Goal: Task Accomplishment & Management: Complete application form

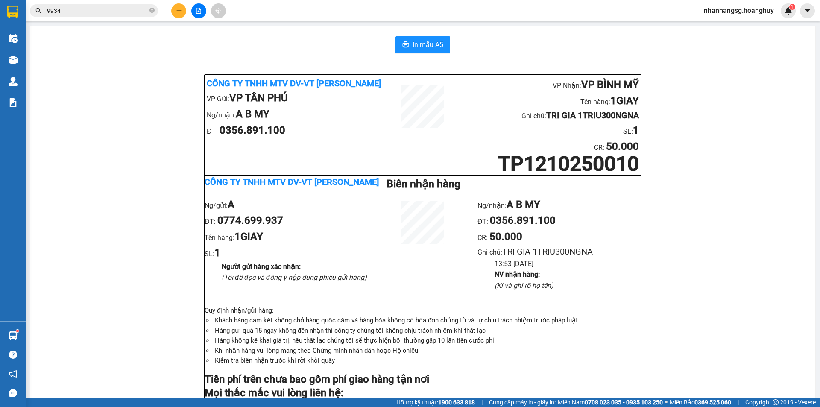
click at [70, 13] on input "9934" at bounding box center [97, 10] width 101 height 9
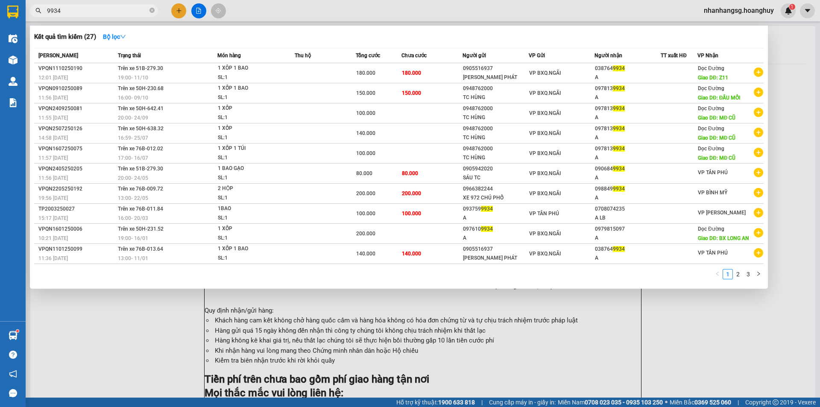
click at [70, 13] on input "9934" at bounding box center [97, 10] width 101 height 9
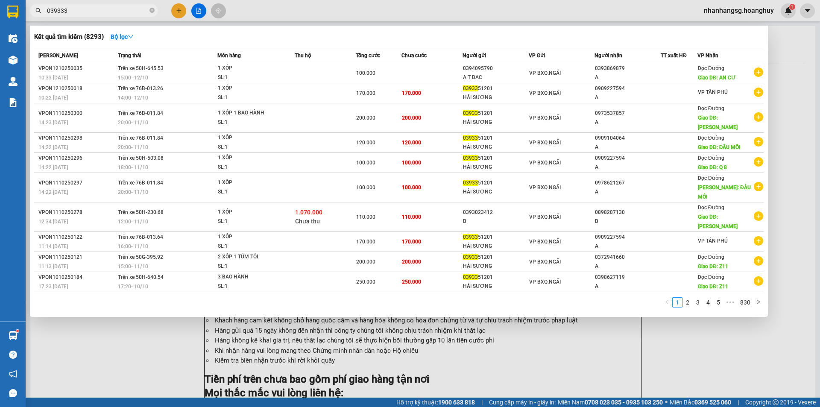
type input "0393335"
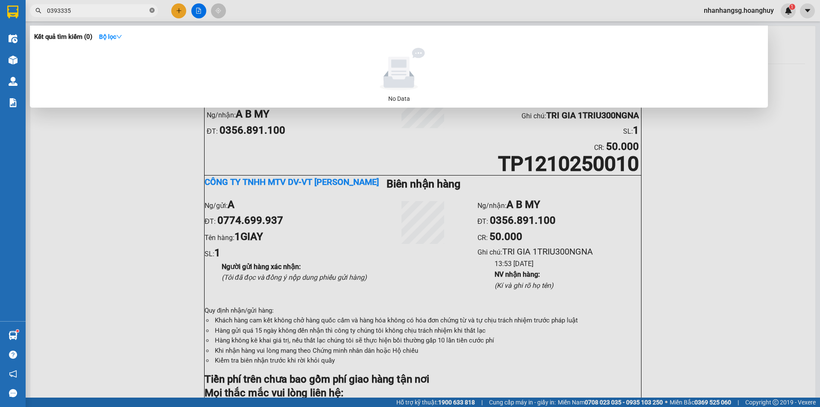
click at [153, 7] on span at bounding box center [151, 11] width 5 height 8
click at [153, 7] on span at bounding box center [151, 10] width 5 height 9
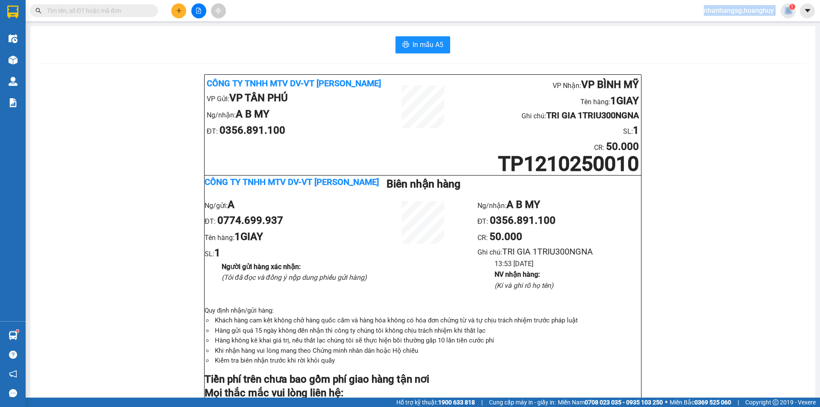
click at [138, 10] on input "text" at bounding box center [97, 10] width 101 height 9
click at [141, 9] on input "text" at bounding box center [97, 10] width 101 height 9
click at [140, 9] on input "text" at bounding box center [97, 10] width 101 height 9
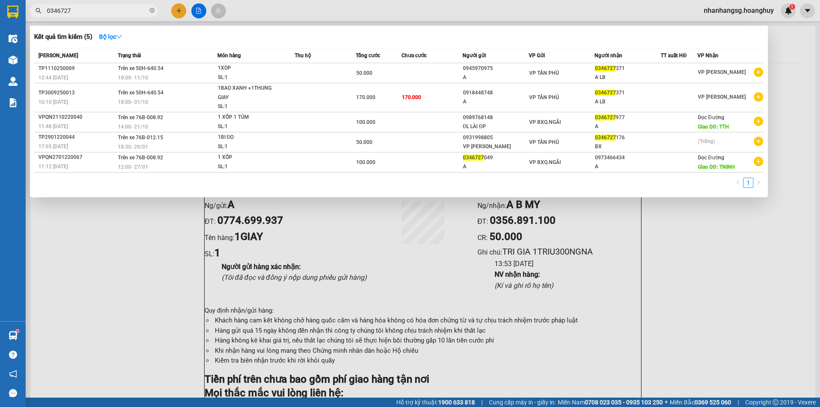
type input "0346727"
click at [183, 10] on div at bounding box center [410, 203] width 820 height 407
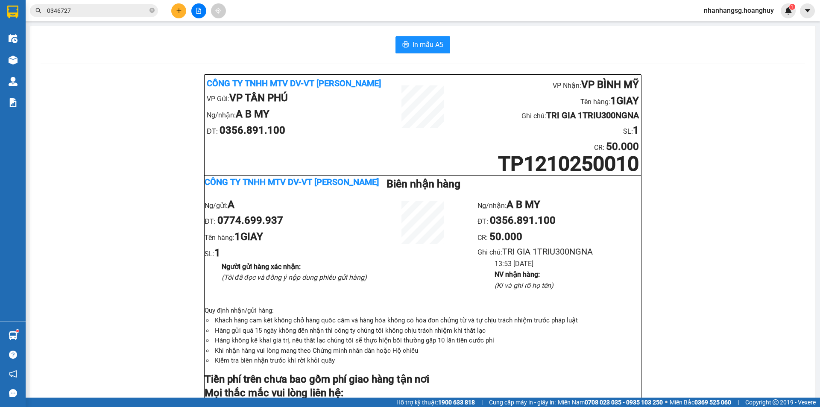
click at [183, 10] on button at bounding box center [178, 10] width 15 height 15
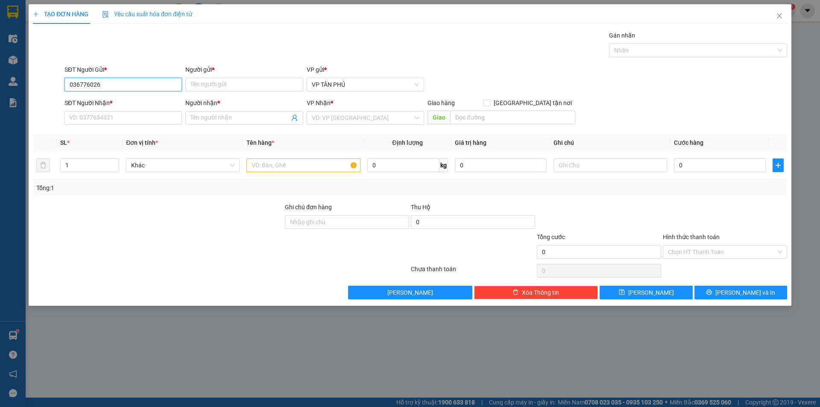
type input "0367760265"
click at [127, 102] on div "0367760265 - A" at bounding box center [123, 101] width 107 height 9
type input "A"
type input "0382915115"
type input "TRA BONG"
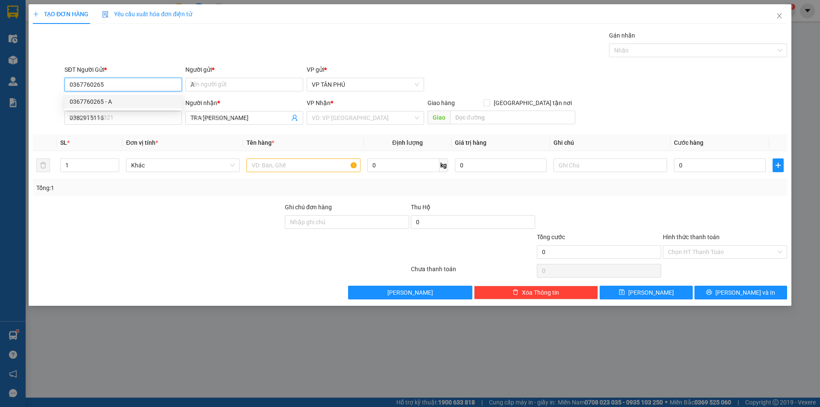
click at [127, 102] on div "0367760265 - A" at bounding box center [123, 101] width 107 height 9
type input "0367760265"
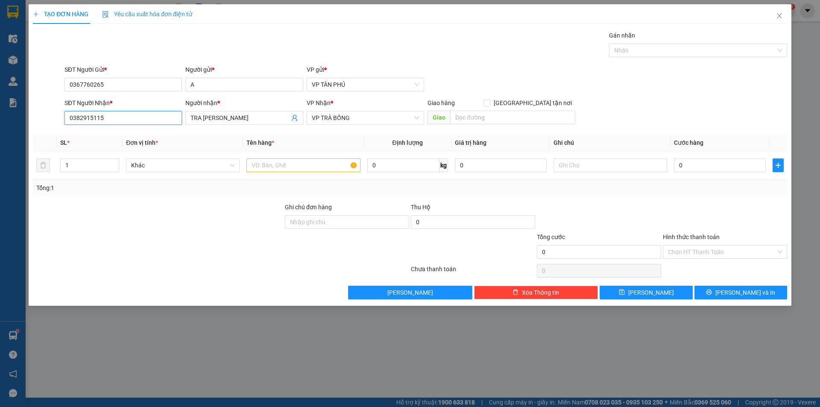
click at [136, 121] on input "0382915115" at bounding box center [122, 118] width 117 height 14
click at [137, 121] on input "0382915115" at bounding box center [122, 118] width 117 height 14
type input "0397222603"
click at [285, 163] on input "text" at bounding box center [303, 165] width 114 height 14
type input "1BAO"
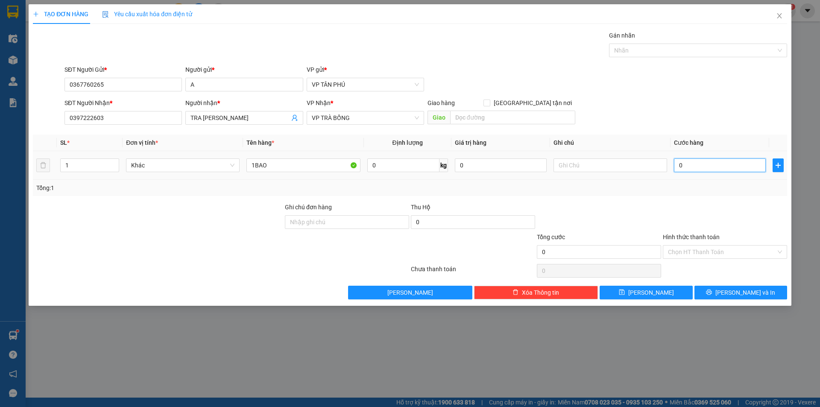
click at [706, 163] on input "0" at bounding box center [720, 165] width 92 height 14
type input "1"
type input "10"
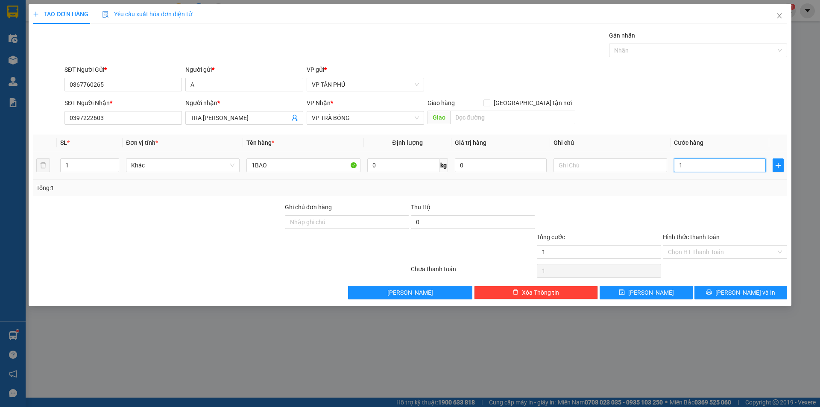
type input "10"
type input "100"
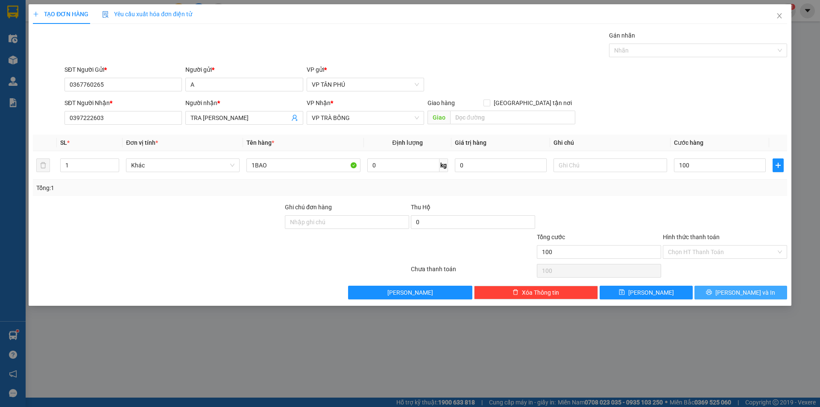
type input "100.000"
click at [726, 289] on button "Lưu và In" at bounding box center [740, 293] width 93 height 14
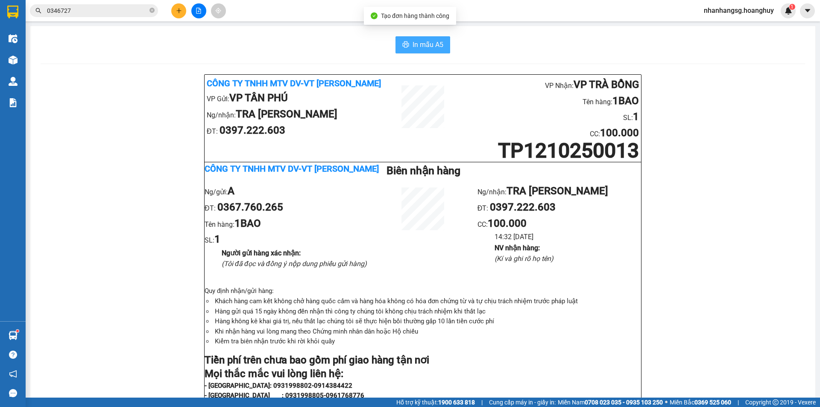
click at [412, 43] on span "In mẫu A5" at bounding box center [427, 44] width 31 height 11
click at [177, 11] on icon "plus" at bounding box center [179, 11] width 6 height 6
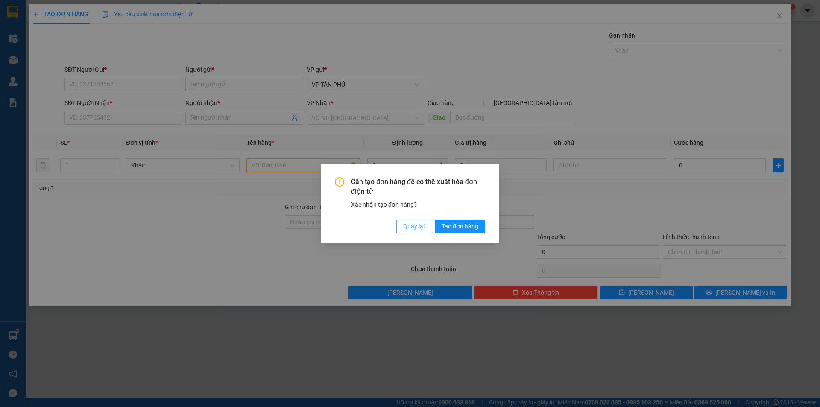
click at [412, 225] on span "Quay lại" at bounding box center [413, 226] width 21 height 9
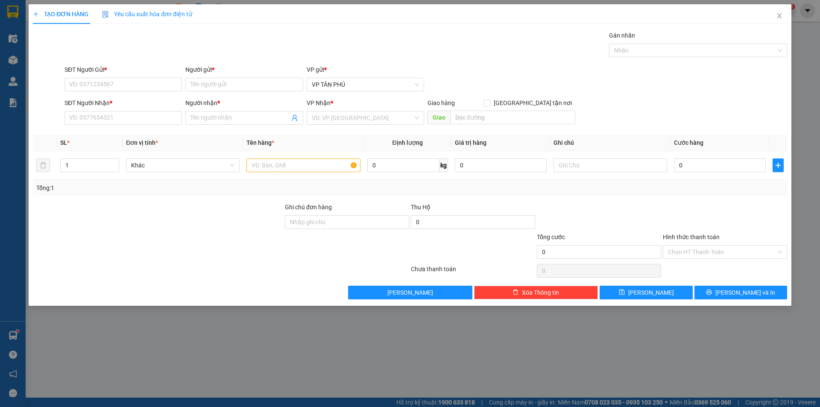
click at [228, 55] on button "Quay lại" at bounding box center [224, 54] width 7 height 3
click at [138, 105] on div "0931998805 - VP THANH" at bounding box center [123, 101] width 107 height 9
type input "0931998805"
type input "[PERSON_NAME]"
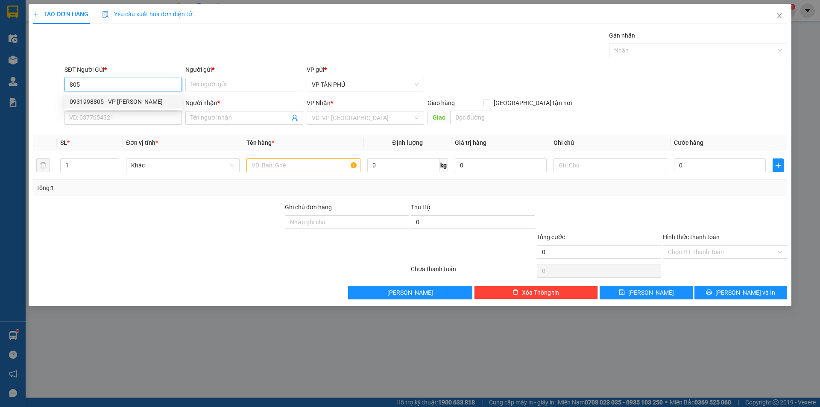
type input "0935246880"
type input "X 80 LB"
type input "0931998805"
click at [144, 127] on div "SĐT Người Nhận * 0935246880" at bounding box center [122, 113] width 117 height 30
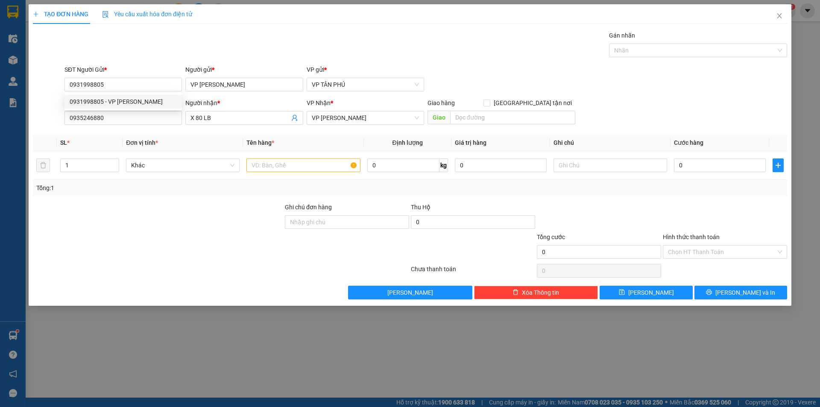
click at [142, 125] on div "SĐT Người Nhận * 0935246880" at bounding box center [122, 113] width 117 height 30
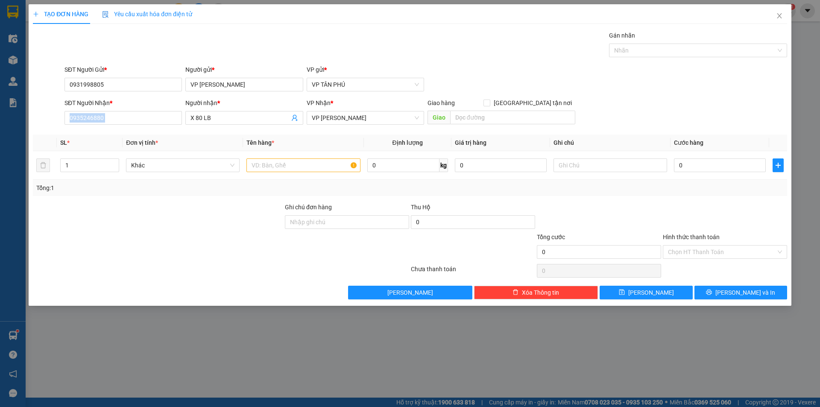
click at [142, 125] on div "SĐT Người Nhận * 0935246880" at bounding box center [122, 113] width 117 height 30
click at [143, 114] on input "0935246880" at bounding box center [122, 118] width 117 height 14
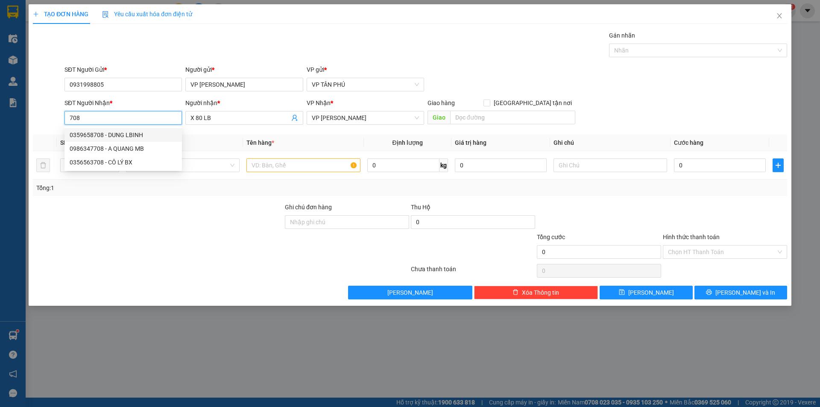
click at [130, 136] on div "0359658708 - DUNG LBINH" at bounding box center [123, 134] width 107 height 9
type input "0359658708"
type input "DUNG LBINH"
click at [130, 136] on div "0359658708 - DUNG LBINH" at bounding box center [123, 134] width 107 height 9
type input "0359658708"
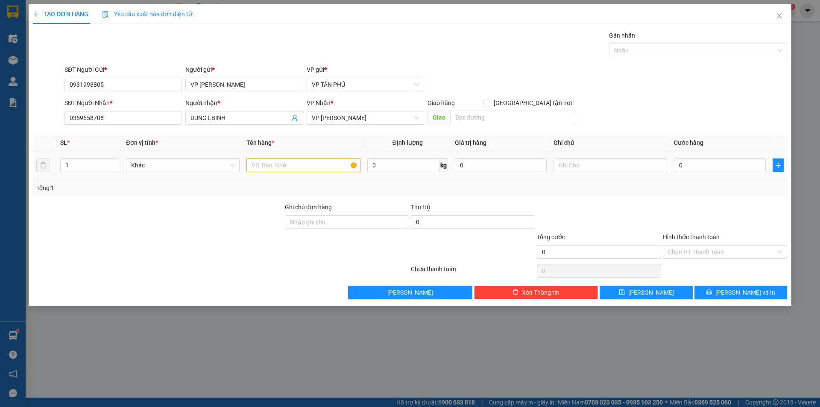
click at [284, 168] on input "text" at bounding box center [303, 165] width 114 height 14
type input "2BAO"
click at [700, 164] on input "0" at bounding box center [720, 165] width 92 height 14
type input "2"
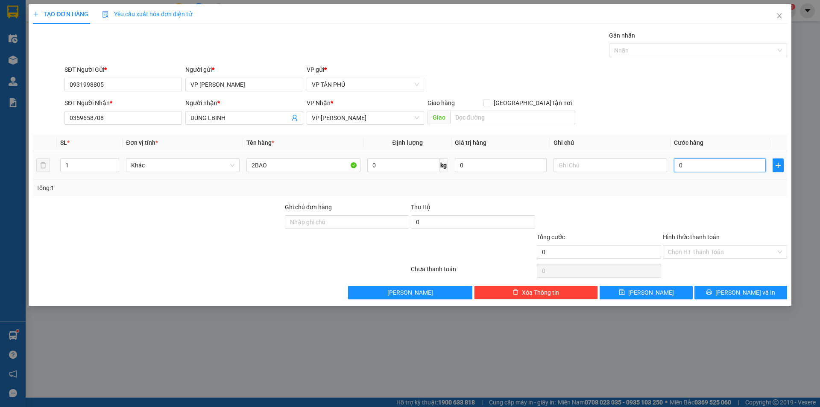
type input "2"
type input "25"
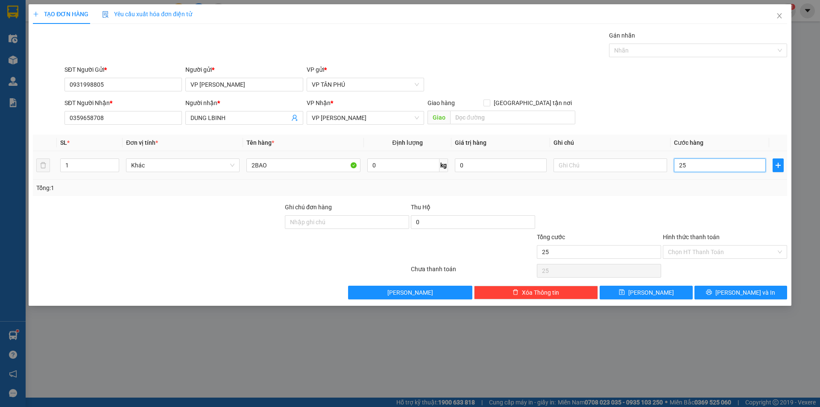
type input "250"
click at [689, 249] on input "Hình thức thanh toán" at bounding box center [722, 251] width 108 height 13
type input "250.000"
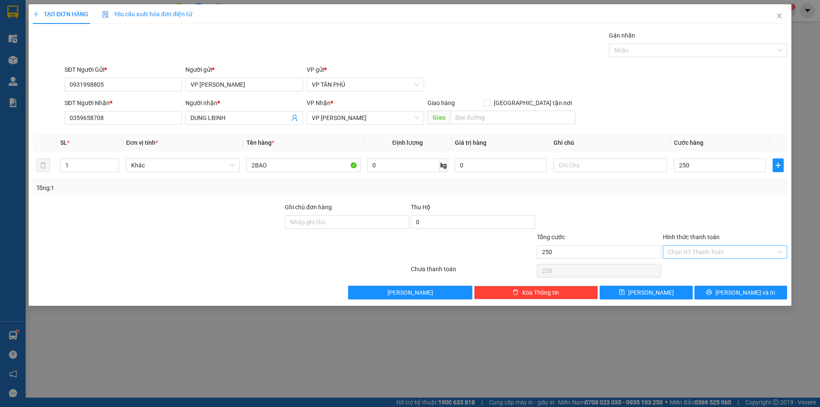
type input "250.000"
click at [689, 249] on input "Hình thức thanh toán" at bounding box center [722, 251] width 108 height 13
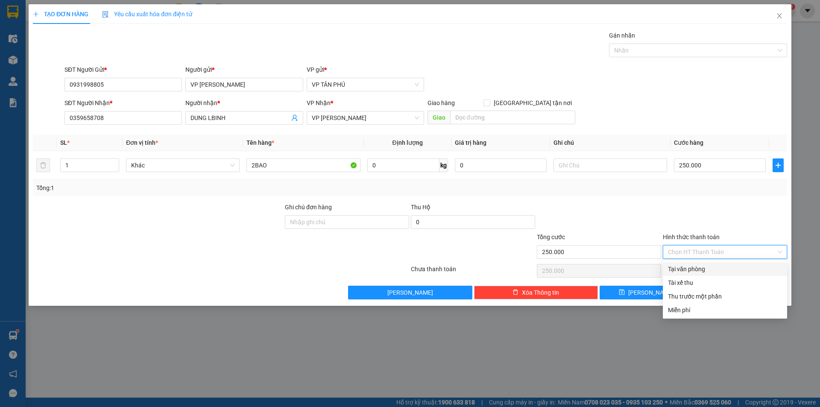
click at [695, 265] on div "Tại văn phòng" at bounding box center [725, 268] width 114 height 9
click at [695, 265] on div "Chọn HT Thanh Toán" at bounding box center [725, 270] width 126 height 17
type input "0"
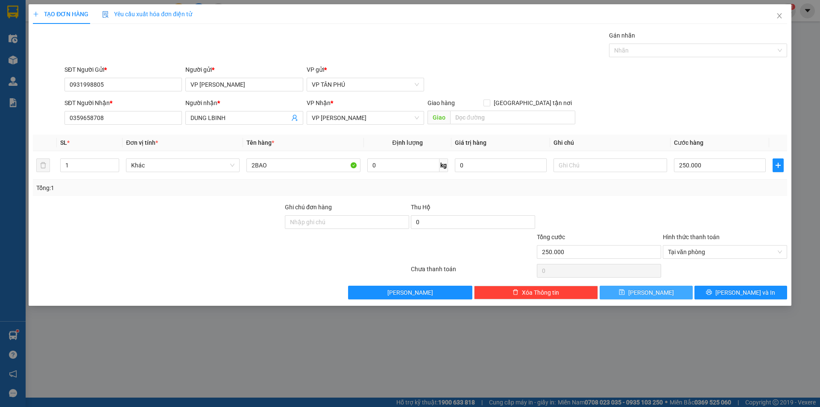
click at [667, 293] on button "Lưu" at bounding box center [645, 293] width 93 height 14
type input "0"
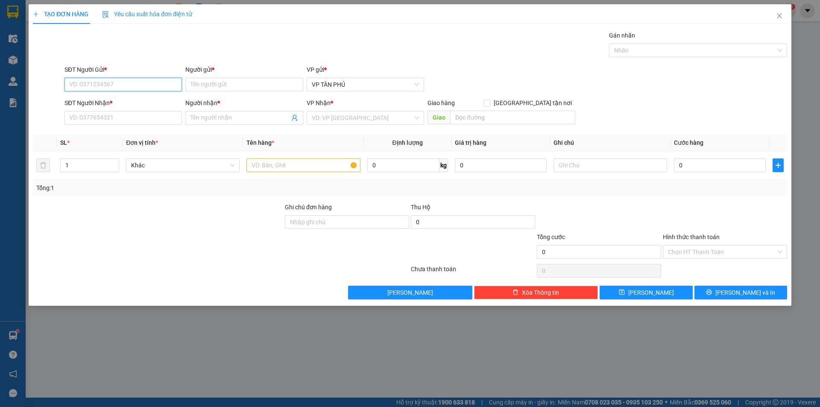
click at [125, 88] on input "SĐT Người Gửi *" at bounding box center [122, 85] width 117 height 14
click at [118, 101] on div "0931998805 - VP THANH" at bounding box center [123, 101] width 107 height 9
type input "0931998805"
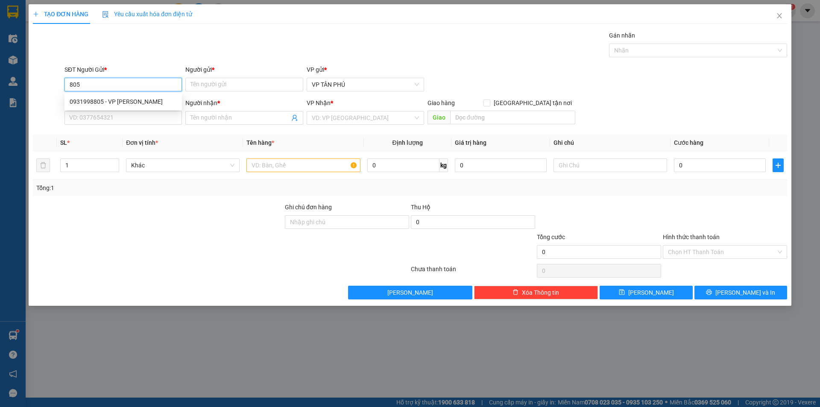
type input "[PERSON_NAME]"
type input "0359658708"
type input "DUNG LBINH"
type input "0931998805"
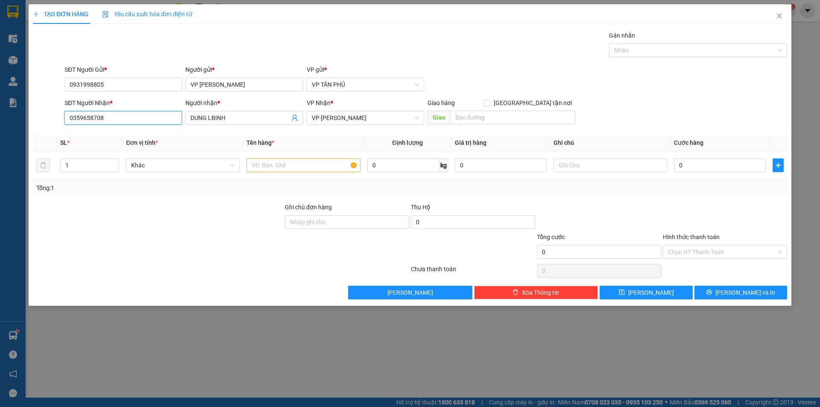
click at [133, 118] on input "0359658708" at bounding box center [122, 118] width 117 height 14
click at [128, 134] on div "0932501043 - A NM" at bounding box center [123, 134] width 107 height 9
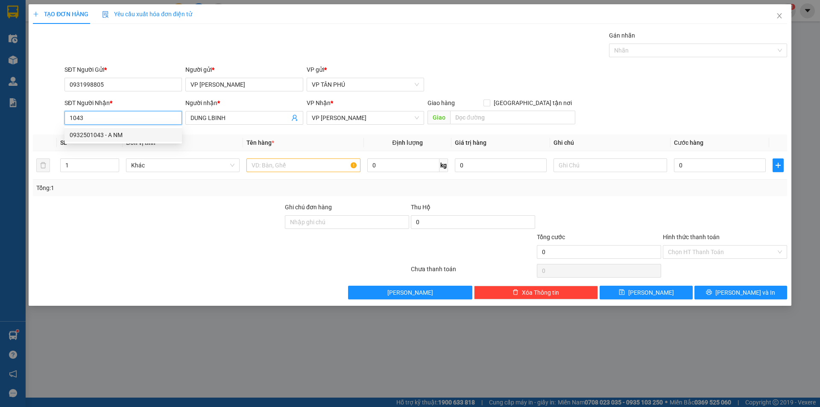
type input "0932501043"
type input "A NM"
type input "0932501043"
click at [270, 164] on input "text" at bounding box center [303, 165] width 114 height 14
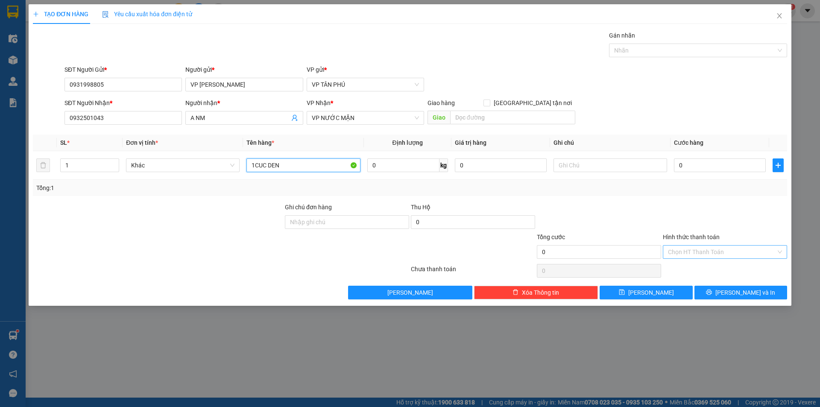
type input "1CUC DEN"
click at [686, 251] on input "Hình thức thanh toán" at bounding box center [722, 251] width 108 height 13
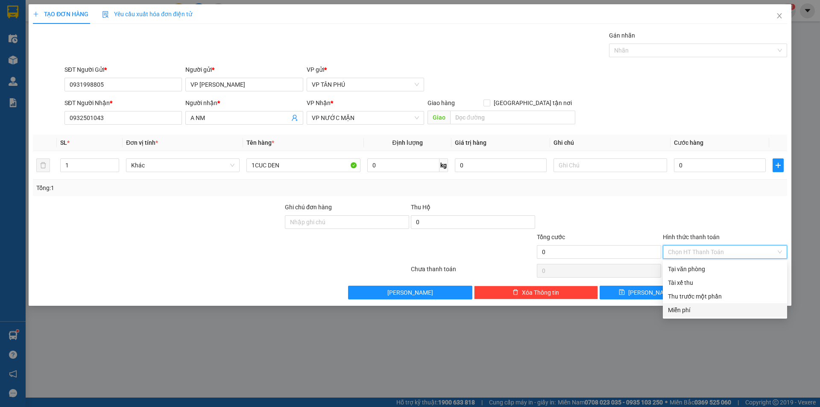
click at [683, 307] on div "Miễn phí" at bounding box center [725, 309] width 114 height 9
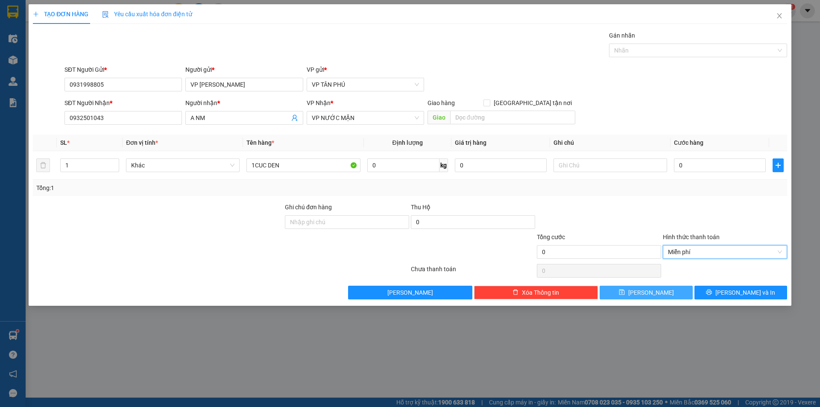
click at [667, 290] on button "Lưu" at bounding box center [645, 293] width 93 height 14
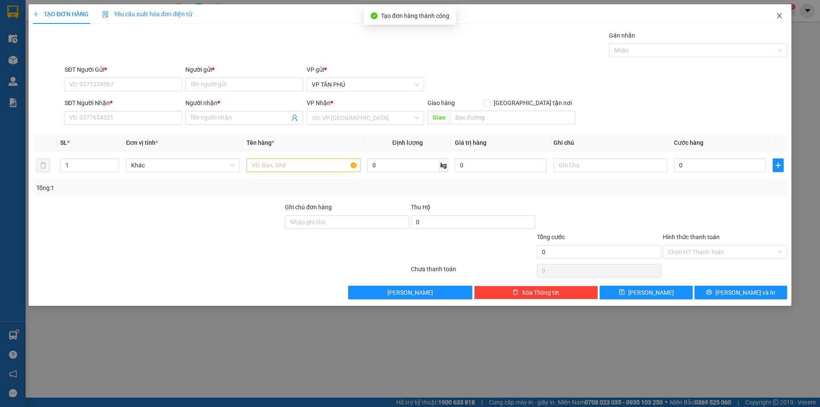
click at [781, 16] on icon "close" at bounding box center [779, 15] width 7 height 7
click at [781, 16] on div "nhanhangsg.hoanghuy 1" at bounding box center [746, 10] width 99 height 15
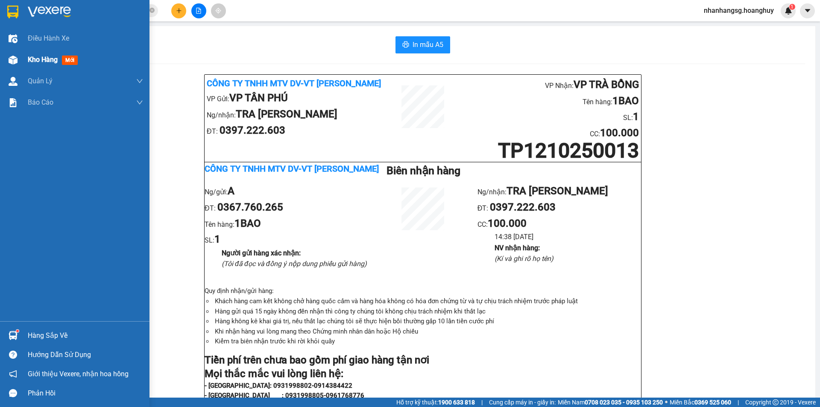
click at [32, 59] on span "Kho hàng" at bounding box center [43, 59] width 30 height 8
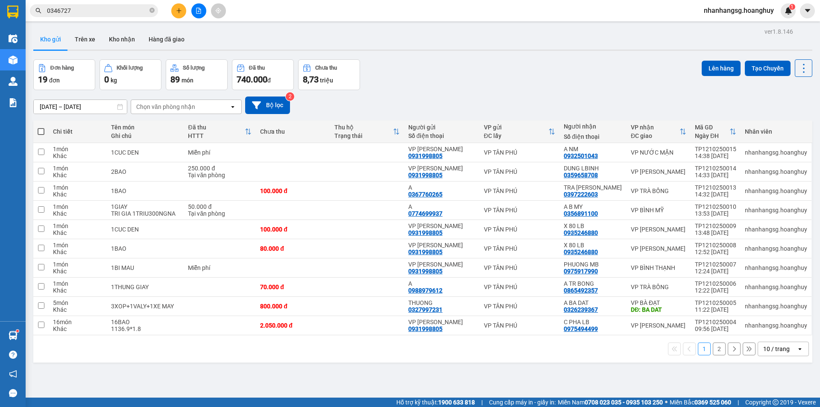
click at [181, 13] on icon "plus" at bounding box center [179, 11] width 6 height 6
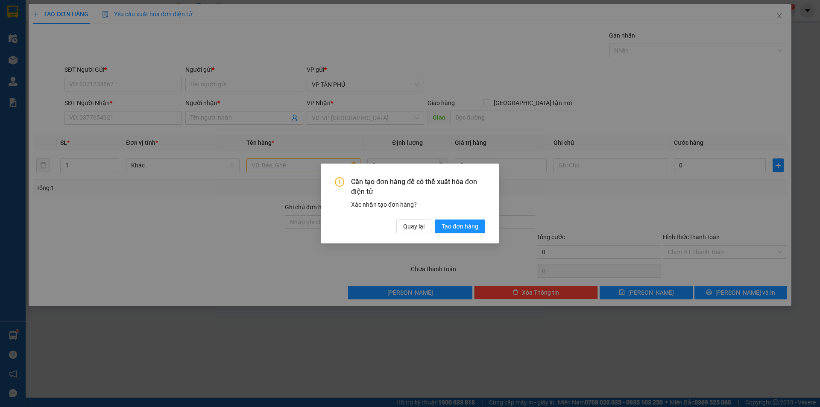
click at [137, 80] on div "Cần tạo đơn hàng để có thể xuất hóa đơn điện tử Xác nhận tạo đơn hàng? Quay lại…" at bounding box center [410, 203] width 820 height 407
click at [418, 231] on button "Quay lại" at bounding box center [413, 226] width 35 height 14
click at [418, 231] on div "Cần tạo đơn hàng để có thể xuất hóa đơn điện tử Xác nhận tạo đơn hàng? Quay lại…" at bounding box center [410, 203] width 178 height 80
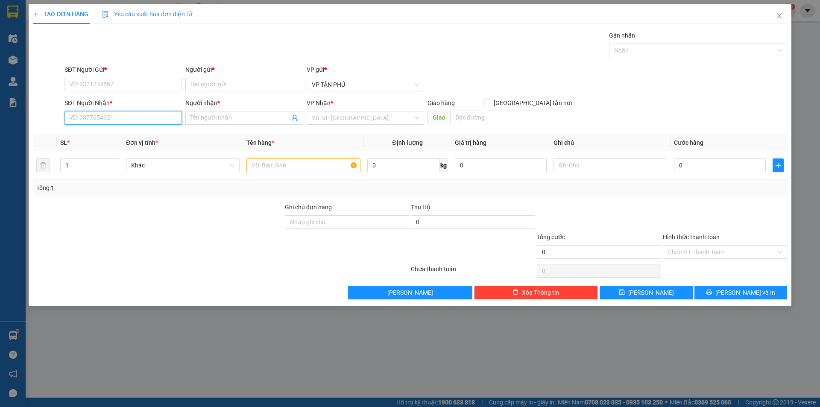
click at [126, 121] on input "SĐT Người Nhận *" at bounding box center [122, 118] width 117 height 14
click at [120, 146] on div "0965973778 - A TINH SON" at bounding box center [123, 148] width 107 height 9
type input "0965973778"
click at [120, 146] on th "SL *" at bounding box center [90, 142] width 66 height 17
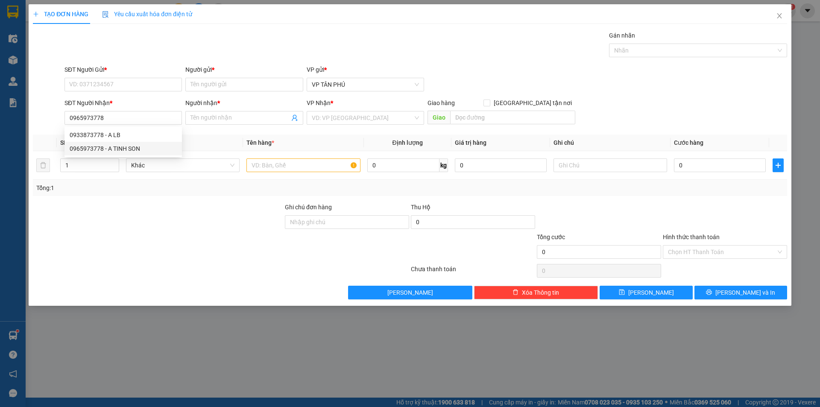
type input "A TINH SON"
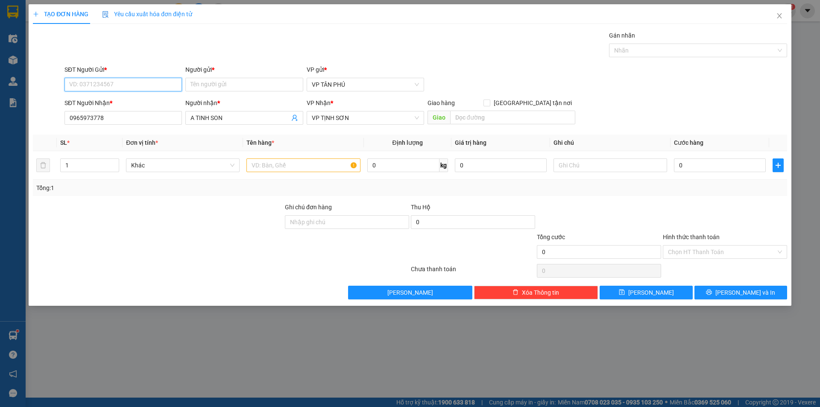
click at [109, 79] on input "SĐT Người Gửi *" at bounding box center [122, 85] width 117 height 14
click at [111, 114] on div "0931998805 - VP THANH" at bounding box center [123, 115] width 107 height 9
click at [111, 114] on input "0965973778" at bounding box center [122, 118] width 117 height 14
type input "0931998805"
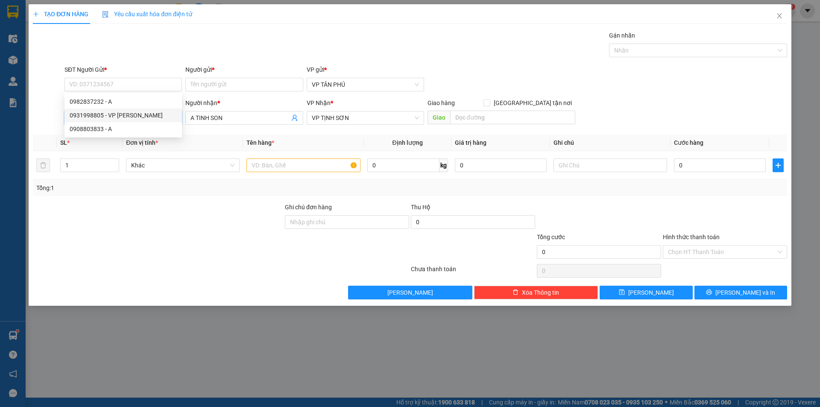
type input "[PERSON_NAME]"
click at [111, 114] on input "0965973778" at bounding box center [122, 118] width 117 height 14
click at [305, 163] on input "text" at bounding box center [303, 165] width 114 height 14
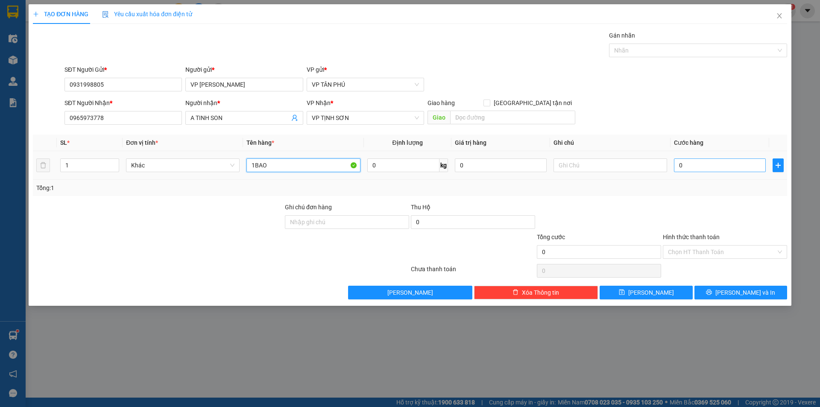
type input "1BAO"
click at [691, 162] on input "0" at bounding box center [720, 165] width 92 height 14
type input "1"
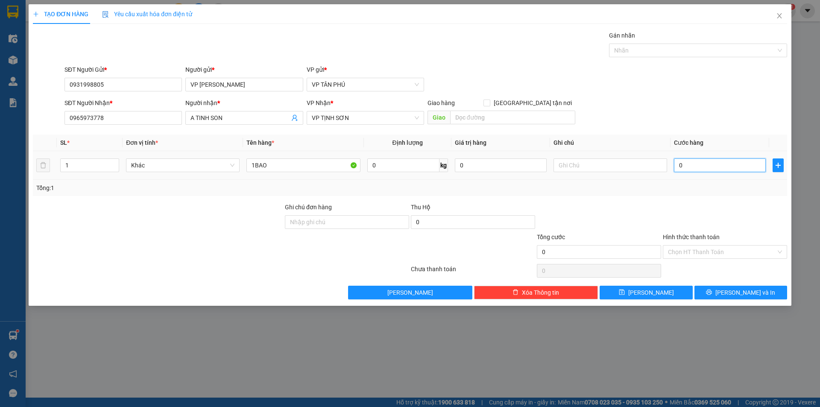
type input "1"
type input "12"
type input "120"
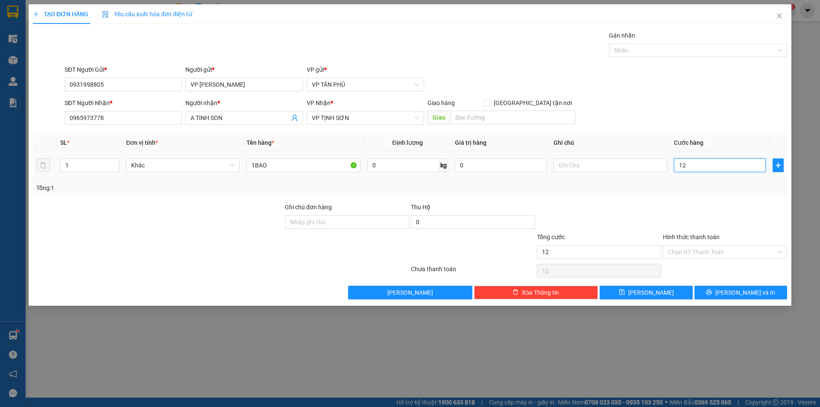
type input "120"
type input "120.000"
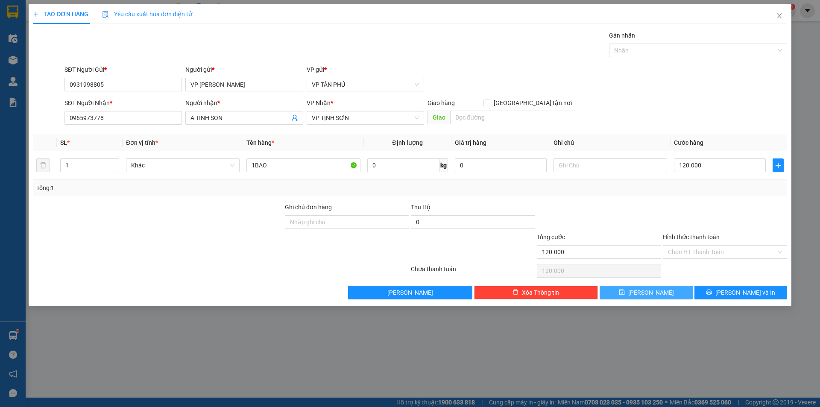
click at [664, 289] on button "Lưu" at bounding box center [645, 293] width 93 height 14
type input "0"
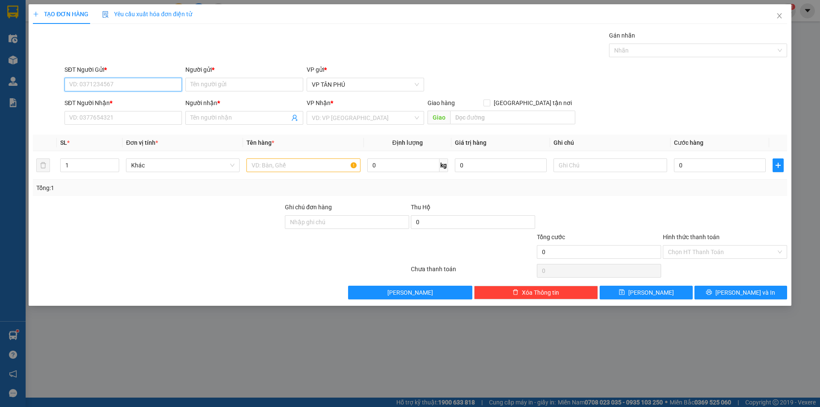
click at [99, 84] on input "SĐT Người Gửi *" at bounding box center [122, 85] width 117 height 14
click at [122, 101] on div "0931998805 - VP THANH" at bounding box center [123, 101] width 107 height 9
type input "0931998805"
type input "[PERSON_NAME]"
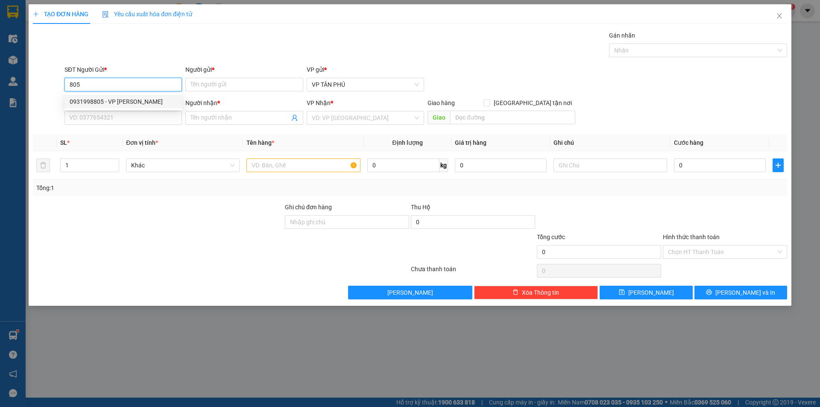
type input "0965973778"
type input "A TINH SON"
type input "0931998805"
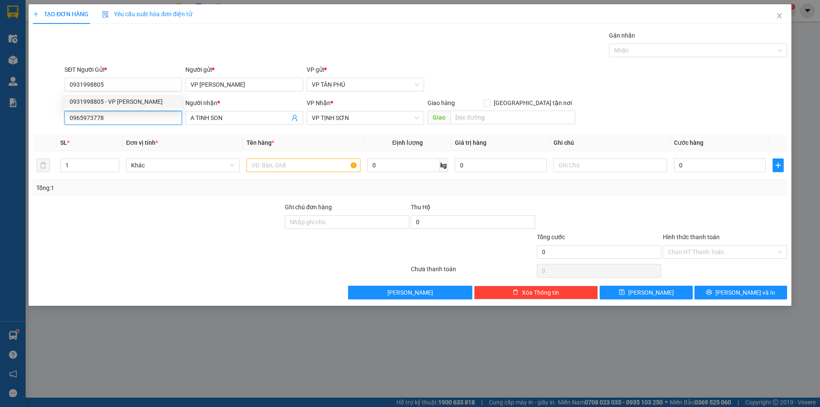
click at [128, 123] on input "0965973778" at bounding box center [122, 118] width 117 height 14
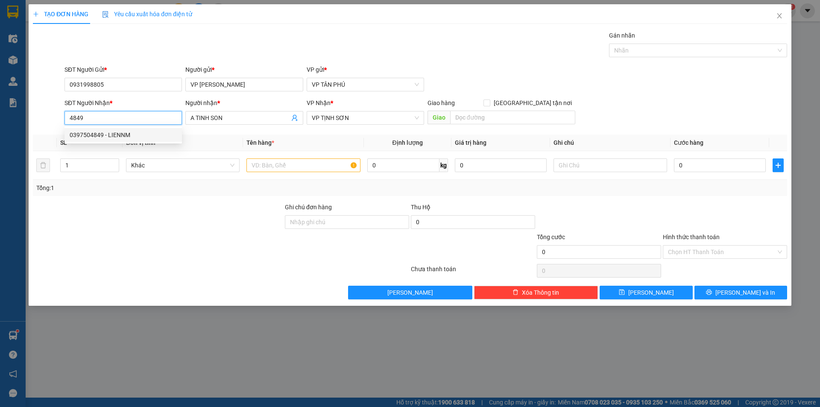
click at [126, 135] on div "0397504849 - LIENNM" at bounding box center [123, 134] width 107 height 9
type input "0397504849"
type input "LIENNM"
click at [126, 135] on div "0397504849 - LIENNM" at bounding box center [123, 134] width 107 height 9
type input "0397504849"
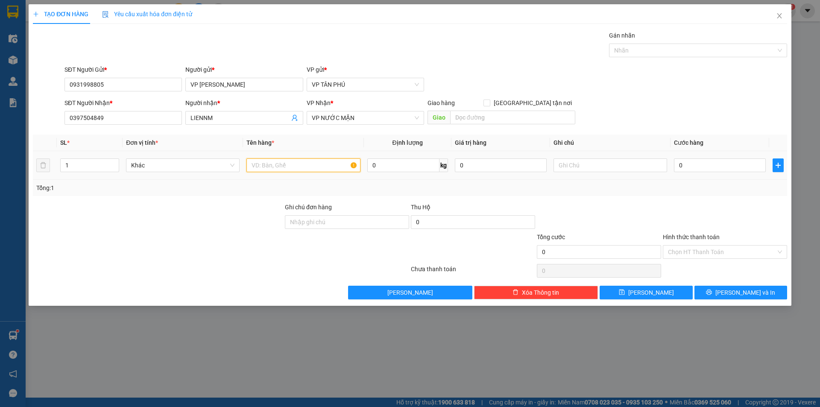
click at [279, 162] on input "text" at bounding box center [303, 165] width 114 height 14
type input "1BAO"
click at [779, 13] on icon "close" at bounding box center [779, 15] width 7 height 7
click at [779, 13] on span "nhanhangsg.hoanghuy" at bounding box center [739, 10] width 84 height 11
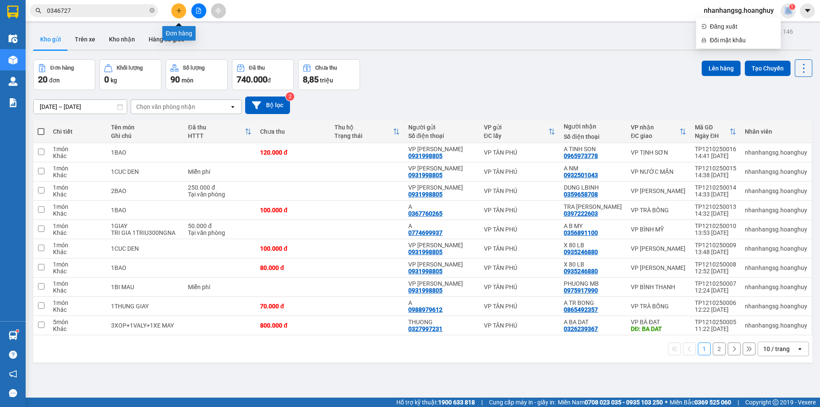
click at [177, 14] on button at bounding box center [178, 10] width 15 height 15
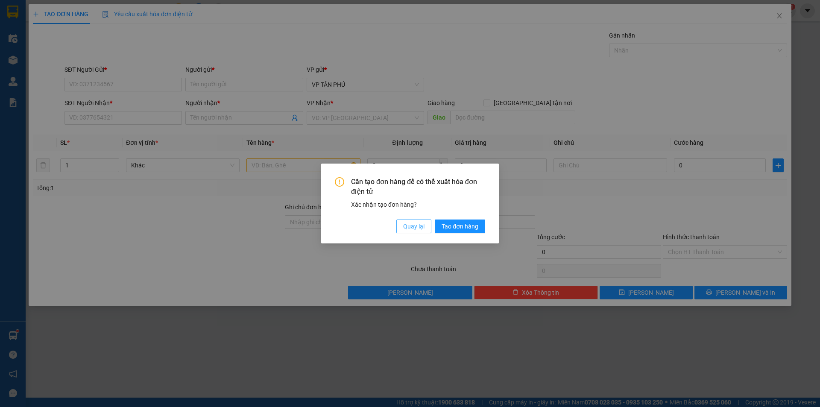
click at [404, 228] on span "Quay lại" at bounding box center [413, 226] width 21 height 9
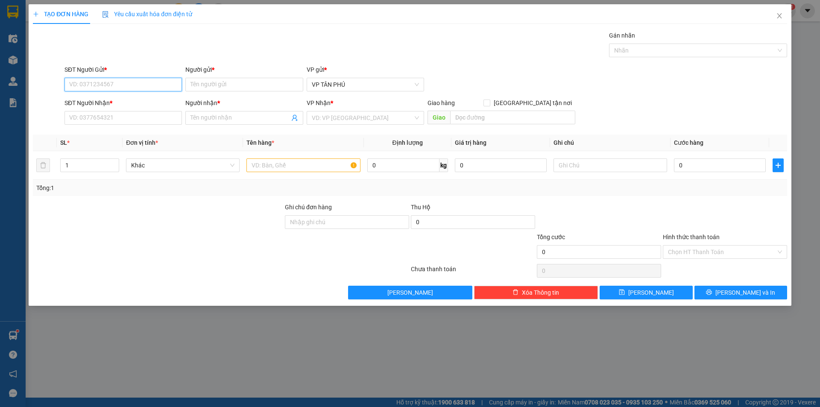
click at [111, 83] on input "SĐT Người Gửi *" at bounding box center [122, 85] width 117 height 14
click at [143, 107] on div "0931998805 - VP THANH" at bounding box center [122, 102] width 117 height 14
type input "0931998805"
type input "[PERSON_NAME]"
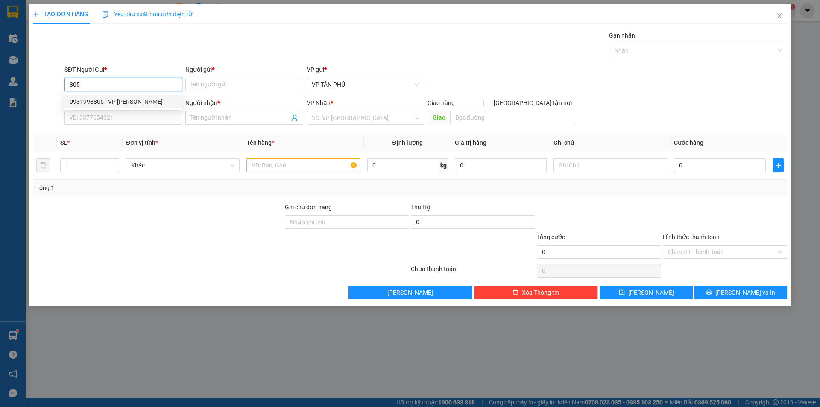
type input "0965973778"
type input "A TINH SON"
click at [142, 107] on div "0931998805 - VP THANH" at bounding box center [122, 102] width 117 height 14
type input "0931998805"
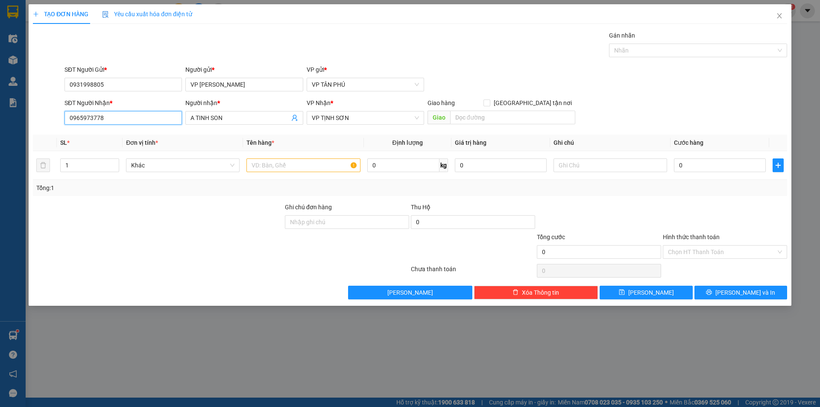
click at [145, 120] on input "0965973778" at bounding box center [122, 118] width 117 height 14
click at [148, 132] on div "0366546621 - CHI PHUNG T KHE" at bounding box center [123, 134] width 107 height 9
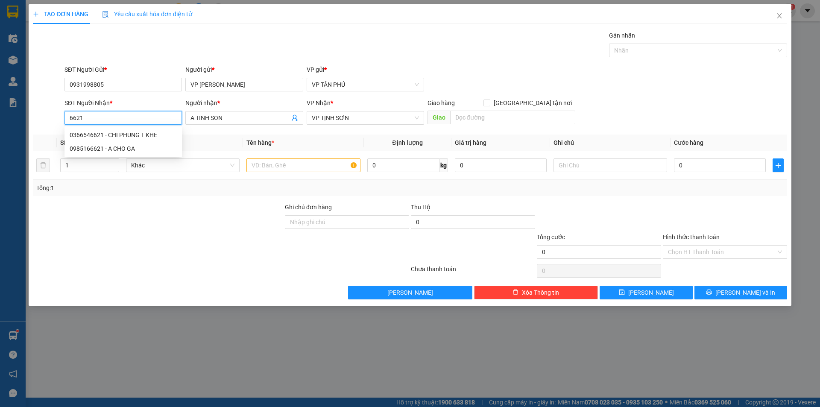
type input "0366546621"
type input "CHI PHUNG T KHE"
click at [148, 132] on div "0366546621 - CHI PHUNG T KHE" at bounding box center [123, 134] width 107 height 9
type input "0366546621"
click at [269, 170] on input "text" at bounding box center [303, 165] width 114 height 14
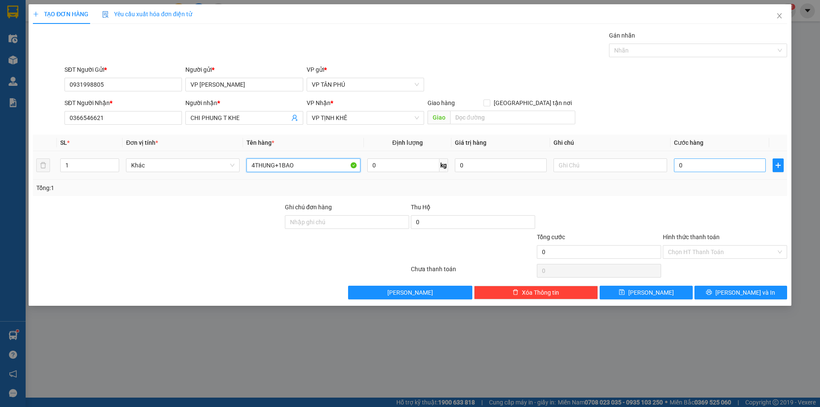
type input "4THUNG+1BAO"
click at [689, 163] on input "0" at bounding box center [720, 165] width 92 height 14
type input "4"
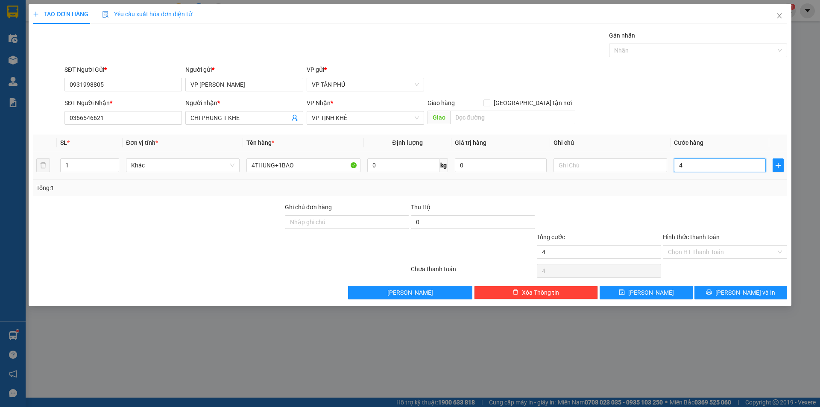
type input "45"
type input "4"
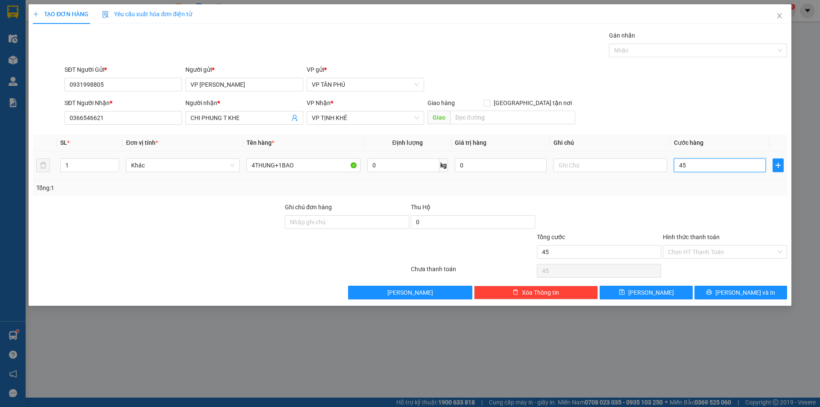
type input "4"
type input "47"
type input "470"
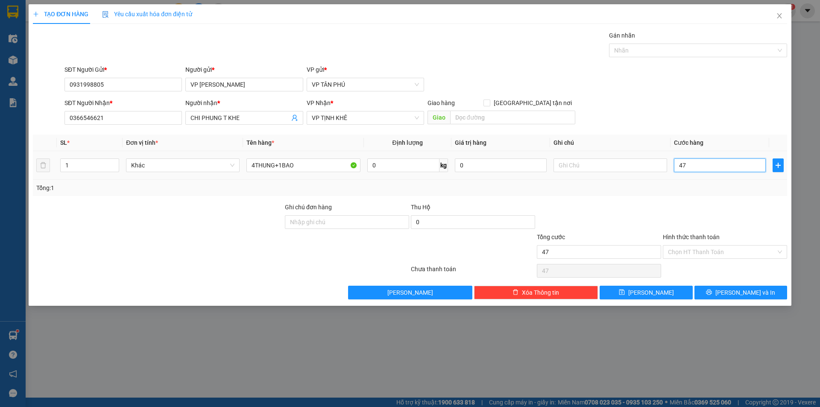
type input "470"
click at [649, 295] on span "Lưu" at bounding box center [651, 292] width 46 height 9
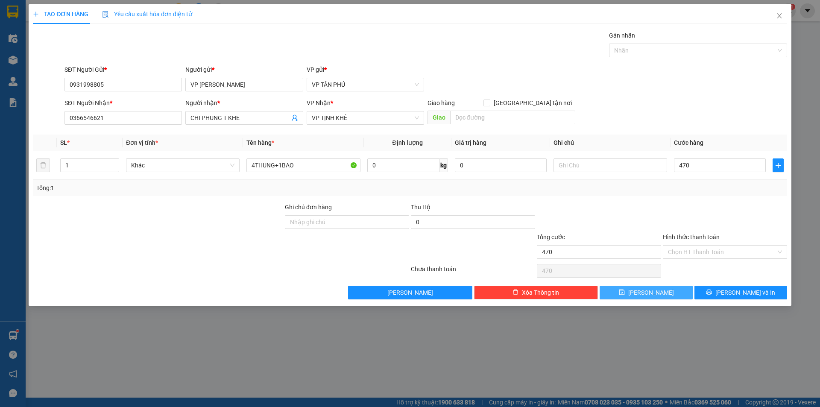
type input "470.000"
type input "0"
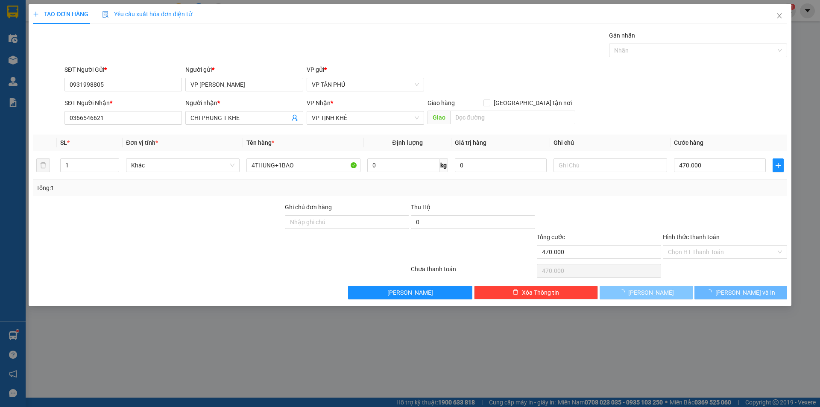
type input "0"
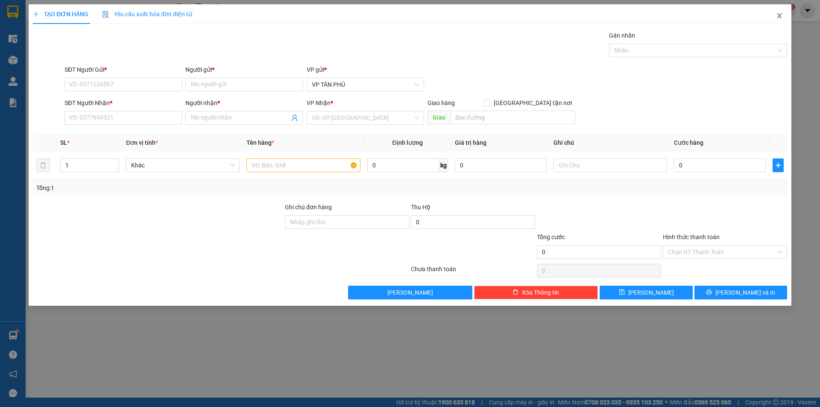
click at [779, 19] on icon "close" at bounding box center [779, 15] width 7 height 7
click at [779, 19] on div "Kết quả tìm kiếm ( 5 ) Bộ lọc Mã ĐH Trạng thái Món hàng Thu hộ Tổng cước Chưa c…" at bounding box center [410, 10] width 820 height 21
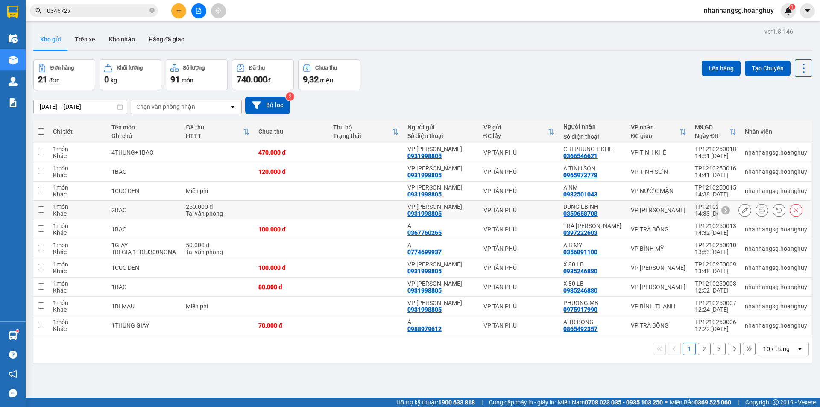
click at [234, 214] on div "Tại văn phòng" at bounding box center [218, 213] width 64 height 7
checkbox input "false"
click at [41, 131] on span at bounding box center [41, 131] width 7 height 7
click at [41, 127] on input "checkbox" at bounding box center [41, 127] width 0 height 0
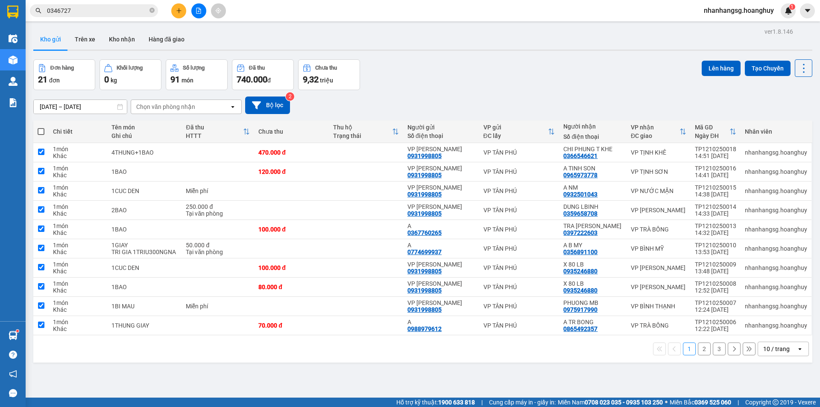
checkbox input "true"
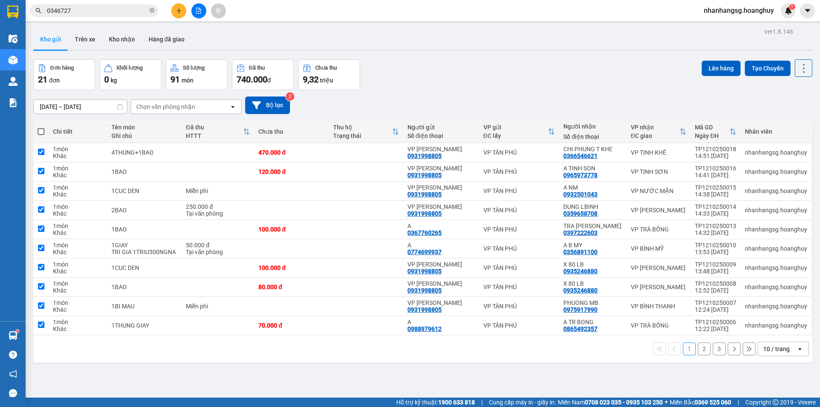
checkbox input "true"
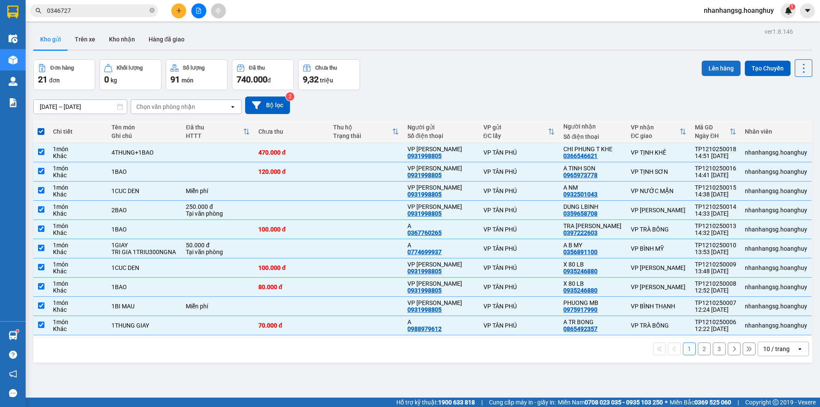
click at [710, 69] on button "Lên hàng" at bounding box center [720, 68] width 39 height 15
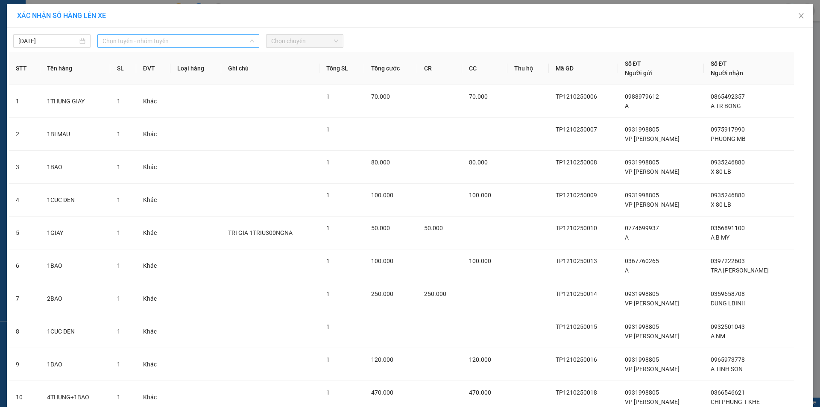
click at [131, 35] on span "Chọn tuyến - nhóm tuyến" at bounding box center [178, 41] width 152 height 13
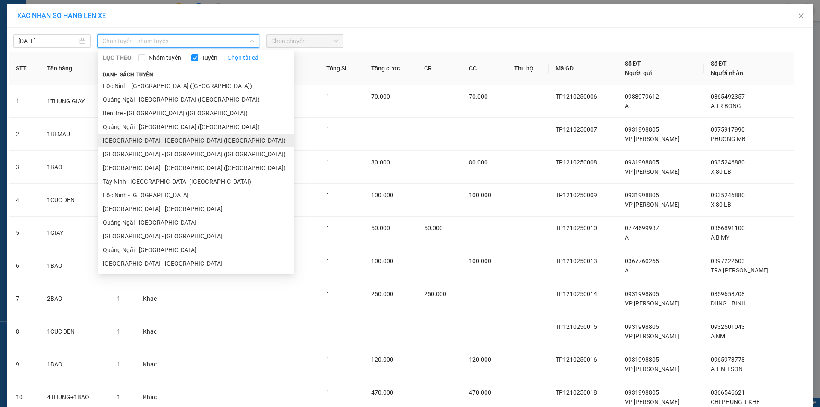
click at [125, 137] on li "[GEOGRAPHIC_DATA] - [PERSON_NAME][GEOGRAPHIC_DATA][PERSON_NAME] ([GEOGRAPHIC_DA…" at bounding box center [196, 141] width 196 height 14
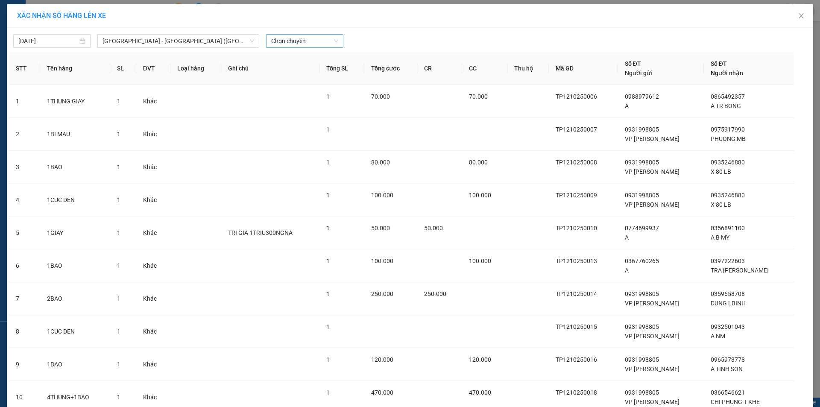
click at [288, 39] on span "Chọn chuyến" at bounding box center [304, 41] width 67 height 13
click at [299, 155] on div "18:00 - 50H-638.92" at bounding box center [301, 153] width 67 height 9
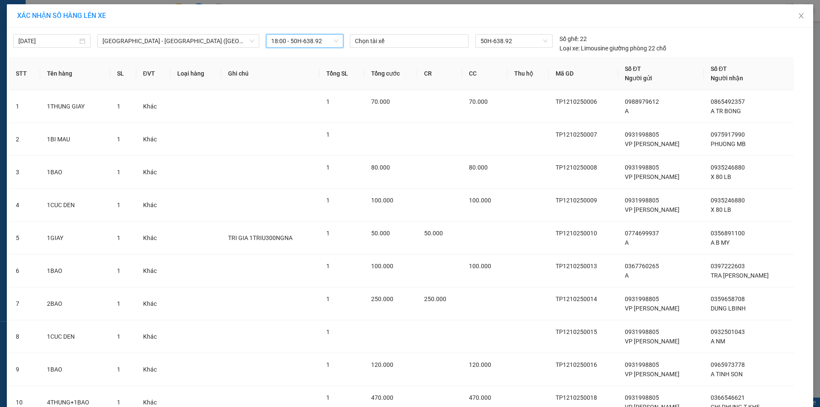
scroll to position [74, 0]
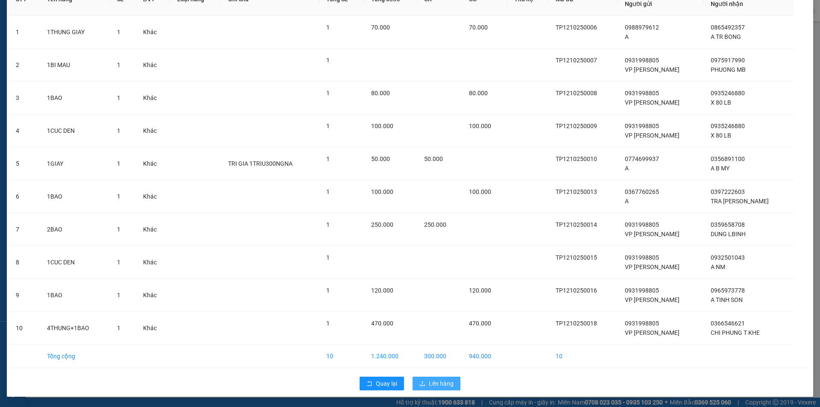
click at [424, 385] on button "Lên hàng" at bounding box center [436, 384] width 48 height 14
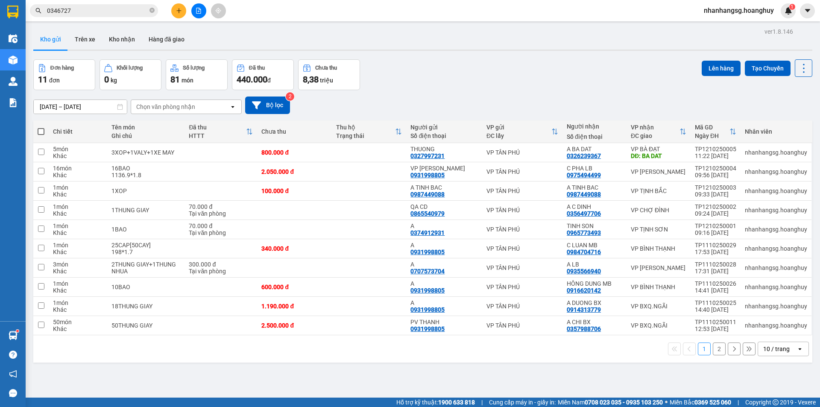
click at [40, 132] on span at bounding box center [41, 131] width 7 height 7
click at [41, 127] on input "checkbox" at bounding box center [41, 127] width 0 height 0
checkbox input "true"
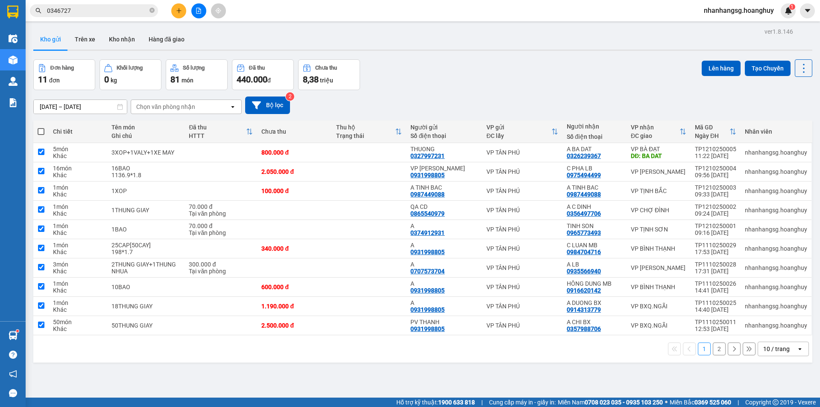
checkbox input "true"
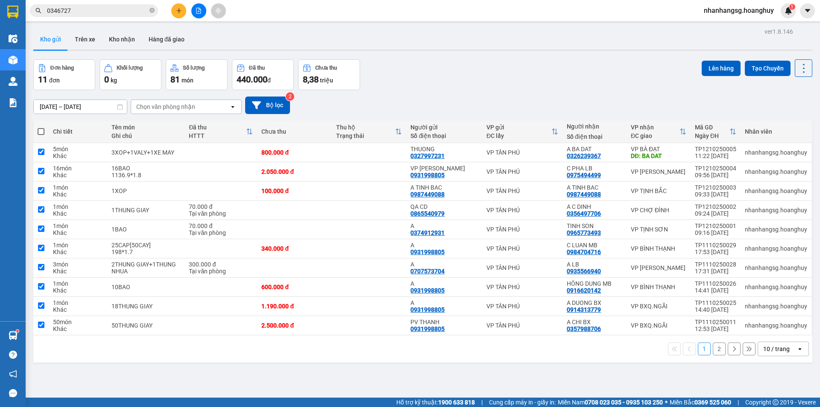
checkbox input "true"
click at [40, 132] on span at bounding box center [41, 131] width 7 height 7
click at [41, 127] on input "checkbox" at bounding box center [41, 127] width 0 height 0
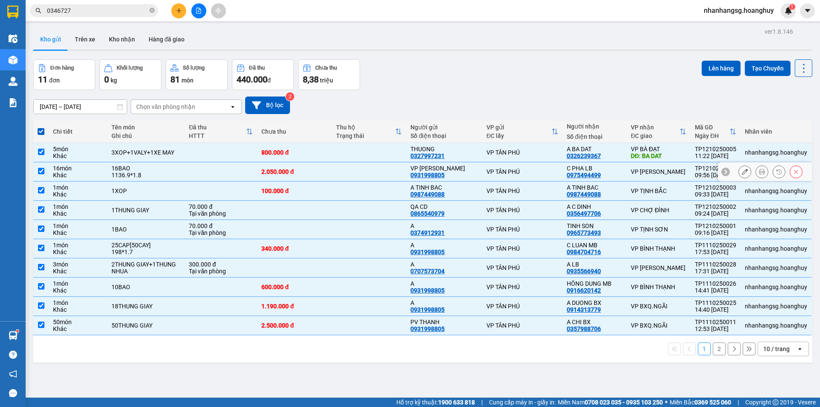
click at [190, 166] on td at bounding box center [220, 171] width 73 height 19
checkbox input "false"
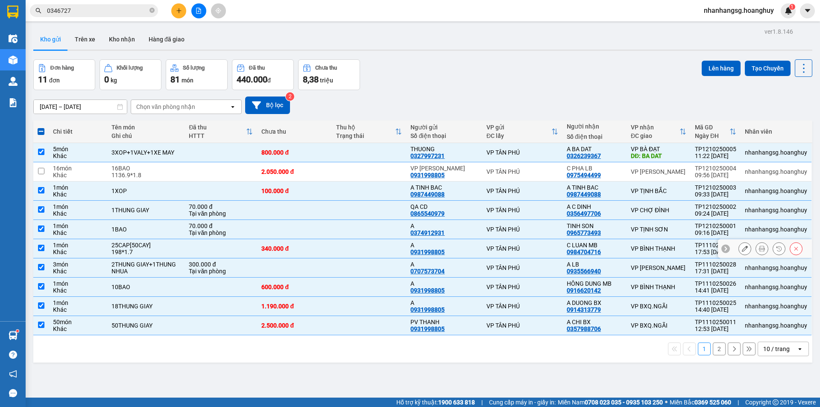
click at [205, 241] on td at bounding box center [220, 248] width 73 height 19
checkbox input "false"
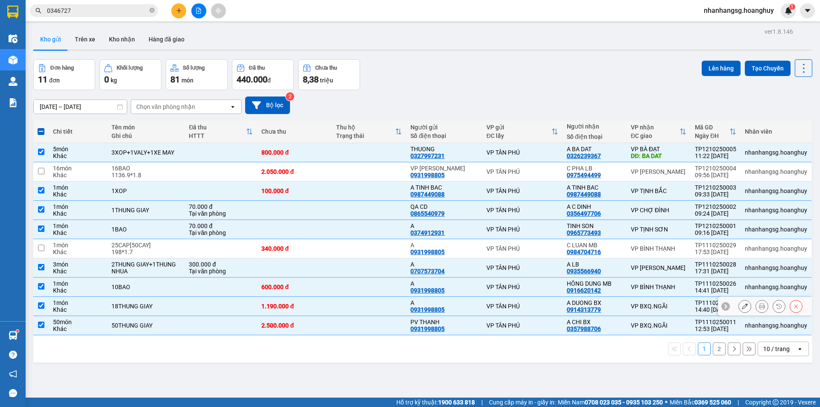
click at [205, 309] on td at bounding box center [220, 306] width 73 height 19
checkbox input "false"
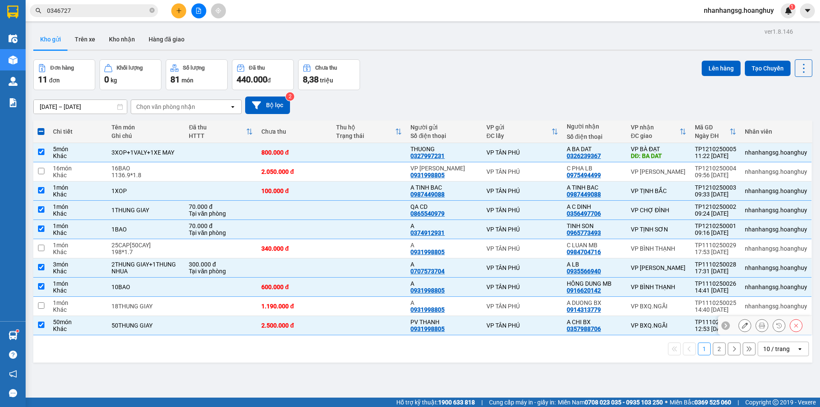
click at [202, 324] on td at bounding box center [220, 325] width 73 height 19
checkbox input "false"
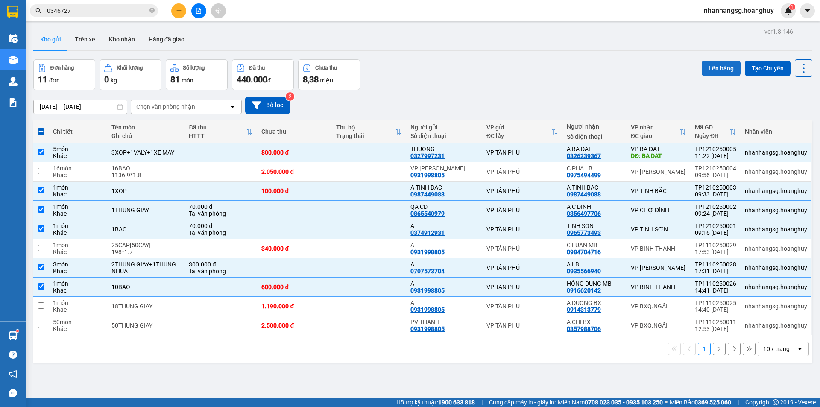
click at [709, 67] on button "Lên hàng" at bounding box center [720, 68] width 39 height 15
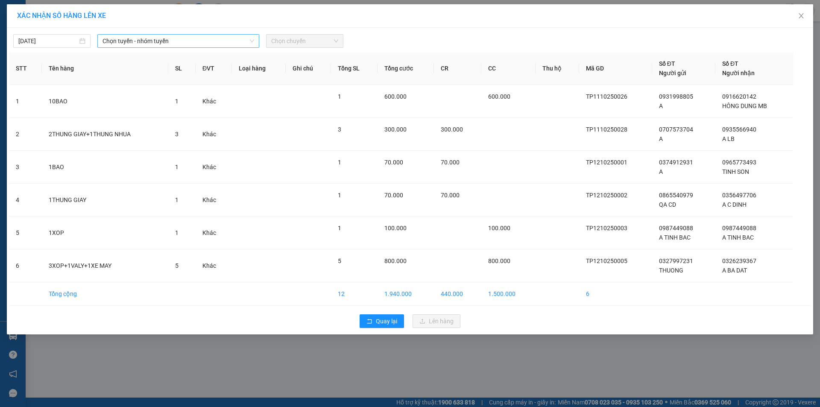
click at [165, 36] on span "Chọn tuyến - nhóm tuyến" at bounding box center [178, 41] width 152 height 13
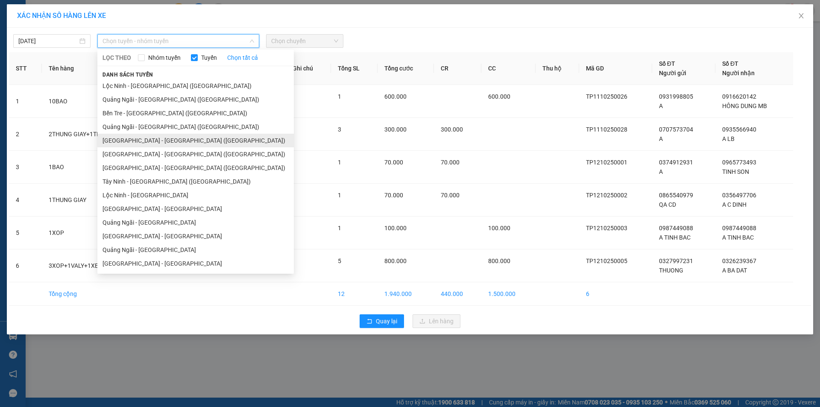
click at [135, 139] on li "[GEOGRAPHIC_DATA] - [PERSON_NAME][GEOGRAPHIC_DATA][PERSON_NAME] ([GEOGRAPHIC_DA…" at bounding box center [195, 141] width 196 height 14
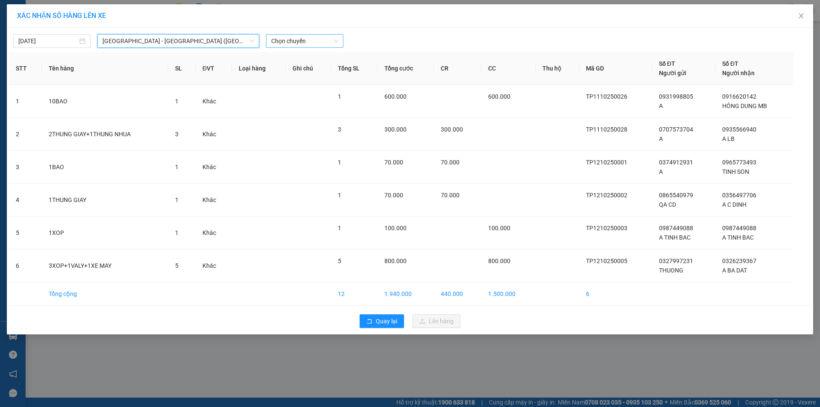
click at [292, 43] on span "Chọn chuyến" at bounding box center [304, 41] width 67 height 13
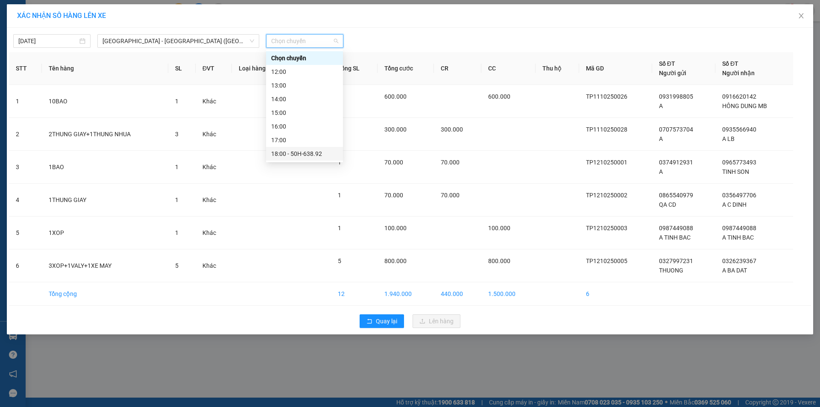
click at [304, 153] on div "18:00 - 50H-638.92" at bounding box center [304, 153] width 67 height 9
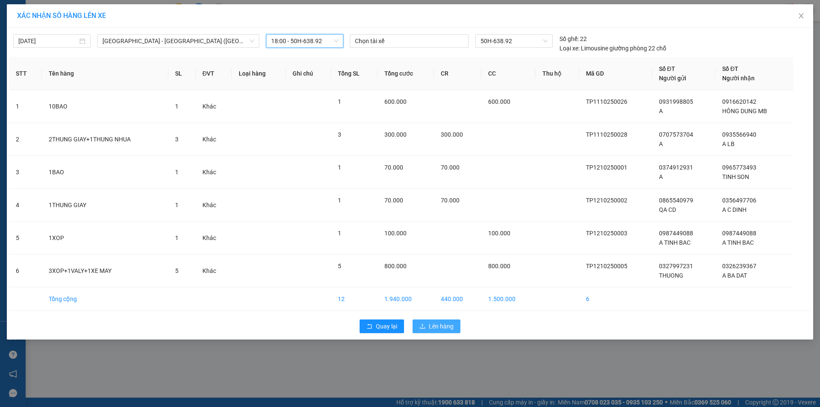
click at [426, 326] on button "Lên hàng" at bounding box center [436, 326] width 48 height 14
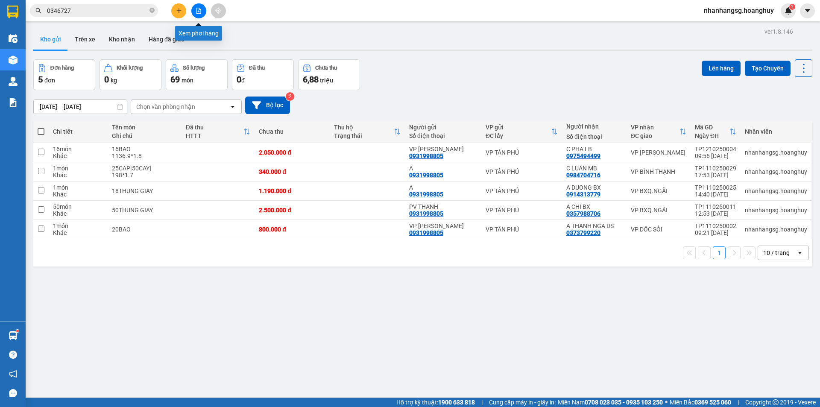
click at [196, 15] on button at bounding box center [198, 10] width 15 height 15
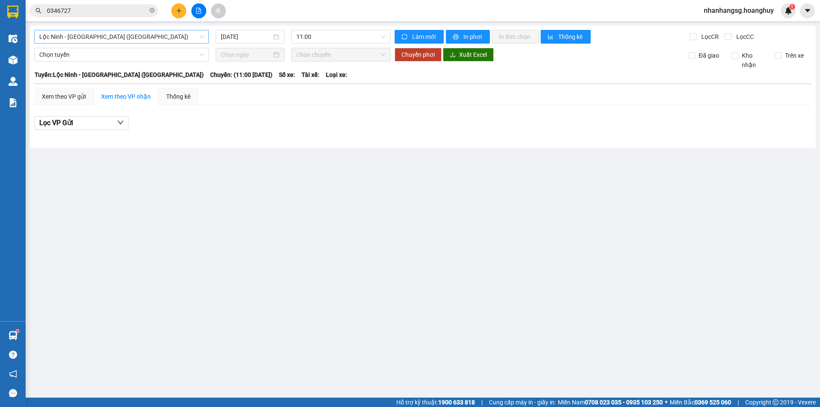
click at [164, 38] on span "Lộc [PERSON_NAME][GEOGRAPHIC_DATA] ([GEOGRAPHIC_DATA])" at bounding box center [121, 36] width 164 height 13
click at [110, 29] on div "Lộc Ninh - Quảng Ngãi (Hàng Hóa) Lộc Ninh - Quảng Ngãi (Hàng Hóa) 12/10/2025 11…" at bounding box center [422, 87] width 785 height 123
click at [108, 38] on span "Lộc [PERSON_NAME][GEOGRAPHIC_DATA] ([GEOGRAPHIC_DATA])" at bounding box center [121, 36] width 164 height 13
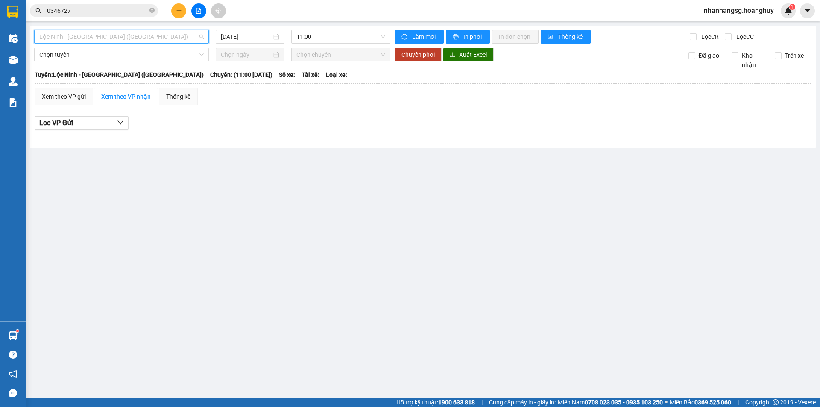
click at [108, 35] on span "Lộc [PERSON_NAME][GEOGRAPHIC_DATA] ([GEOGRAPHIC_DATA])" at bounding box center [121, 36] width 164 height 13
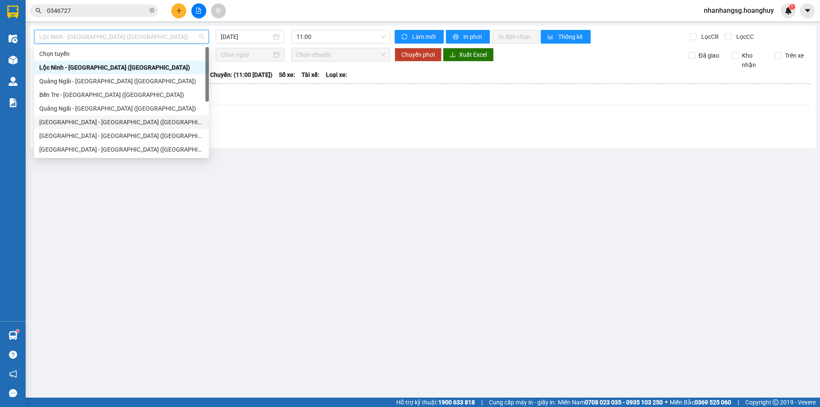
click at [95, 123] on div "[GEOGRAPHIC_DATA] - [PERSON_NAME][GEOGRAPHIC_DATA][PERSON_NAME] ([GEOGRAPHIC_DA…" at bounding box center [121, 121] width 164 height 9
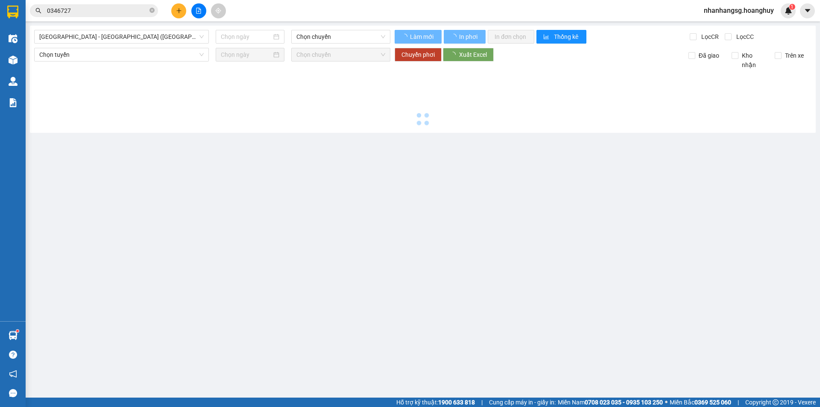
type input "[DATE]"
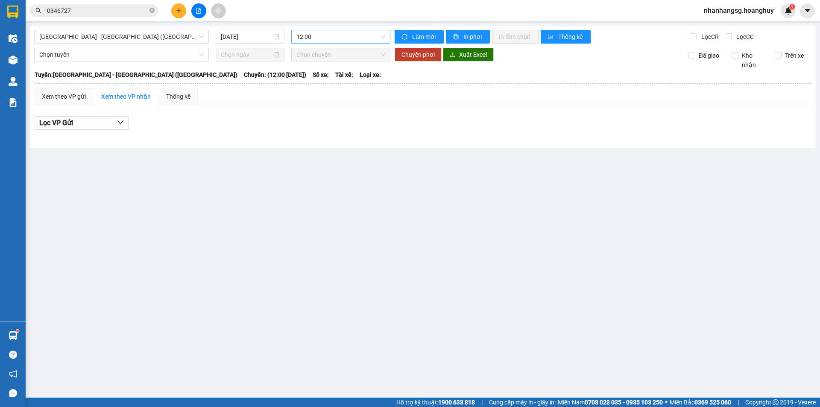
click at [327, 42] on span "12:00" at bounding box center [340, 36] width 89 height 13
click at [328, 38] on span "12:00" at bounding box center [340, 36] width 89 height 13
click at [315, 149] on div "18:00 - 50H-638.92" at bounding box center [329, 149] width 67 height 9
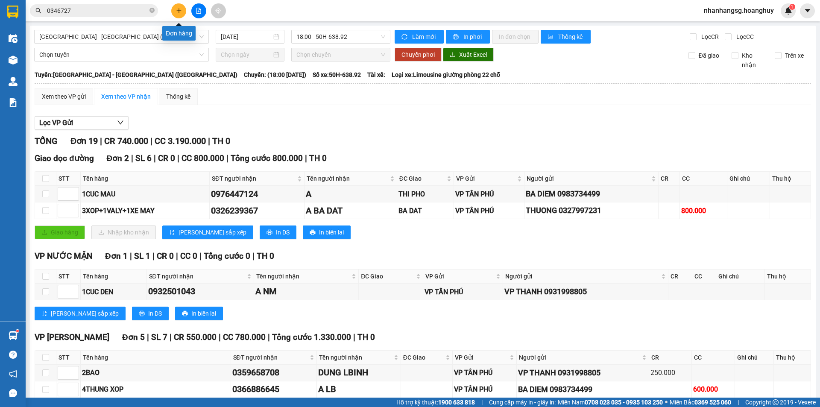
click at [180, 15] on button at bounding box center [178, 10] width 15 height 15
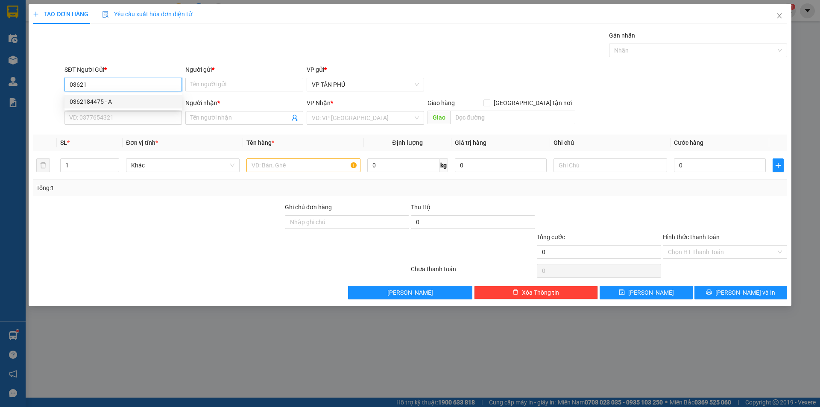
click at [103, 98] on div "0362184475 - A" at bounding box center [123, 101] width 107 height 9
type input "0362184475"
type input "A"
type input "0334076762"
type input "TRA BX"
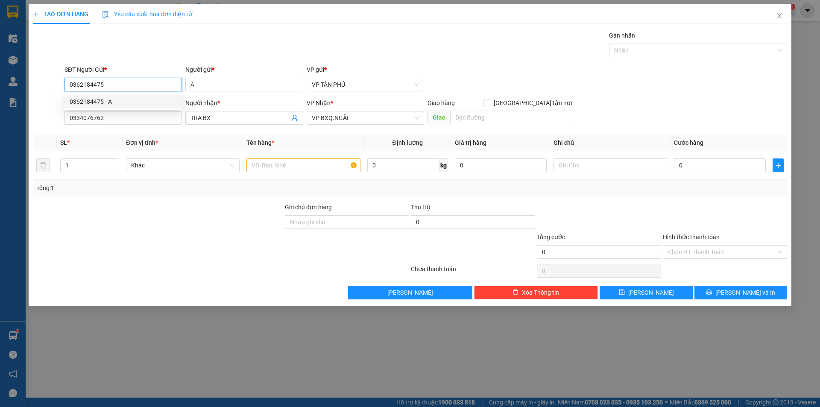
click at [103, 98] on div "0362184475 - A" at bounding box center [123, 101] width 107 height 9
type input "0362184475"
click at [290, 161] on input "text" at bounding box center [303, 165] width 114 height 14
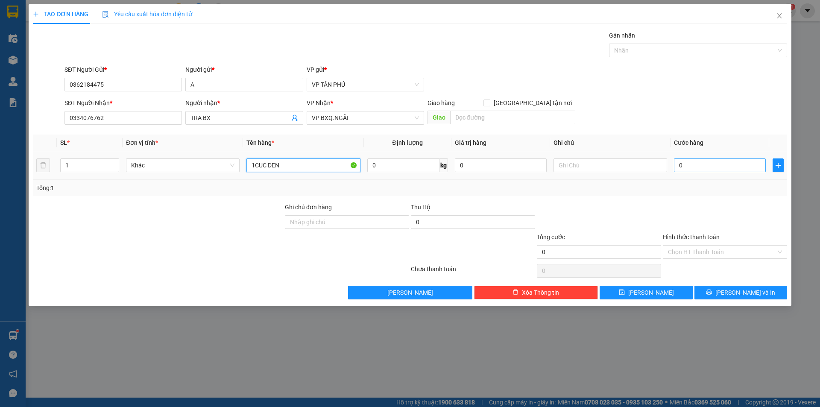
type input "1CUC DEN"
click at [681, 167] on input "0" at bounding box center [720, 165] width 92 height 14
type input "80"
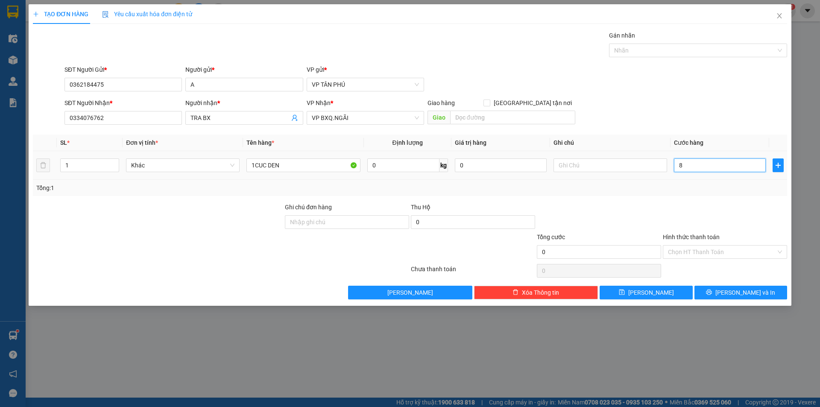
type input "80"
click at [680, 253] on input "Hình thức thanh toán" at bounding box center [722, 251] width 108 height 13
type input "80.000"
click at [680, 253] on input "Hình thức thanh toán" at bounding box center [722, 251] width 108 height 13
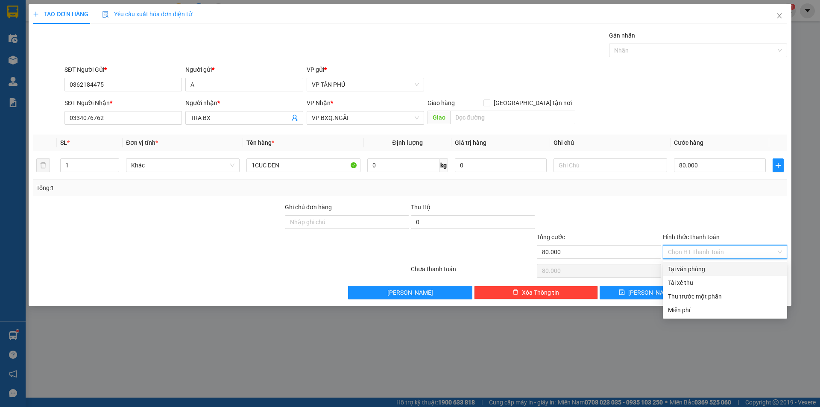
click at [681, 263] on div "Tại văn phòng" at bounding box center [725, 269] width 124 height 14
type input "0"
click at [680, 263] on div "Chọn HT Thanh Toán" at bounding box center [725, 270] width 126 height 17
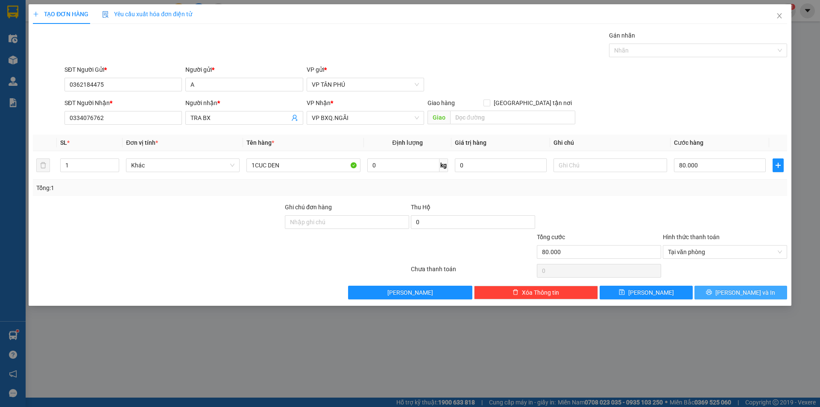
click at [704, 292] on button "Lưu và In" at bounding box center [740, 293] width 93 height 14
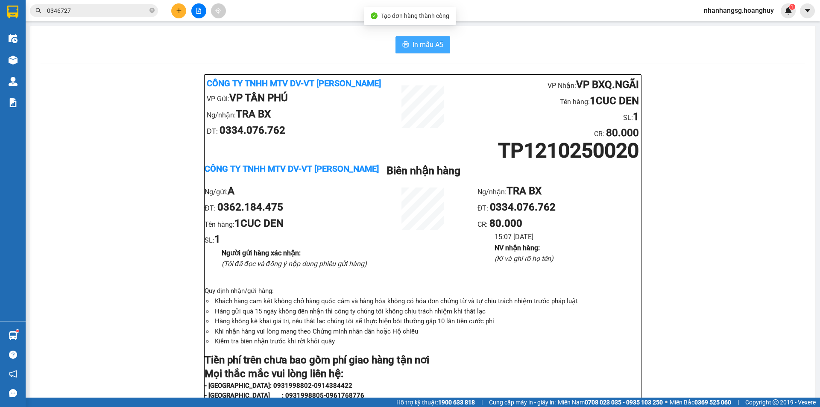
click at [422, 48] on span "In mẫu A5" at bounding box center [427, 44] width 31 height 11
click at [199, 11] on icon "file-add" at bounding box center [199, 11] width 6 height 6
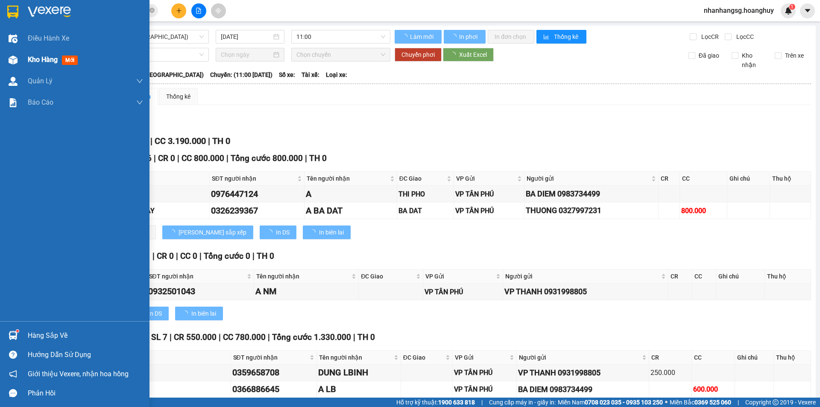
click at [32, 58] on span "Kho hàng" at bounding box center [43, 59] width 30 height 8
click at [33, 58] on span "Kho hàng" at bounding box center [43, 59] width 30 height 8
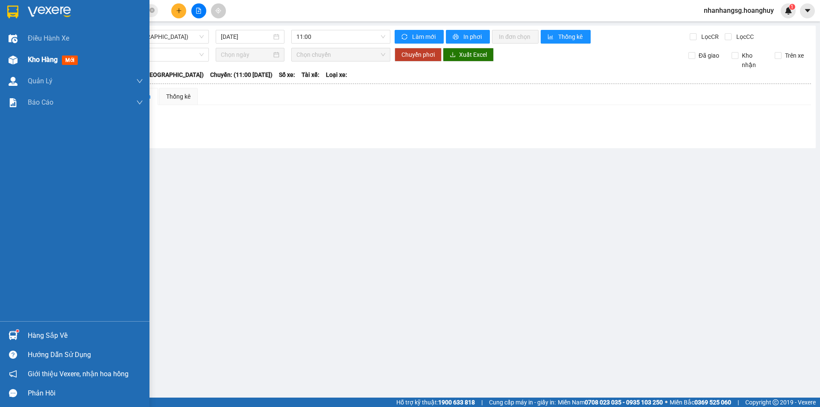
click at [33, 58] on span "Kho hàng" at bounding box center [43, 59] width 30 height 8
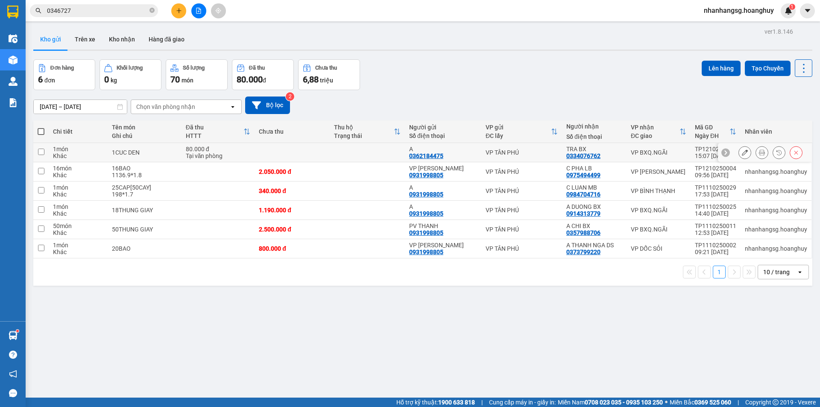
click at [270, 156] on td at bounding box center [291, 152] width 75 height 19
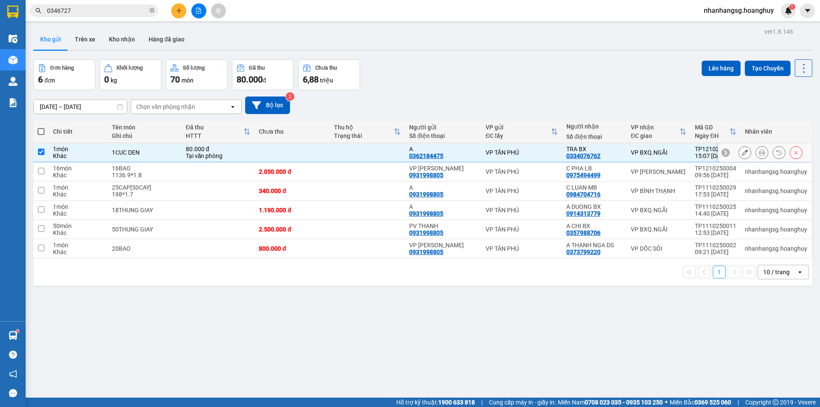
click at [270, 156] on td at bounding box center [291, 152] width 75 height 19
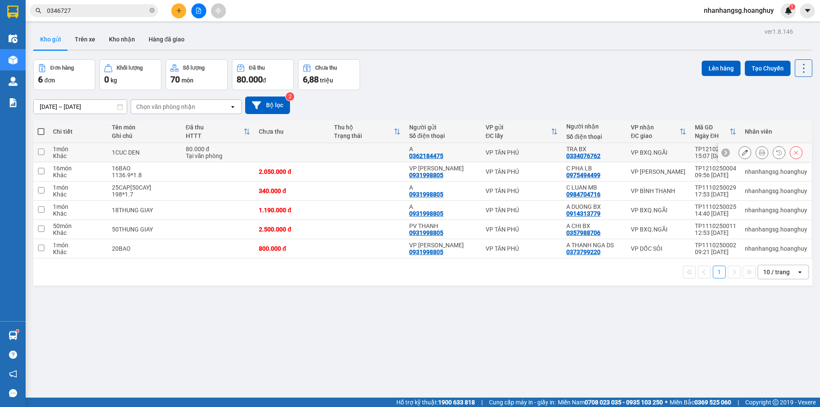
click at [269, 155] on td at bounding box center [291, 152] width 75 height 19
checkbox input "true"
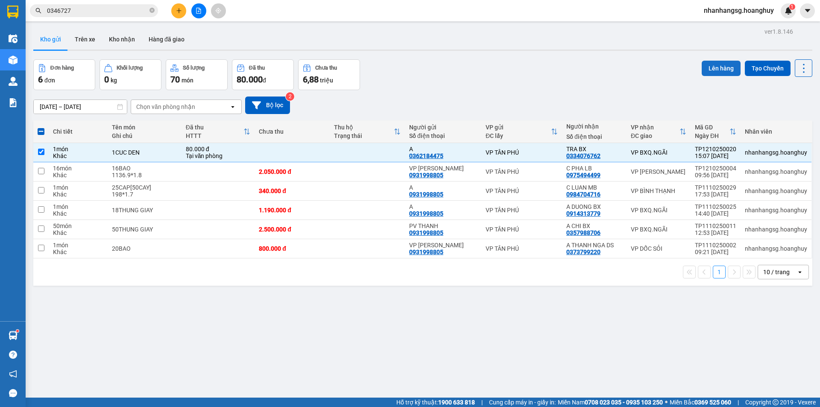
click at [712, 67] on button "Lên hàng" at bounding box center [720, 68] width 39 height 15
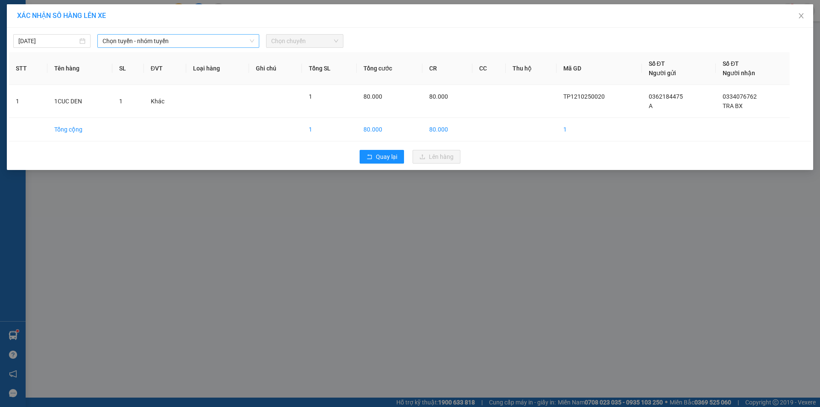
click at [154, 41] on span "Chọn tuyến - nhóm tuyến" at bounding box center [178, 41] width 152 height 13
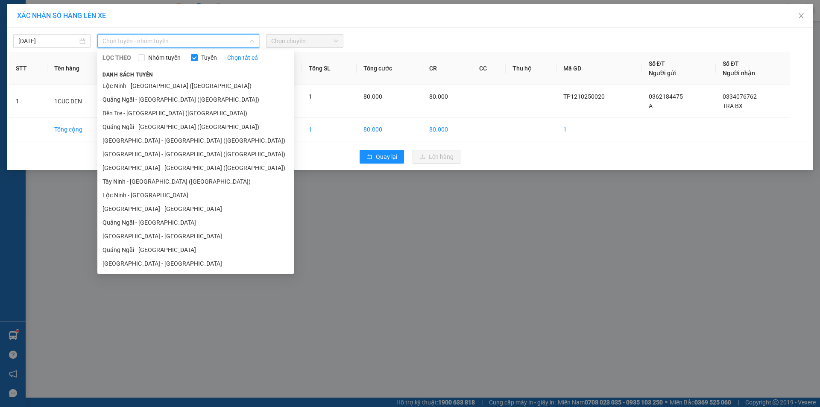
click at [444, 47] on div at bounding box center [511, 41] width 332 height 14
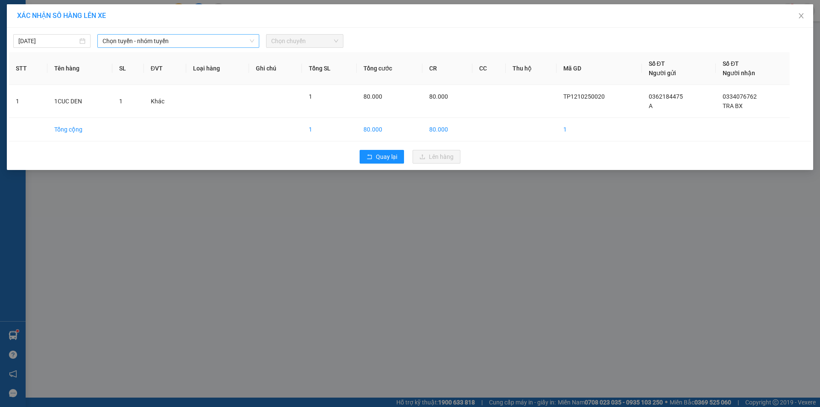
click at [220, 43] on span "Chọn tuyến - nhóm tuyến" at bounding box center [178, 41] width 152 height 13
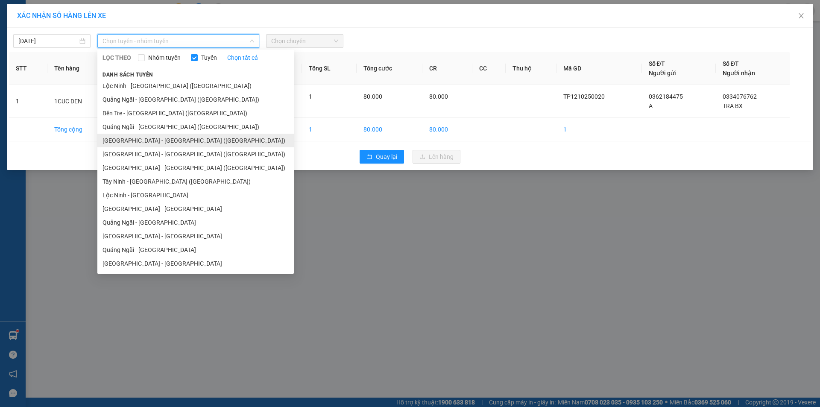
click at [169, 141] on li "[GEOGRAPHIC_DATA] - [PERSON_NAME][GEOGRAPHIC_DATA][PERSON_NAME] ([GEOGRAPHIC_DA…" at bounding box center [195, 141] width 196 height 14
click at [169, 141] on td at bounding box center [165, 129] width 42 height 23
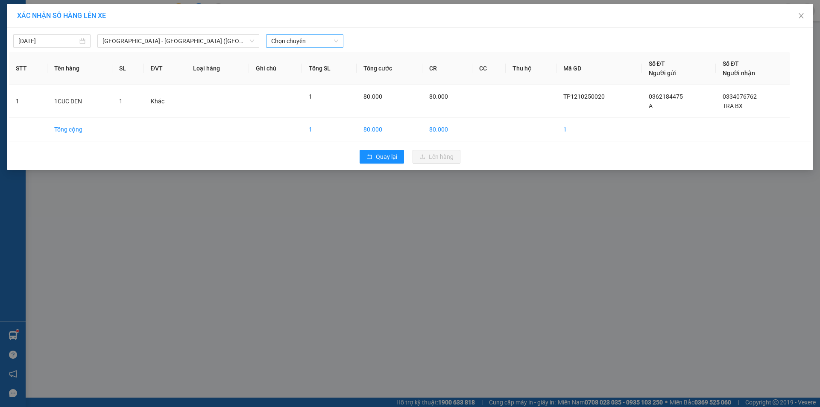
click at [281, 44] on span "Chọn chuyến" at bounding box center [304, 41] width 67 height 13
click at [283, 44] on span "Chọn chuyến" at bounding box center [304, 41] width 67 height 13
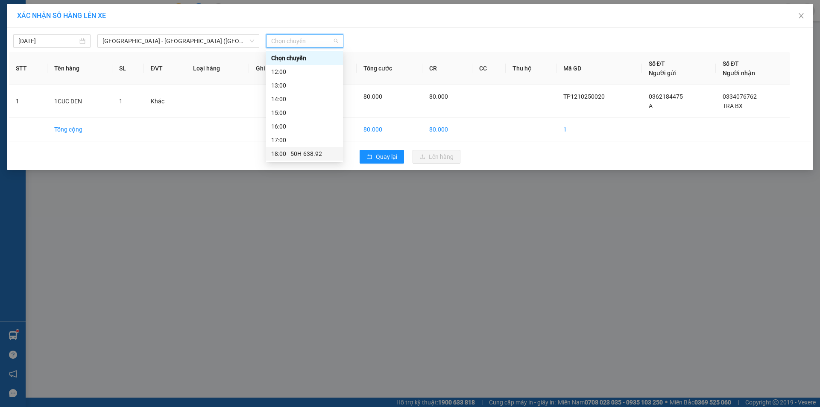
click at [303, 149] on div "18:00 - 50H-638.92" at bounding box center [304, 153] width 67 height 9
click at [303, 149] on div "12/10/2025 Sài Gòn - Quảng Ngãi (Hàng Hoá) LỌC THEO Nhóm tuyến Tuyến Chọn tất c…" at bounding box center [410, 99] width 806 height 142
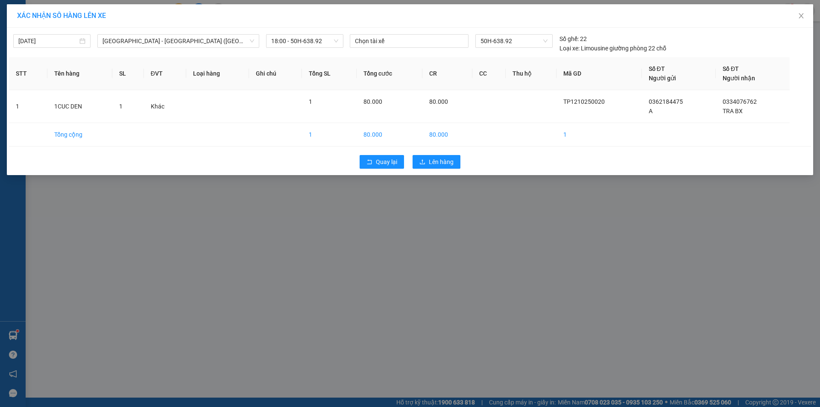
click at [303, 149] on div "12/10/2025 Sài Gòn - Quảng Ngãi (Hàng Hoá) LỌC THEO Nhóm tuyến Tuyến Chọn tất c…" at bounding box center [410, 101] width 806 height 147
click at [426, 158] on button "Lên hàng" at bounding box center [436, 162] width 48 height 14
click at [426, 158] on span "button" at bounding box center [423, 161] width 9 height 9
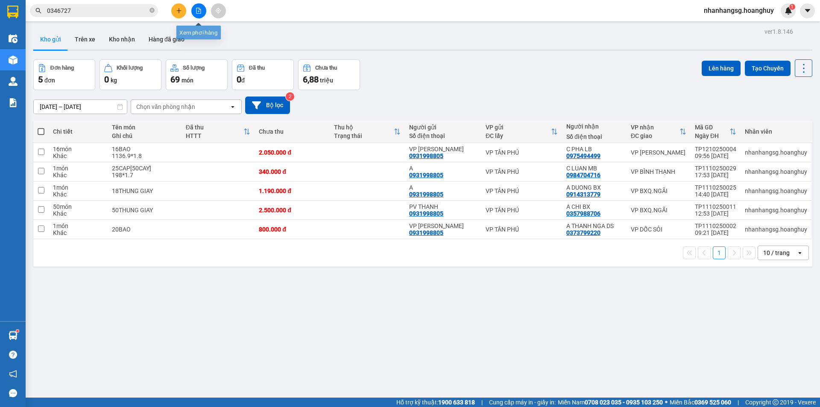
click at [201, 13] on icon "file-add" at bounding box center [199, 11] width 6 height 6
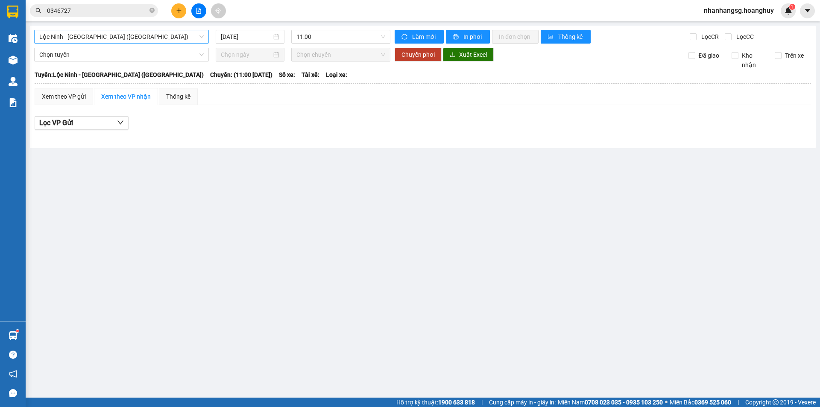
click at [139, 38] on span "Lộc [PERSON_NAME][GEOGRAPHIC_DATA] ([GEOGRAPHIC_DATA])" at bounding box center [121, 36] width 164 height 13
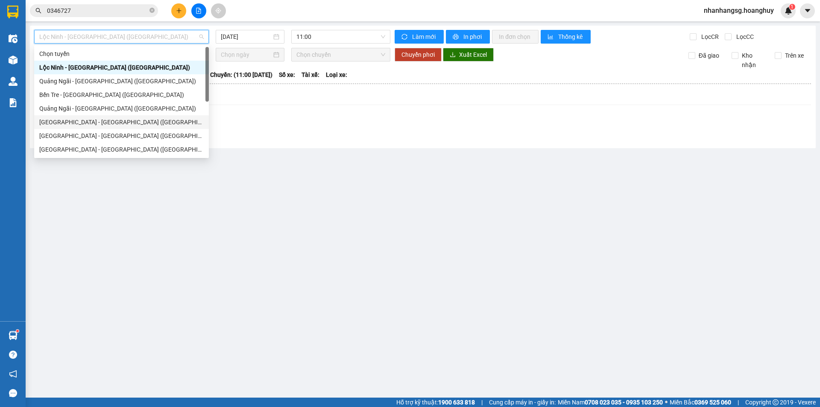
click at [114, 123] on div "[GEOGRAPHIC_DATA] - [PERSON_NAME][GEOGRAPHIC_DATA][PERSON_NAME] ([GEOGRAPHIC_DA…" at bounding box center [121, 121] width 164 height 9
type input "[DATE]"
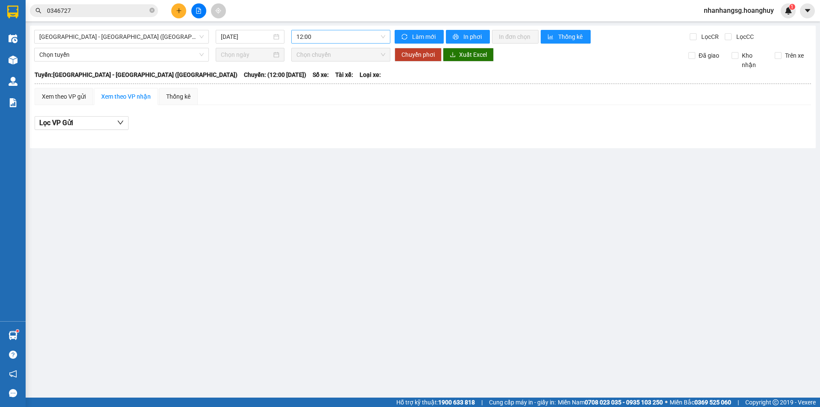
click at [318, 37] on span "12:00" at bounding box center [340, 36] width 89 height 13
click at [317, 146] on div "18:00 - 50H-638.92" at bounding box center [329, 149] width 67 height 9
click at [317, 146] on main "Sài Gòn - Quảng Ngãi (Hàng Hoá) 12/10/2025 12:00 Làm mới In phơi In đơn chọn Th…" at bounding box center [410, 198] width 820 height 397
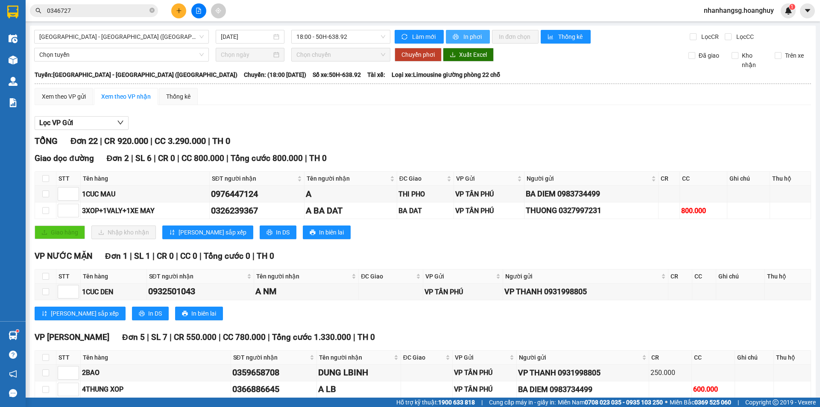
click at [464, 38] on span "In phơi" at bounding box center [473, 36] width 20 height 9
click at [176, 13] on icon "plus" at bounding box center [179, 11] width 6 height 6
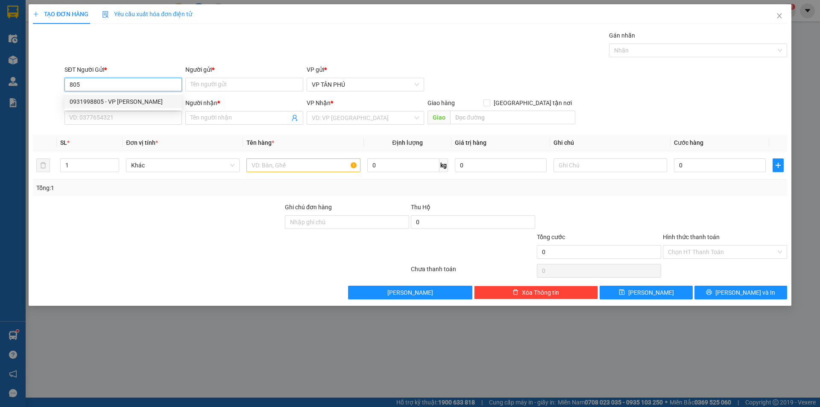
click at [120, 101] on div "0931998805 - VP THANH" at bounding box center [123, 101] width 107 height 9
type input "0931998805"
type input "[PERSON_NAME]"
type input "0366546621"
type input "CHI PHUNG T KHE"
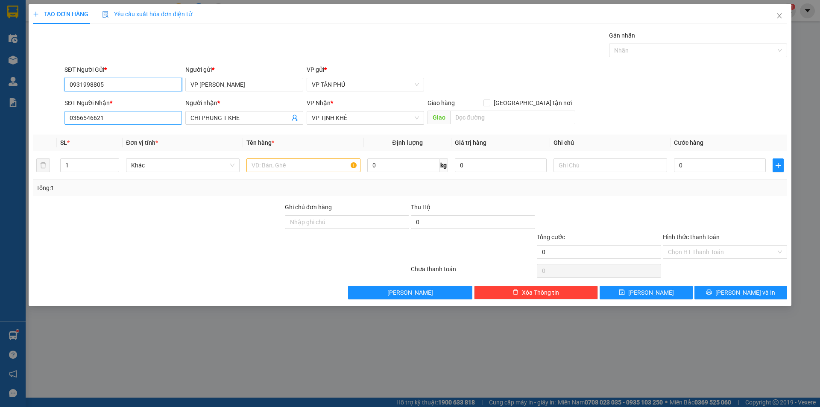
type input "0931998805"
click at [131, 116] on input "0366546621" at bounding box center [122, 118] width 117 height 14
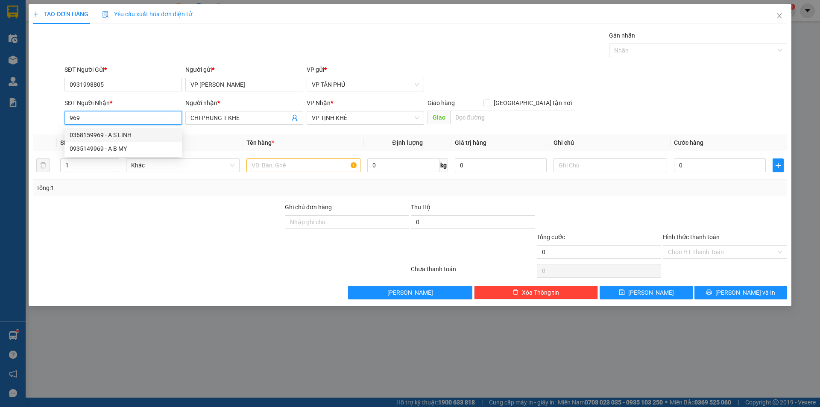
click at [127, 132] on div "0368159969 - A S LINH" at bounding box center [123, 134] width 107 height 9
type input "0368159969"
type input "A S LINH"
click at [127, 132] on div "0368159969 - A S LINH" at bounding box center [123, 134] width 107 height 9
type input "0368159969"
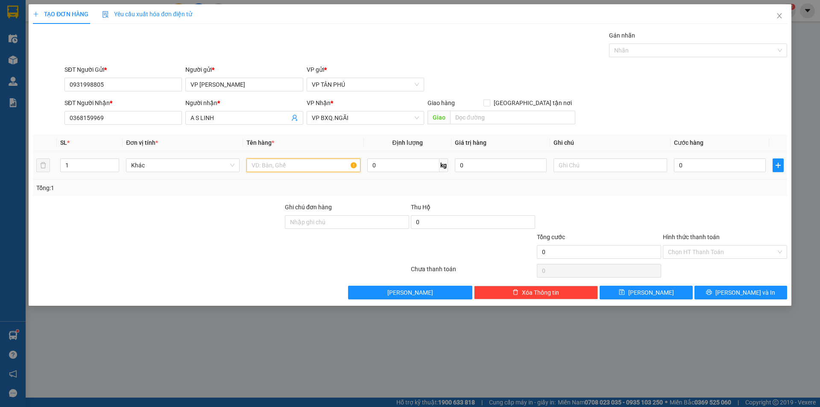
click at [314, 163] on input "text" at bounding box center [303, 165] width 114 height 14
type input "1HOP GIAY"
click at [670, 248] on input "Hình thức thanh toán" at bounding box center [722, 251] width 108 height 13
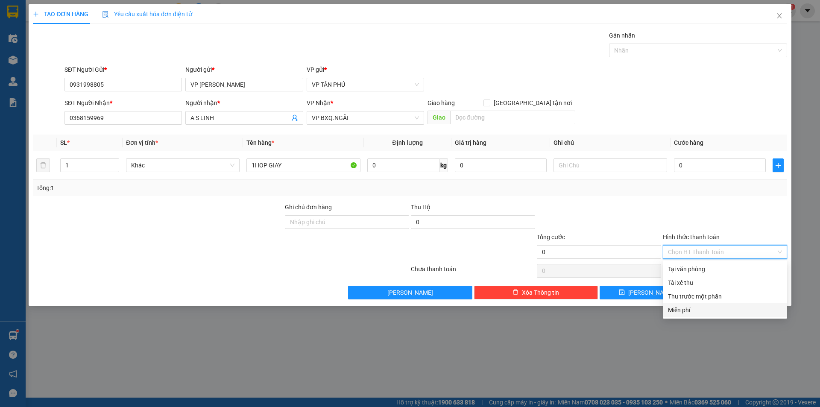
click at [670, 305] on div "Miễn phí" at bounding box center [725, 309] width 114 height 9
click at [670, 305] on div "TẠO ĐƠN HÀNG Yêu cầu xuất hóa đơn điện tử Transit Pickup Surcharge Ids Transit …" at bounding box center [410, 154] width 762 height 301
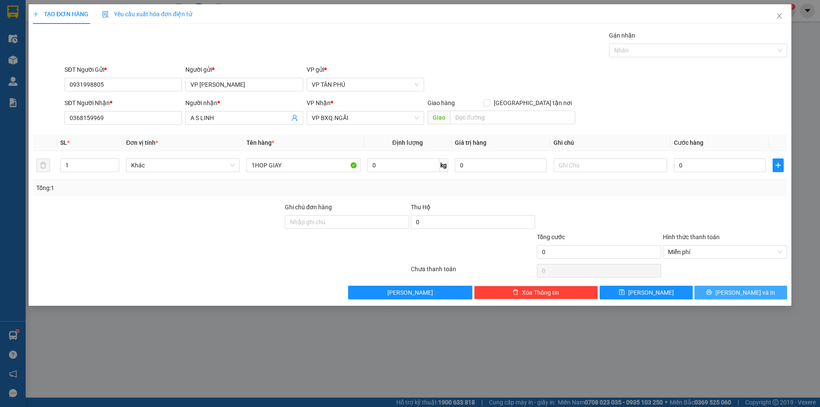
click at [723, 295] on button "Lưu và In" at bounding box center [740, 293] width 93 height 14
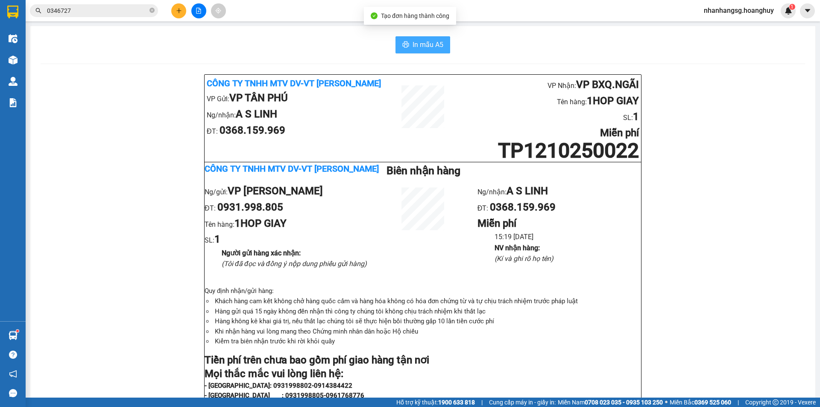
click at [419, 47] on span "In mẫu A5" at bounding box center [427, 44] width 31 height 11
click at [175, 11] on button at bounding box center [178, 10] width 15 height 15
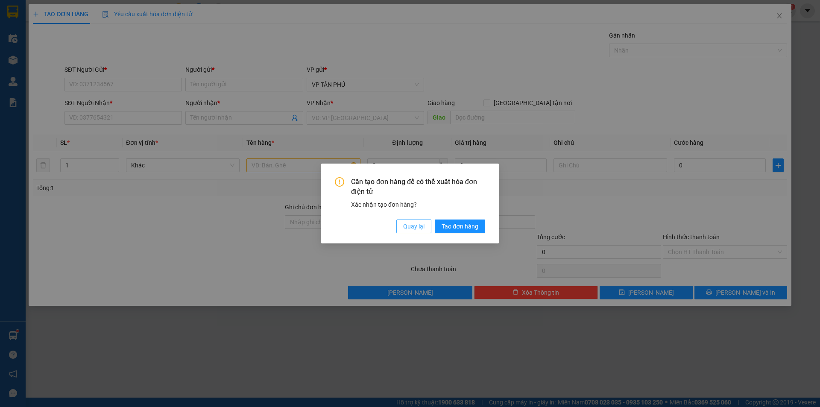
click at [417, 226] on span "Quay lại" at bounding box center [413, 226] width 21 height 9
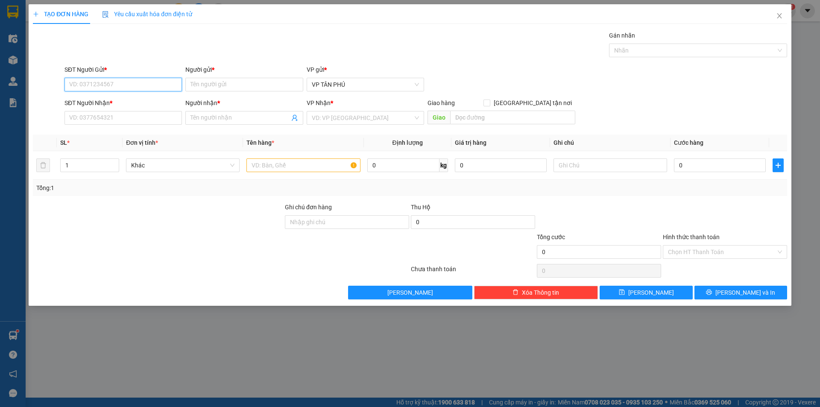
click at [89, 82] on input "SĐT Người Gửi *" at bounding box center [122, 85] width 117 height 14
click at [115, 103] on div "0931998805 - VP THANH" at bounding box center [123, 101] width 107 height 9
type input "0931998805"
type input "[PERSON_NAME]"
type input "0368159969"
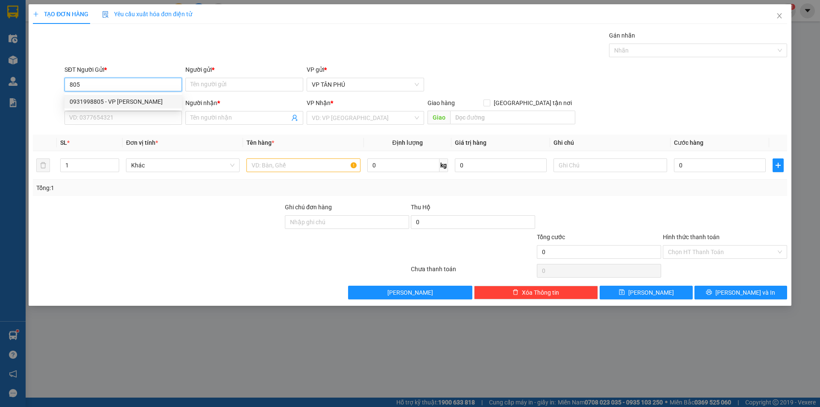
type input "A S LINH"
type input "0931998805"
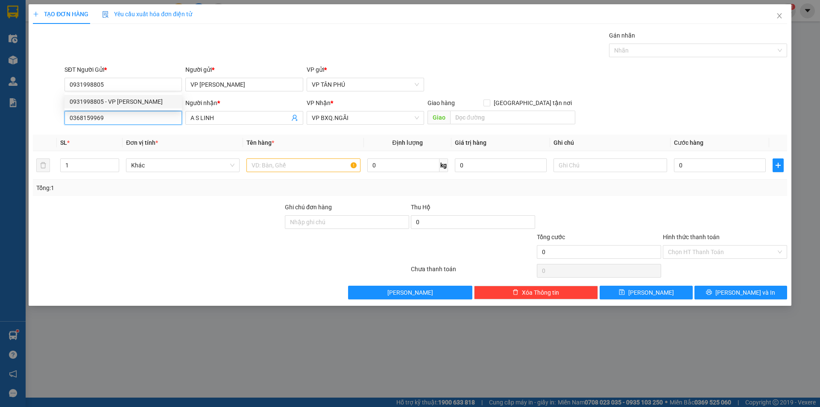
click at [124, 119] on input "0368159969" at bounding box center [122, 118] width 117 height 14
click at [132, 138] on div "0914027116 - HÙNG VỮNG" at bounding box center [123, 134] width 107 height 9
type input "0914027116"
type input "HÙNG VỮNG"
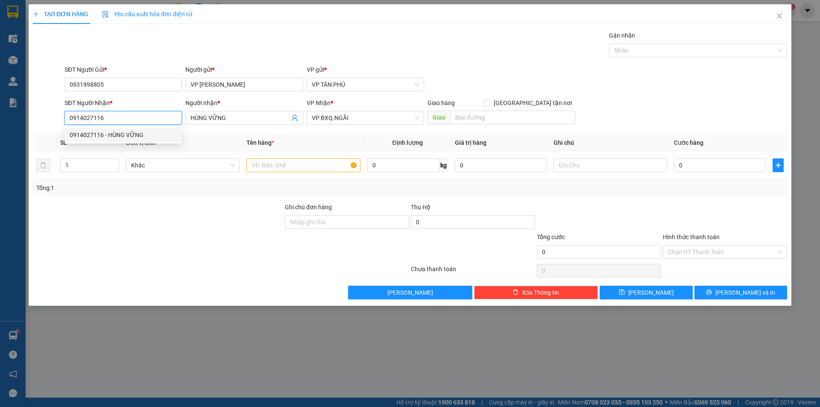
click at [132, 138] on div "0914027116 - HÙNG VỮNG" at bounding box center [123, 134] width 107 height 9
type input "0914027116"
click at [272, 161] on input "text" at bounding box center [303, 165] width 114 height 14
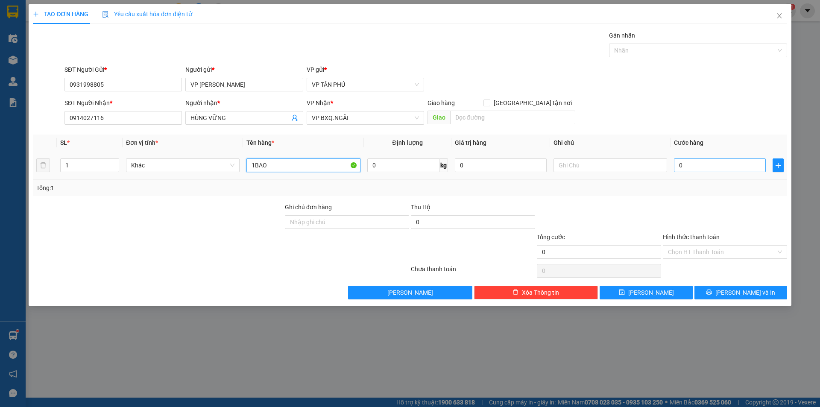
type input "1BAO"
click at [734, 160] on input "0" at bounding box center [720, 165] width 92 height 14
type input "1"
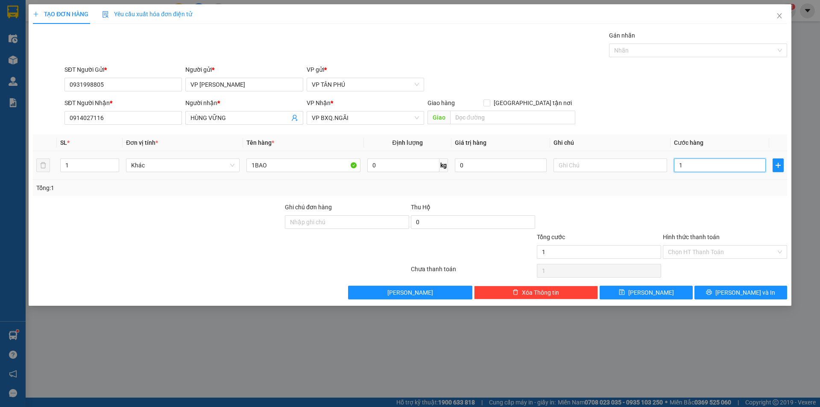
type input "12"
type input "120"
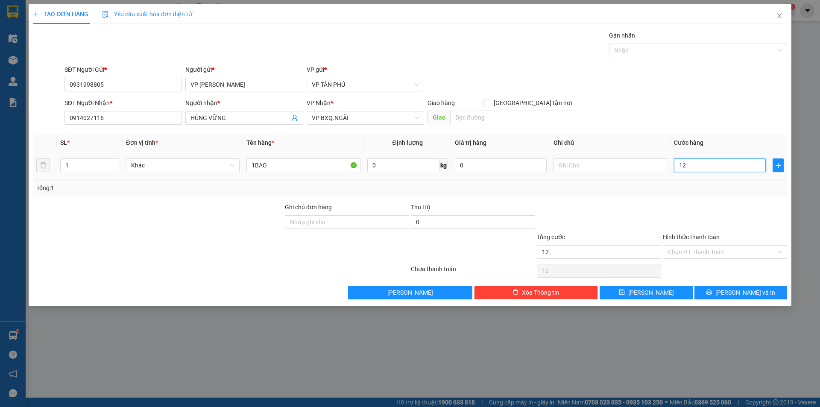
type input "120"
click at [658, 303] on div "TẠO ĐƠN HÀNG Yêu cầu xuất hóa đơn điện tử Transit Pickup Surcharge Ids Transit …" at bounding box center [410, 154] width 762 height 301
type input "120.000"
click at [658, 303] on div "TẠO ĐƠN HÀNG Yêu cầu xuất hóa đơn điện tử Transit Pickup Surcharge Ids Transit …" at bounding box center [410, 154] width 762 height 301
click at [655, 294] on span "Lưu" at bounding box center [651, 292] width 46 height 9
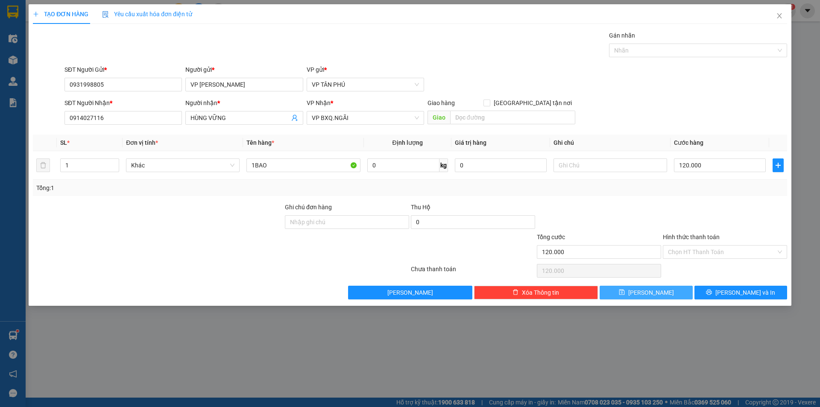
click at [655, 294] on span "Lưu" at bounding box center [651, 292] width 46 height 9
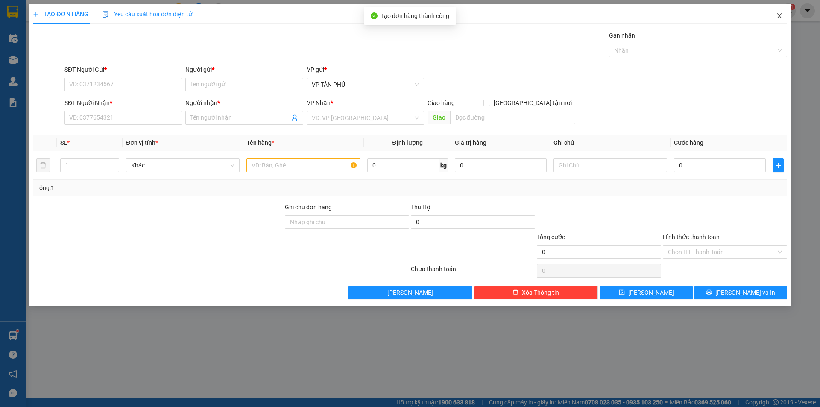
click at [776, 15] on icon "close" at bounding box center [779, 15] width 7 height 7
click at [776, 15] on span "nhanhangsg.hoanghuy" at bounding box center [739, 10] width 84 height 11
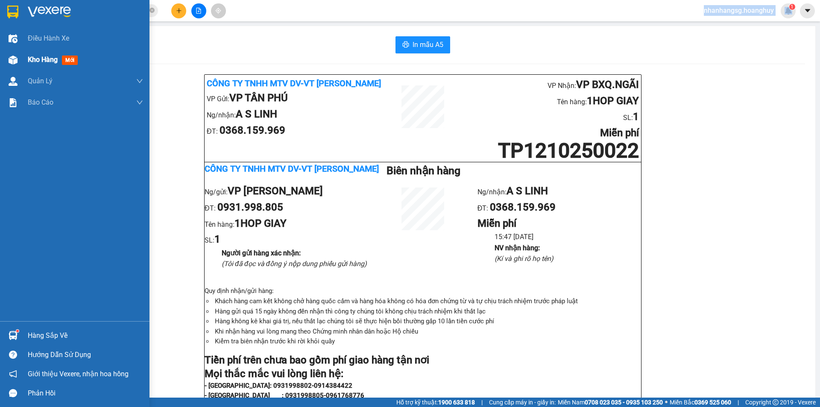
click at [41, 56] on span "Kho hàng" at bounding box center [43, 59] width 30 height 8
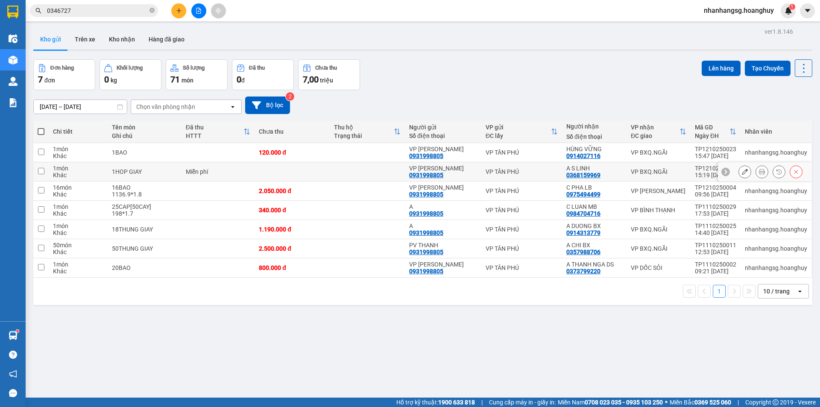
click at [228, 172] on div "Miễn phí" at bounding box center [218, 171] width 65 height 7
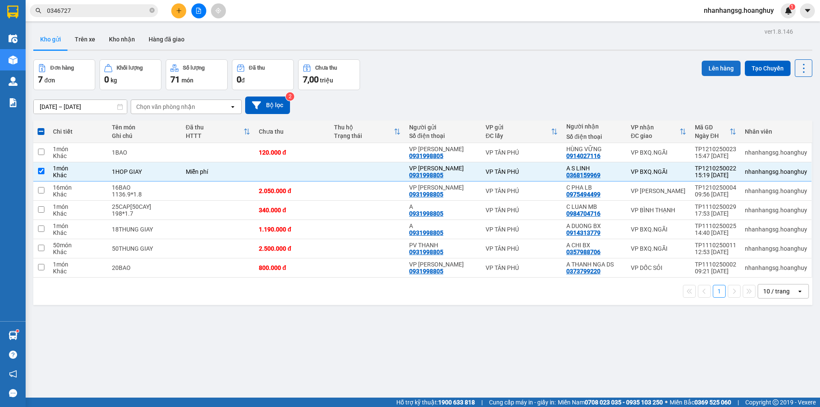
click at [713, 68] on button "Lên hàng" at bounding box center [720, 68] width 39 height 15
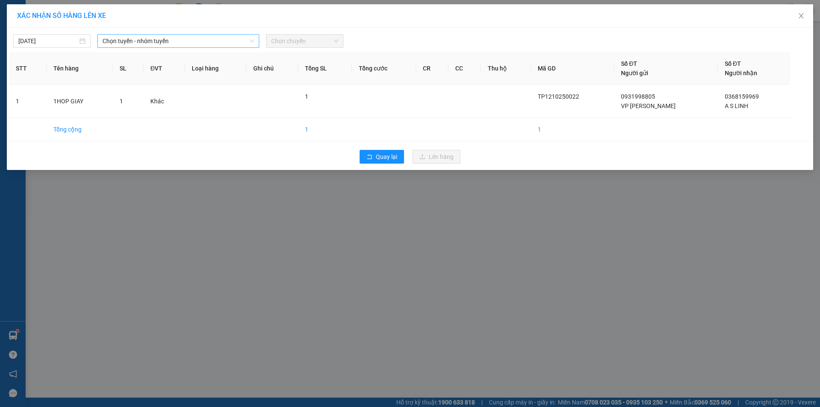
click at [126, 40] on span "Chọn tuyến - nhóm tuyến" at bounding box center [178, 41] width 152 height 13
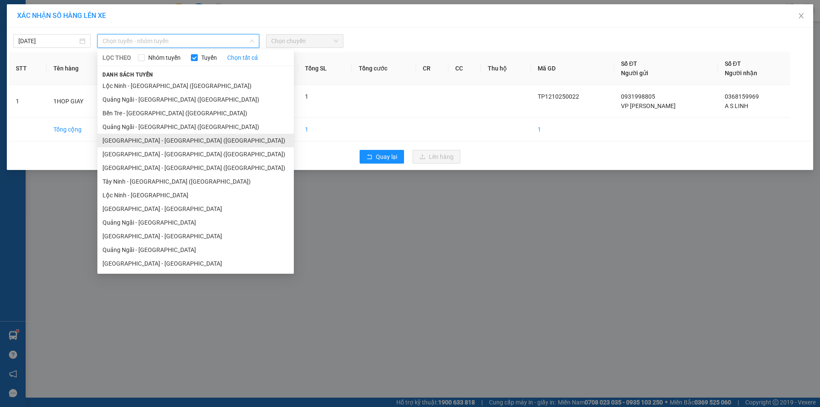
click at [128, 140] on li "[GEOGRAPHIC_DATA] - [PERSON_NAME][GEOGRAPHIC_DATA][PERSON_NAME] ([GEOGRAPHIC_DA…" at bounding box center [195, 141] width 196 height 14
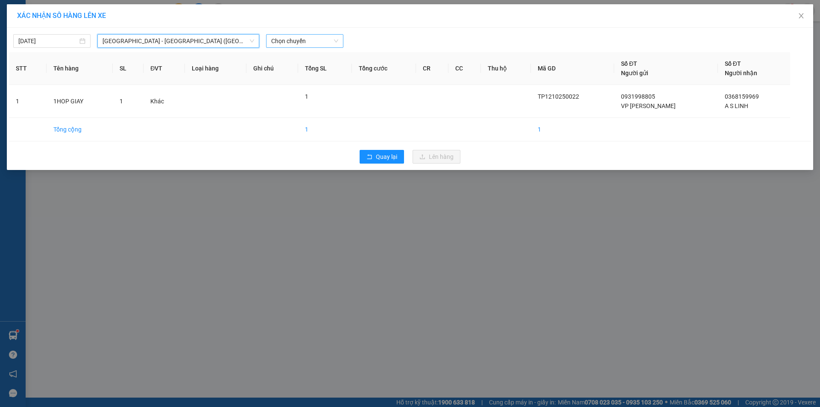
click at [295, 39] on span "Chọn chuyến" at bounding box center [304, 41] width 67 height 13
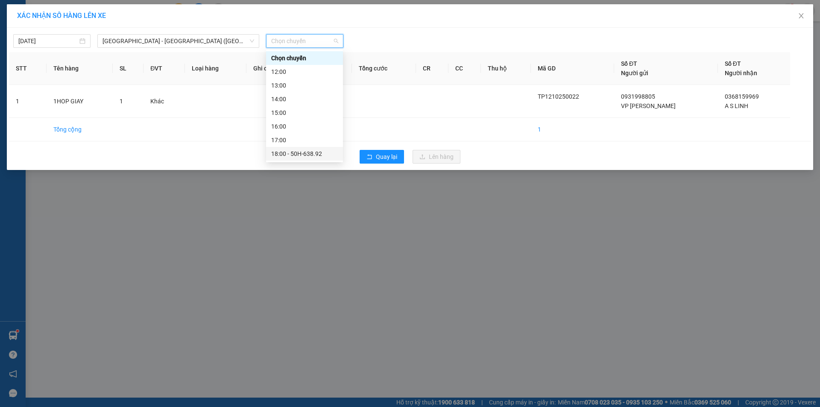
click at [306, 157] on div "18:00 - 50H-638.92" at bounding box center [304, 153] width 67 height 9
click at [306, 157] on div "Quay lại Lên hàng" at bounding box center [410, 157] width 802 height 22
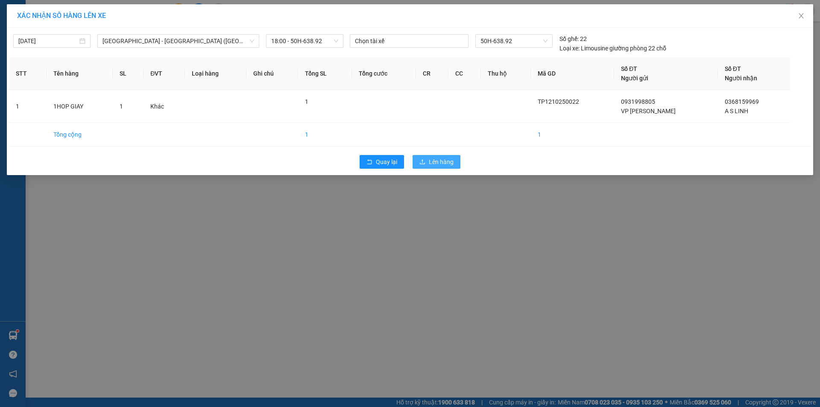
click at [422, 161] on icon "upload" at bounding box center [422, 162] width 6 height 6
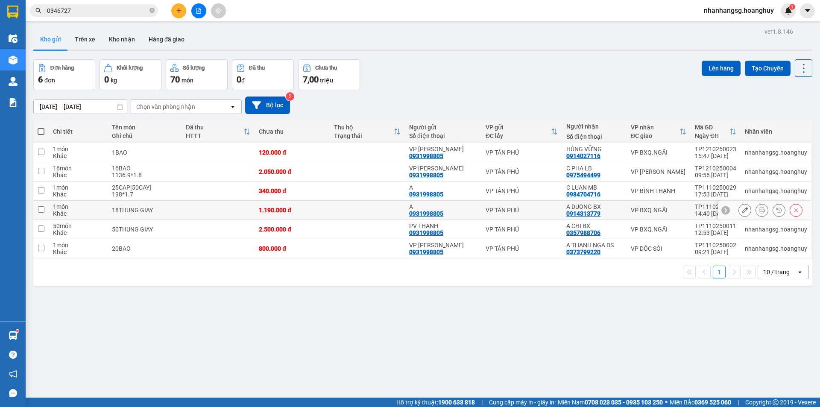
click at [165, 211] on div "18THUNG GIAY" at bounding box center [144, 210] width 65 height 7
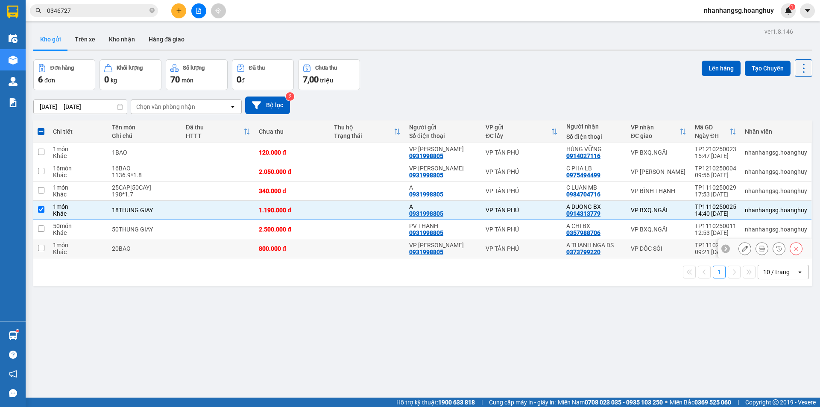
click at [180, 246] on td "20BAO" at bounding box center [144, 248] width 73 height 19
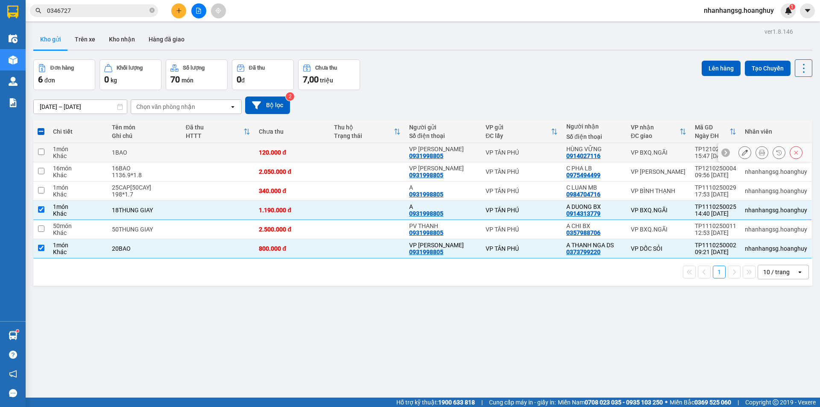
click at [196, 151] on td at bounding box center [217, 152] width 73 height 19
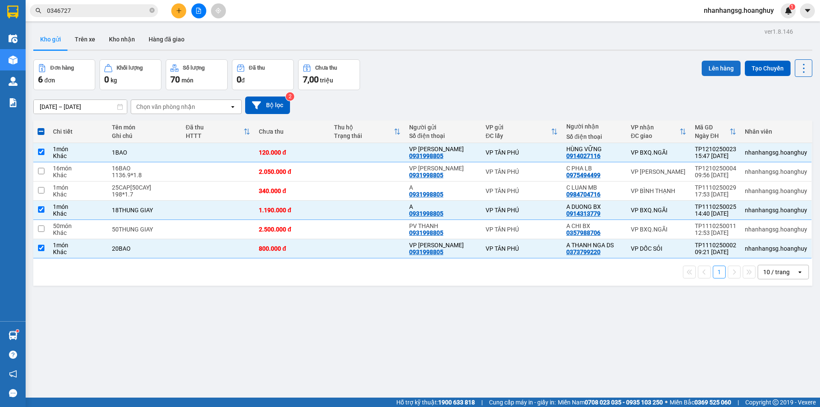
click at [713, 63] on button "Lên hàng" at bounding box center [720, 68] width 39 height 15
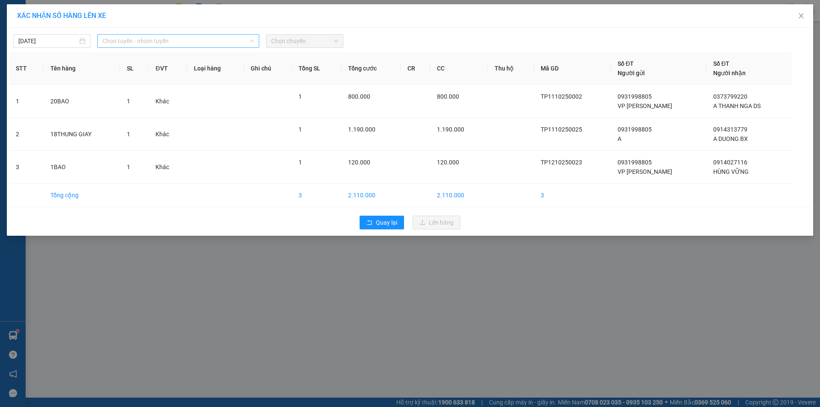
click at [179, 39] on span "Chọn tuyến - nhóm tuyến" at bounding box center [178, 41] width 152 height 13
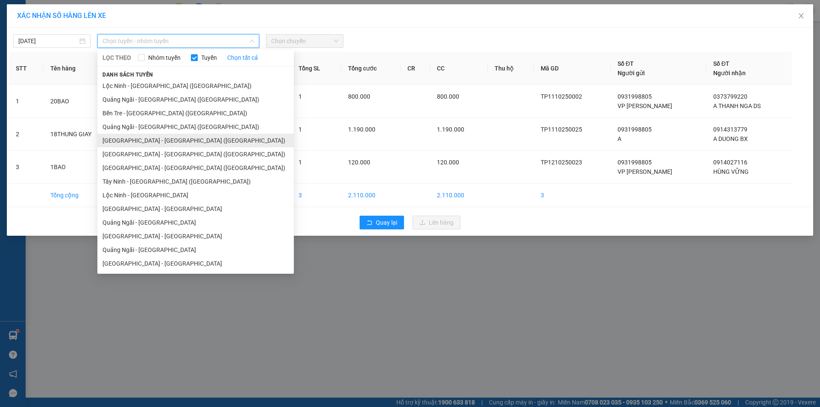
click at [126, 140] on li "[GEOGRAPHIC_DATA] - [PERSON_NAME][GEOGRAPHIC_DATA][PERSON_NAME] ([GEOGRAPHIC_DA…" at bounding box center [195, 141] width 196 height 14
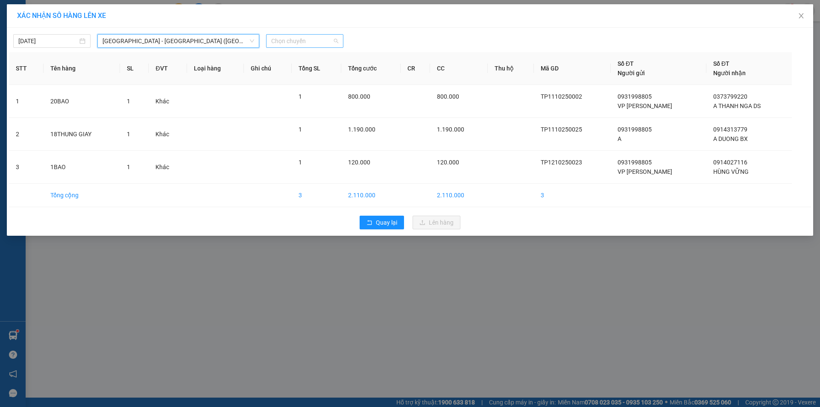
click at [293, 37] on span "Chọn chuyến" at bounding box center [304, 41] width 67 height 13
click at [292, 41] on span "Chọn chuyến" at bounding box center [304, 41] width 67 height 13
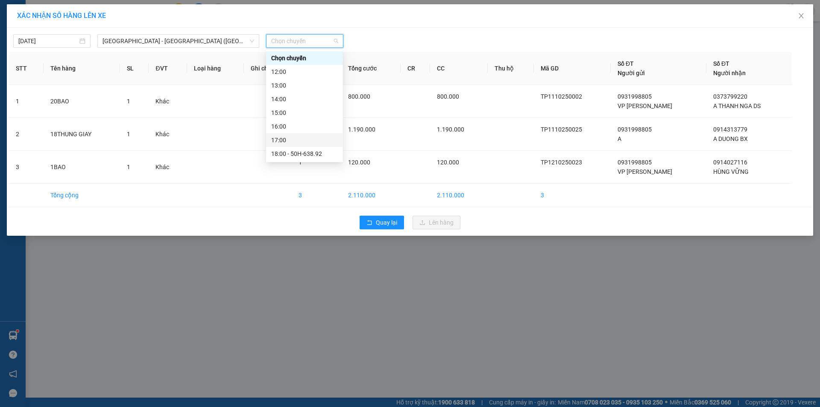
scroll to position [27, 0]
click at [295, 137] on div "19:00" at bounding box center [304, 139] width 67 height 9
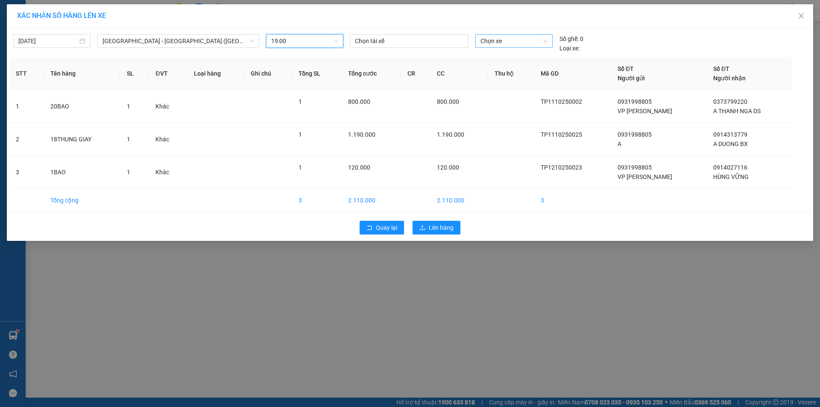
click at [482, 40] on span "Chọn xe" at bounding box center [513, 41] width 67 height 13
click at [483, 41] on span "Chọn xe" at bounding box center [513, 41] width 67 height 13
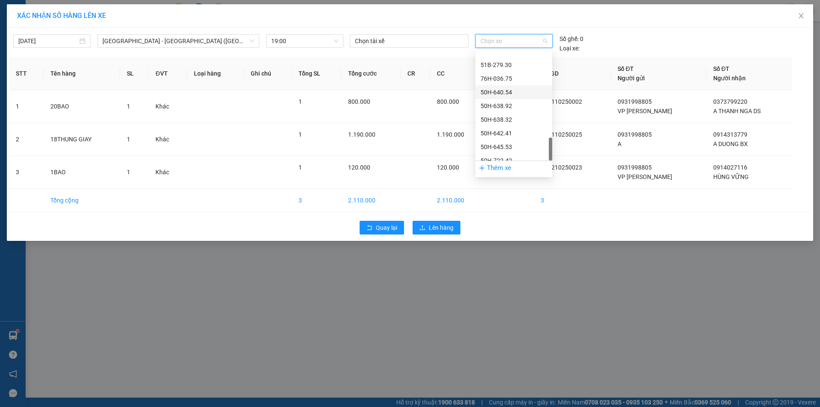
scroll to position [533, 0]
click at [508, 153] on div "50G-395.92" at bounding box center [513, 153] width 67 height 9
click at [508, 156] on td at bounding box center [511, 172] width 46 height 33
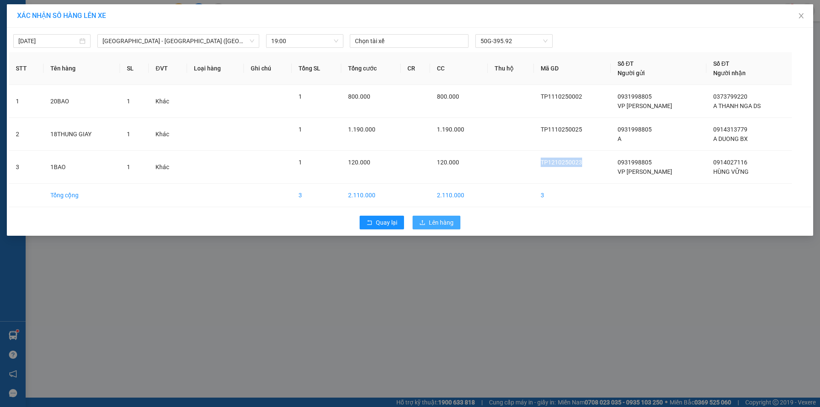
click at [435, 222] on span "Lên hàng" at bounding box center [441, 222] width 25 height 9
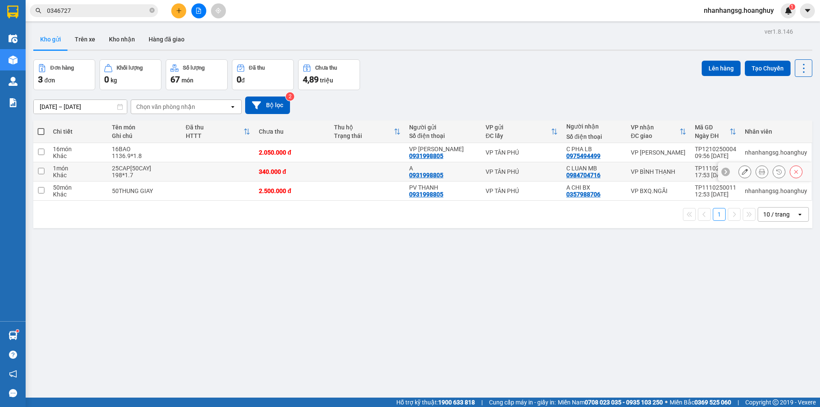
click at [320, 171] on div "340.000 đ" at bounding box center [292, 171] width 67 height 7
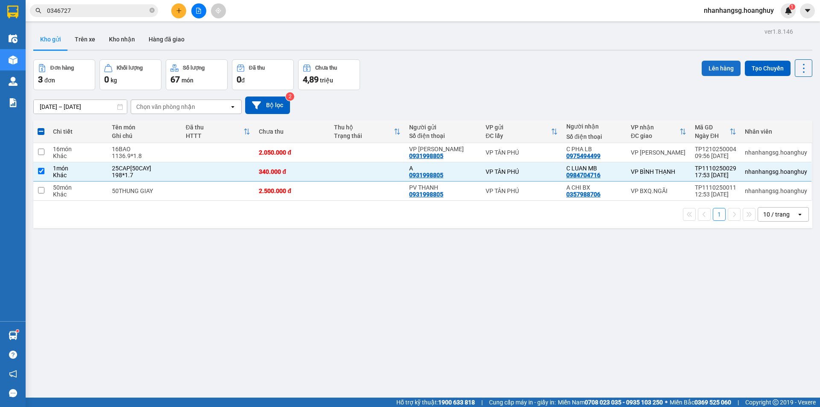
click at [701, 69] on button "Lên hàng" at bounding box center [720, 68] width 39 height 15
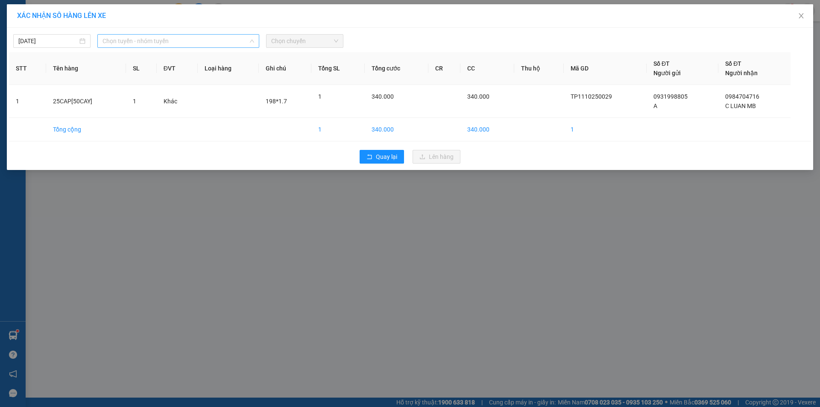
click at [166, 36] on span "Chọn tuyến - nhóm tuyến" at bounding box center [178, 41] width 152 height 13
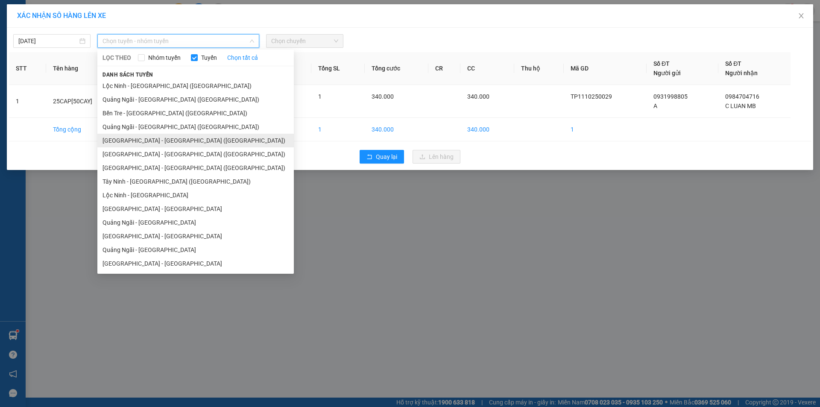
click at [163, 139] on li "[GEOGRAPHIC_DATA] - [PERSON_NAME][GEOGRAPHIC_DATA][PERSON_NAME] ([GEOGRAPHIC_DA…" at bounding box center [195, 141] width 196 height 14
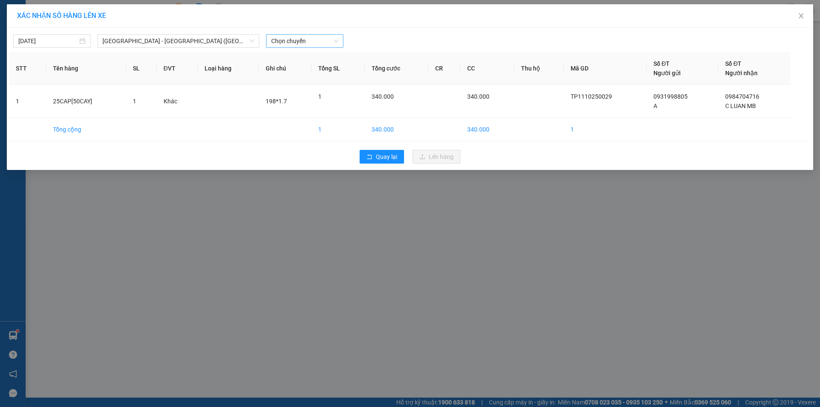
click at [287, 41] on span "Chọn chuyến" at bounding box center [304, 41] width 67 height 13
click at [296, 135] on div "19:00 - 50G-395.92" at bounding box center [304, 140] width 77 height 14
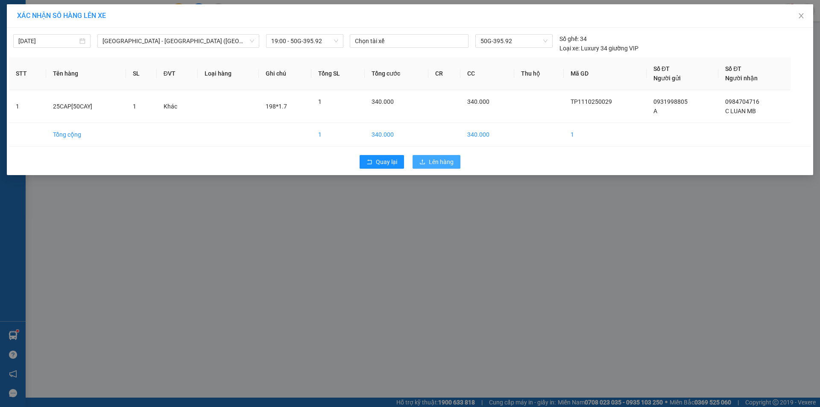
click at [430, 162] on span "Lên hàng" at bounding box center [441, 161] width 25 height 9
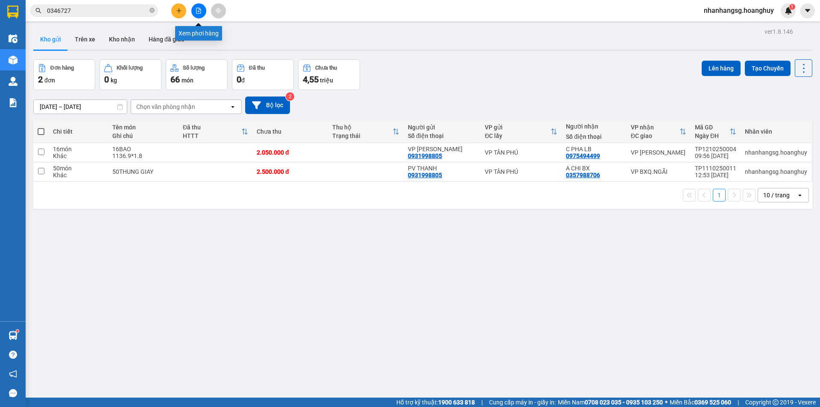
click at [199, 6] on button at bounding box center [198, 10] width 15 height 15
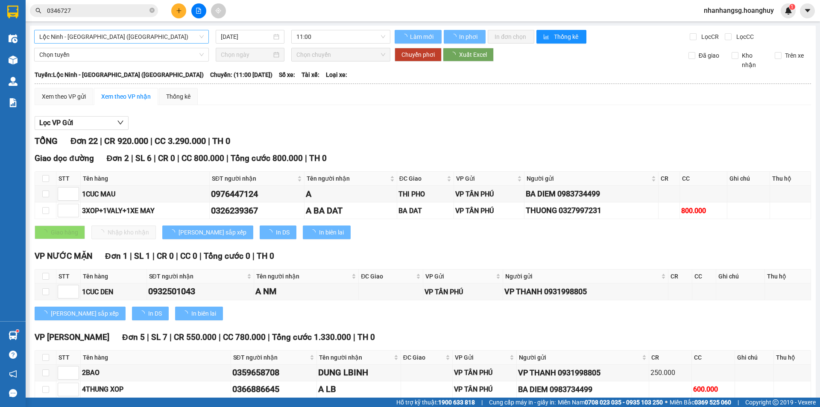
click at [153, 41] on span "Lộc [PERSON_NAME][GEOGRAPHIC_DATA] ([GEOGRAPHIC_DATA])" at bounding box center [121, 36] width 164 height 13
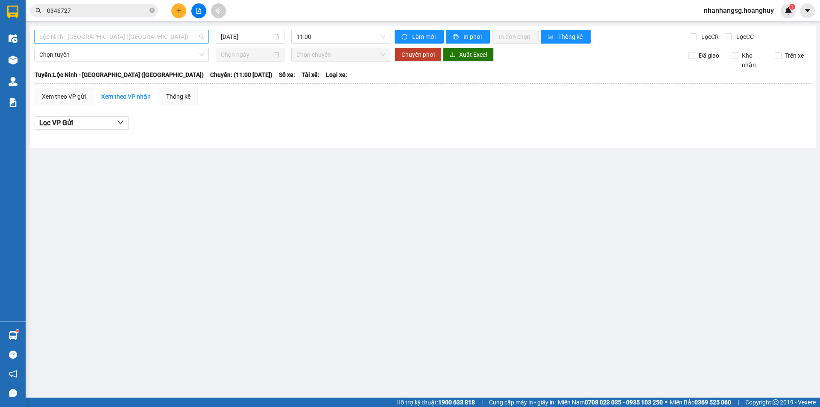
click at [153, 41] on span "Lộc [PERSON_NAME][GEOGRAPHIC_DATA] ([GEOGRAPHIC_DATA])" at bounding box center [121, 36] width 164 height 13
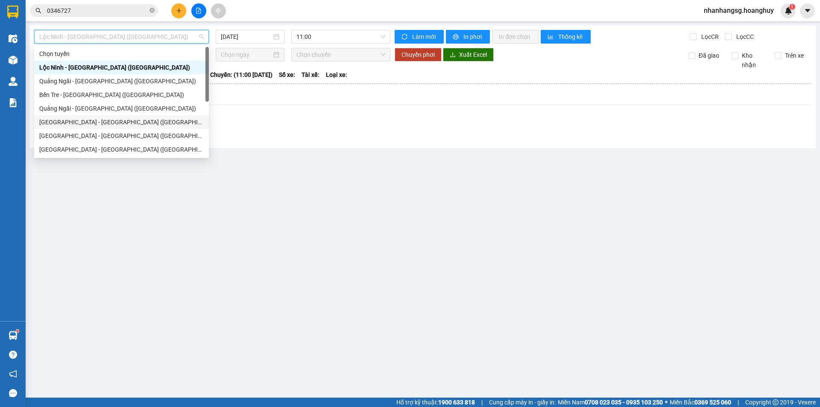
click at [100, 125] on div "[GEOGRAPHIC_DATA] - [PERSON_NAME][GEOGRAPHIC_DATA][PERSON_NAME] ([GEOGRAPHIC_DA…" at bounding box center [121, 121] width 164 height 9
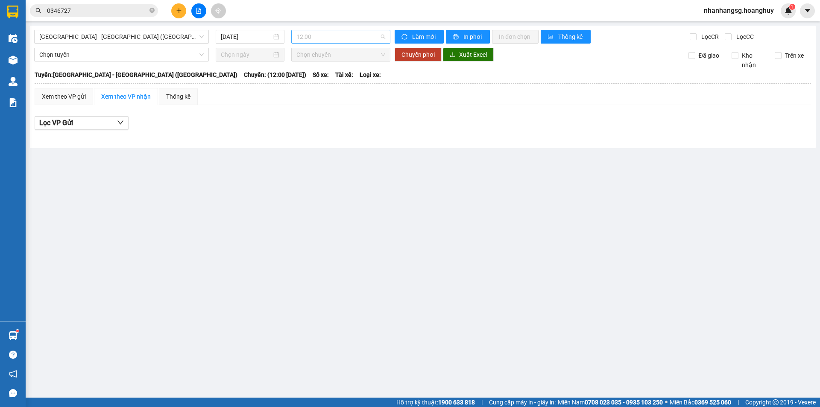
click at [315, 36] on span "12:00" at bounding box center [340, 36] width 89 height 13
click at [327, 137] on div "19:00 - 50G-395.92" at bounding box center [329, 135] width 67 height 9
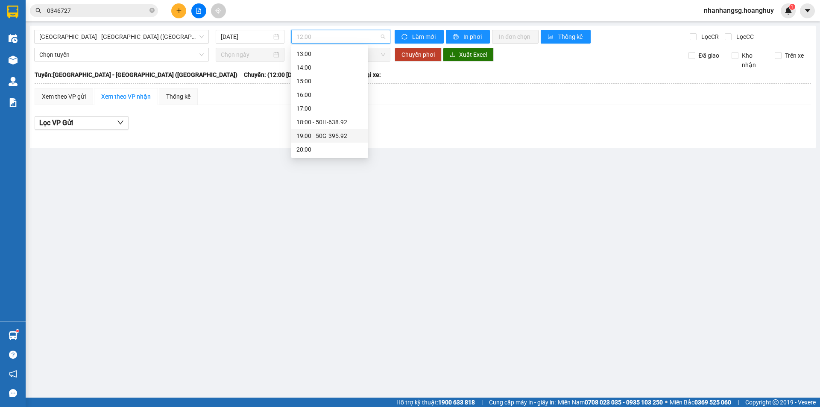
click at [327, 137] on main "Sài Gòn - Quảng Ngãi (Hàng Hoá) 12/10/2025 12:00 Làm mới In phơi In đơn chọn Th…" at bounding box center [410, 198] width 820 height 397
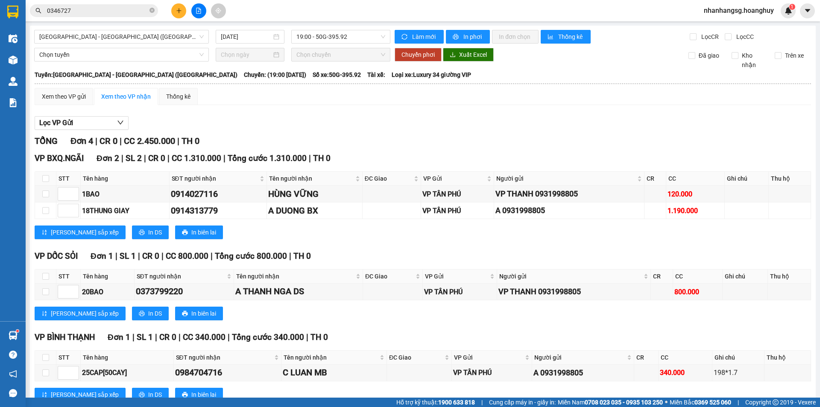
click at [174, 11] on button at bounding box center [178, 10] width 15 height 15
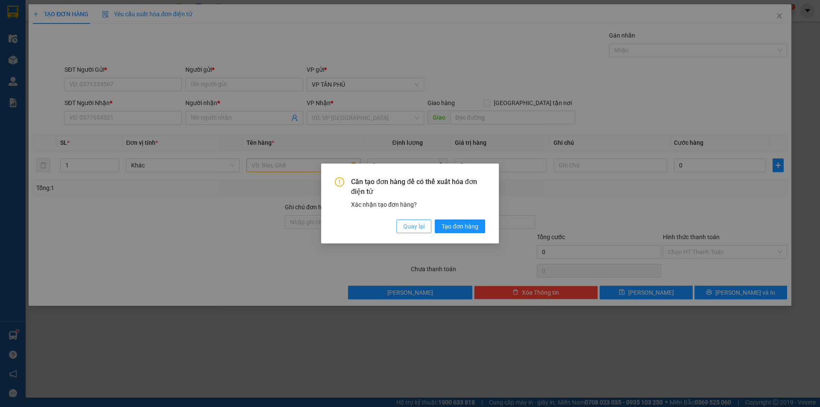
click at [414, 225] on span "Quay lại" at bounding box center [413, 226] width 21 height 9
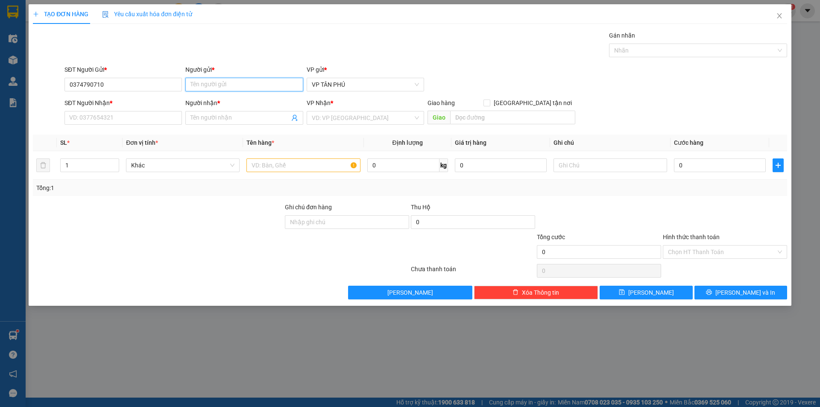
click at [216, 84] on input "Người gửi *" at bounding box center [243, 85] width 117 height 14
click at [140, 117] on input "SĐT Người Nhận *" at bounding box center [122, 118] width 117 height 14
click at [200, 118] on input "Người nhận *" at bounding box center [239, 117] width 99 height 9
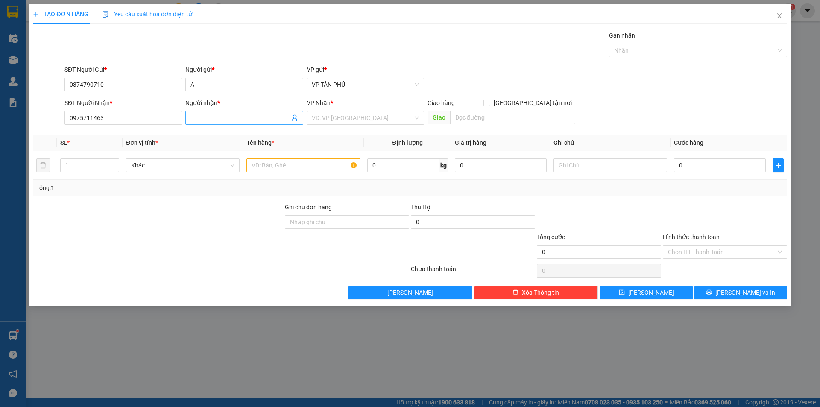
click at [200, 118] on input "Người nhận *" at bounding box center [239, 117] width 99 height 9
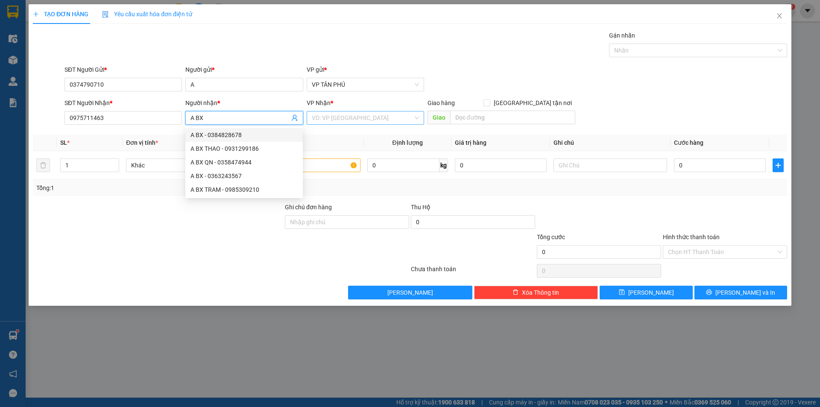
click at [331, 120] on input "search" at bounding box center [362, 117] width 101 height 13
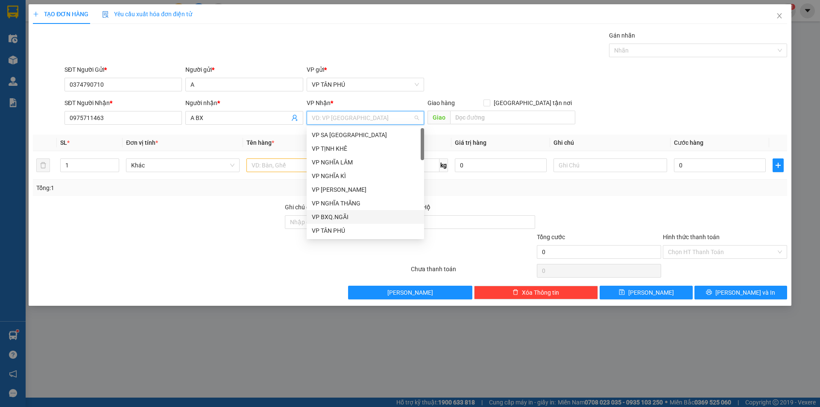
click at [330, 213] on div "VP BXQ.NGÃI" at bounding box center [365, 216] width 107 height 9
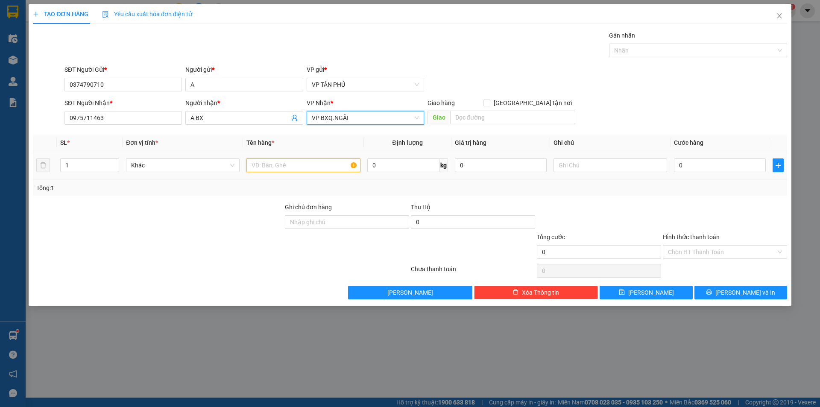
click at [285, 167] on input "text" at bounding box center [303, 165] width 114 height 14
click at [697, 166] on input "0" at bounding box center [720, 165] width 92 height 14
click at [622, 167] on input "text" at bounding box center [610, 165] width 114 height 14
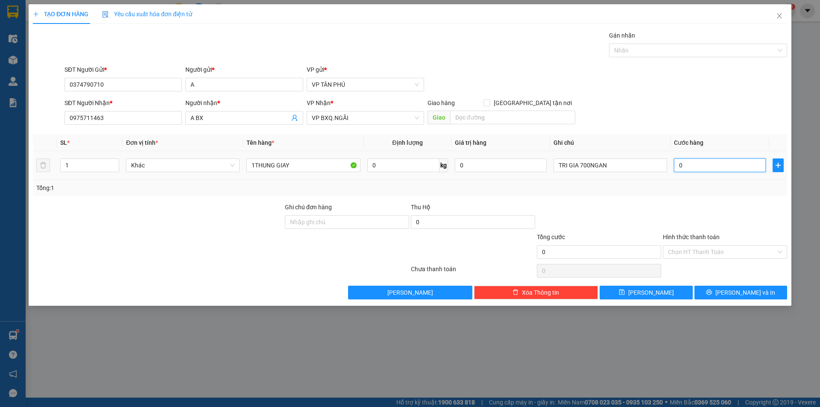
click at [681, 159] on input "0" at bounding box center [720, 165] width 92 height 14
click at [680, 163] on input "0" at bounding box center [720, 165] width 92 height 14
click at [699, 252] on input "Hình thức thanh toán" at bounding box center [722, 251] width 108 height 13
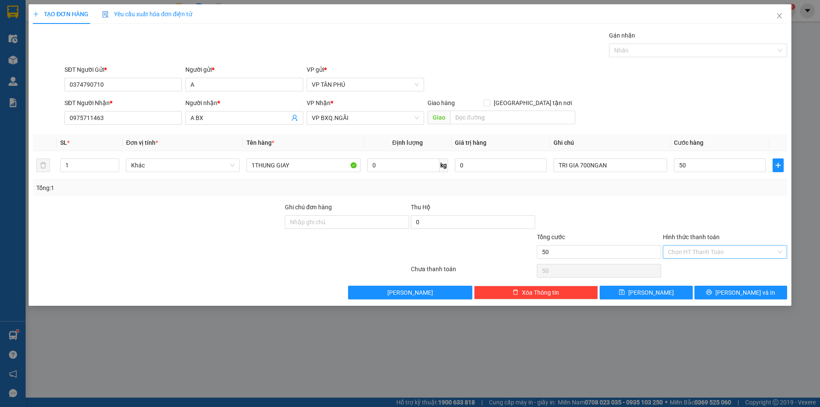
click at [699, 252] on input "Hình thức thanh toán" at bounding box center [722, 251] width 108 height 13
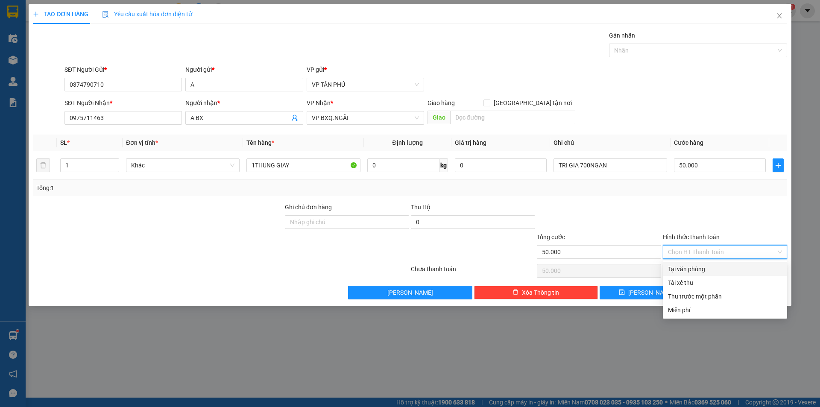
click at [694, 272] on div "Tại văn phòng" at bounding box center [725, 268] width 114 height 9
click at [694, 272] on div "Chọn HT Thanh Toán" at bounding box center [725, 270] width 126 height 17
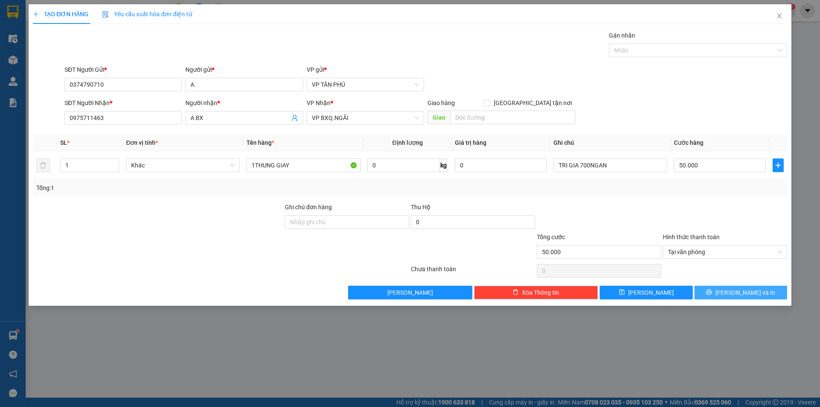
click at [704, 293] on button "Lưu và In" at bounding box center [740, 293] width 93 height 14
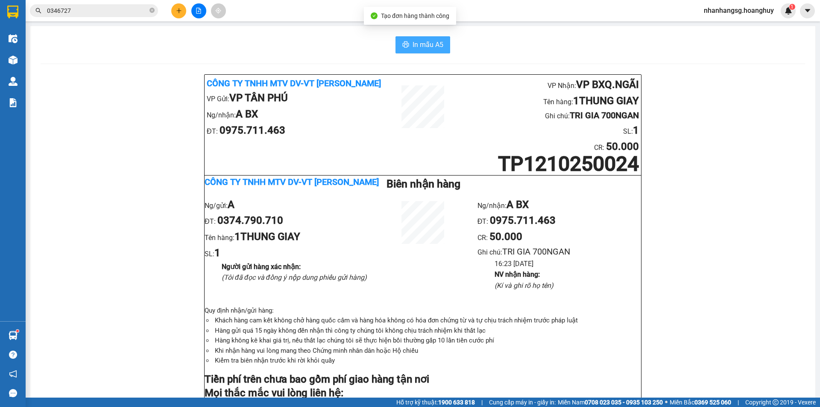
click at [420, 45] on span "In mẫu A5" at bounding box center [427, 44] width 31 height 11
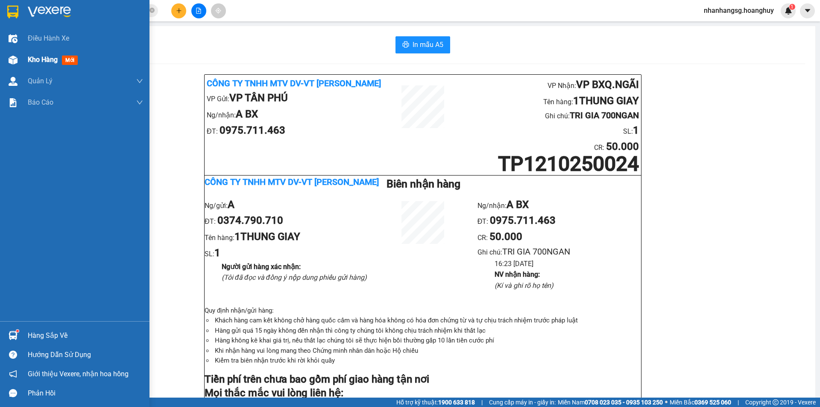
click at [41, 60] on span "Kho hàng" at bounding box center [43, 59] width 30 height 8
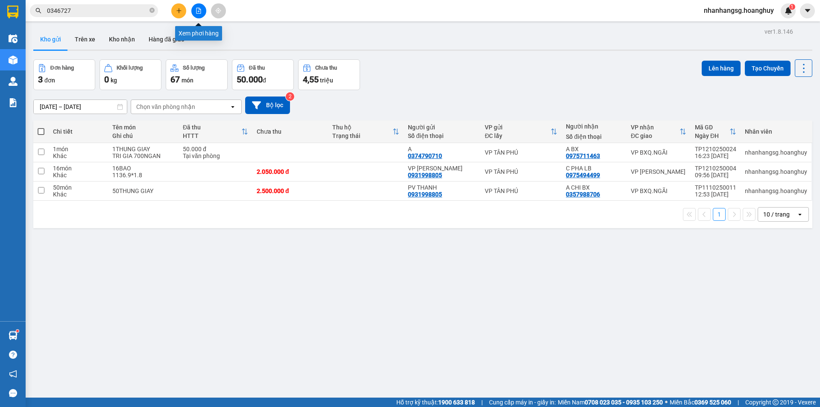
click at [200, 12] on icon "file-add" at bounding box center [199, 11] width 6 height 6
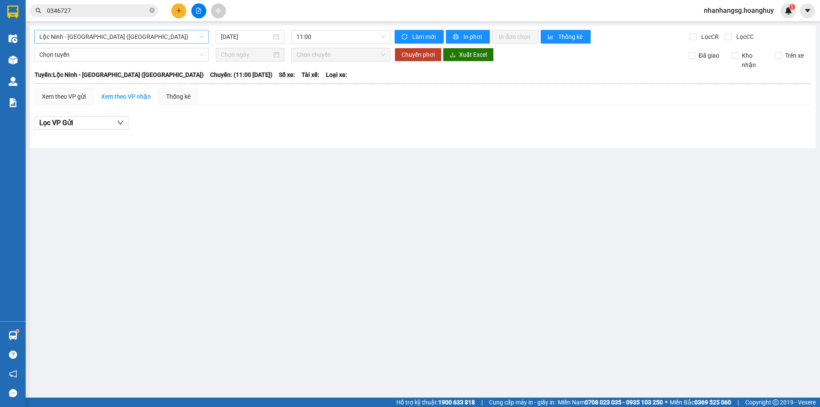
click at [181, 32] on span "Lộc [PERSON_NAME][GEOGRAPHIC_DATA] ([GEOGRAPHIC_DATA])" at bounding box center [121, 36] width 164 height 13
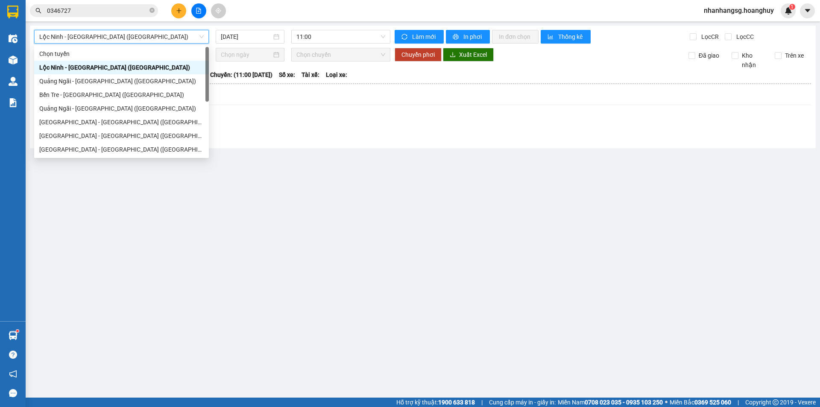
click at [181, 32] on span "Lộc [PERSON_NAME][GEOGRAPHIC_DATA] ([GEOGRAPHIC_DATA])" at bounding box center [121, 36] width 164 height 13
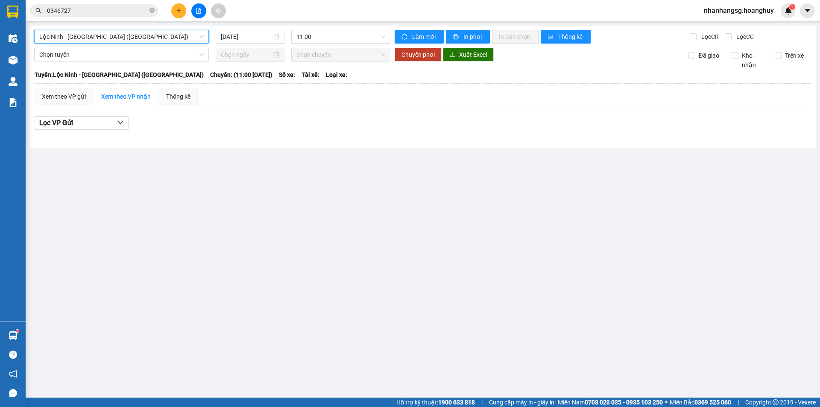
click at [169, 32] on span "Lộc [PERSON_NAME][GEOGRAPHIC_DATA] ([GEOGRAPHIC_DATA])" at bounding box center [121, 36] width 164 height 13
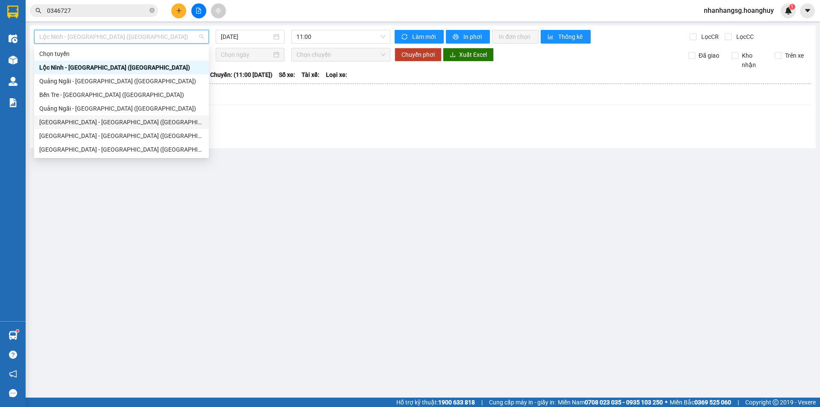
click at [126, 120] on div "[GEOGRAPHIC_DATA] - [PERSON_NAME][GEOGRAPHIC_DATA][PERSON_NAME] ([GEOGRAPHIC_DA…" at bounding box center [121, 121] width 164 height 9
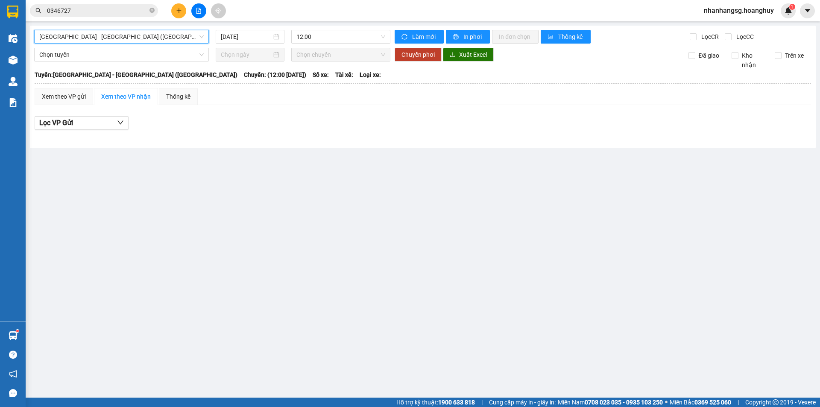
click at [306, 29] on div "Sài Gòn - Quảng Ngãi (Hàng Hoá) Sài Gòn - Quảng Ngãi (Hàng Hoá) 12/10/2025 12:0…" at bounding box center [422, 87] width 785 height 123
click at [305, 29] on div "Sài Gòn - Quảng Ngãi (Hàng Hoá) 12/10/2025 12:00 Làm mới In phơi In đơn chọn Th…" at bounding box center [422, 87] width 785 height 123
click at [307, 39] on span "12:00" at bounding box center [340, 36] width 89 height 13
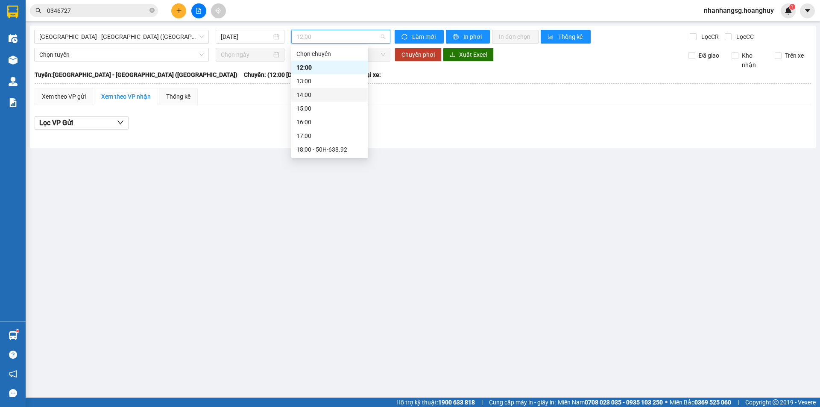
scroll to position [27, 0]
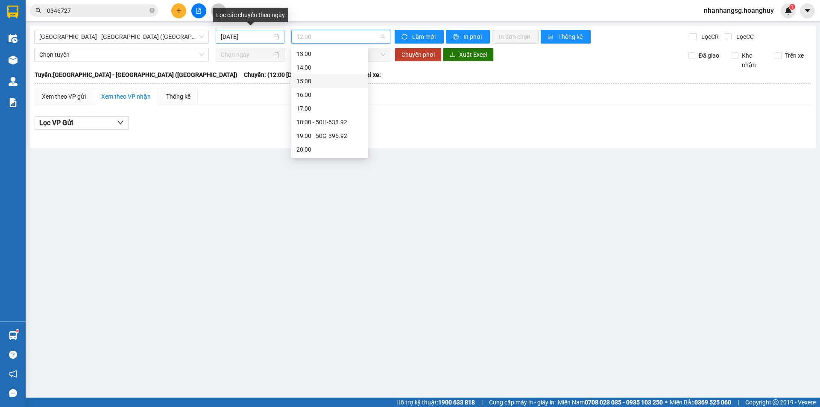
click at [259, 34] on input "[DATE]" at bounding box center [246, 36] width 51 height 9
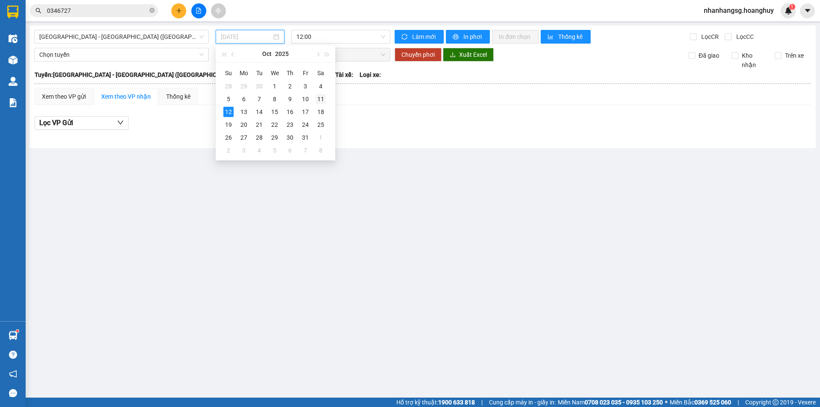
click at [318, 96] on div "11" at bounding box center [320, 99] width 10 height 10
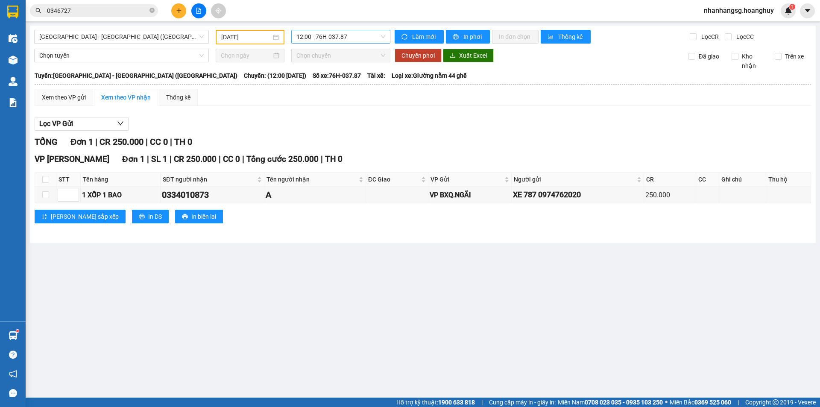
click at [309, 34] on span "12:00 - 76H-037.87" at bounding box center [340, 36] width 89 height 13
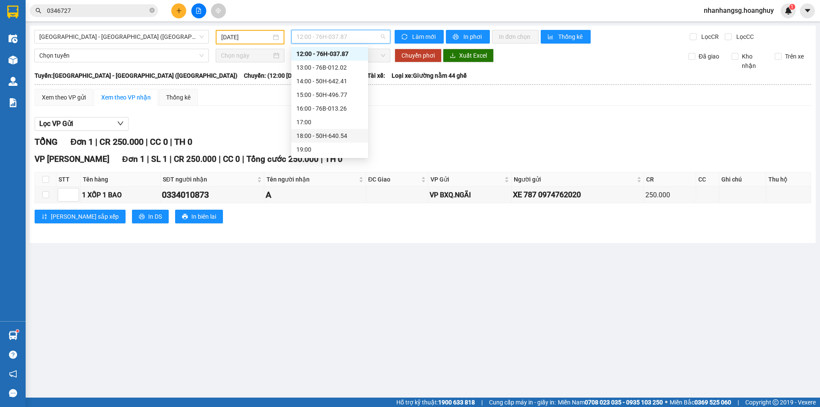
click at [327, 132] on div "18:00 - 50H-640.54" at bounding box center [329, 135] width 67 height 9
click at [327, 132] on div "Sài Gòn - Quảng Ngãi (Hàng Hoá) 11/10/2025 12:00 - 76H-037.87 Làm mới In phơi I…" at bounding box center [422, 134] width 785 height 217
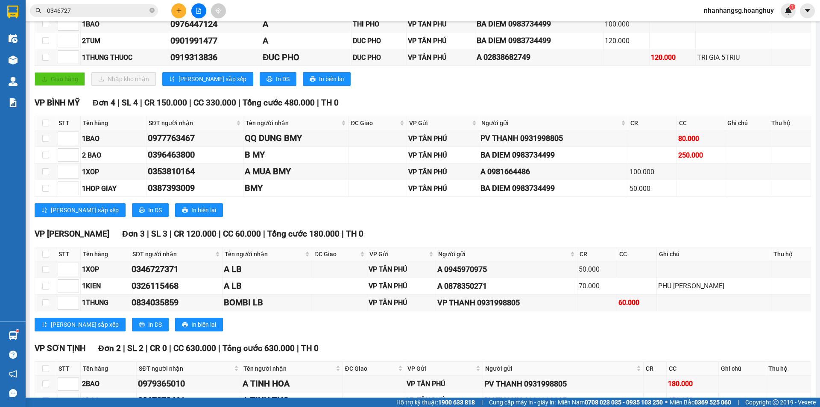
scroll to position [213, 0]
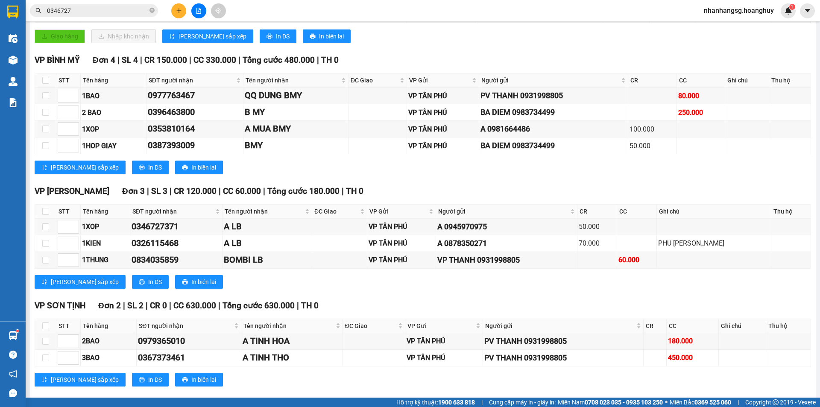
click at [134, 367] on div "VP SƠN TỊNH Đơn 2 | SL 2 | CR 0 | CC 630.000 | Tổng cước 630.000 | TH 0 STT Tên…" at bounding box center [423, 345] width 776 height 93
click at [176, 12] on icon "plus" at bounding box center [179, 11] width 6 height 6
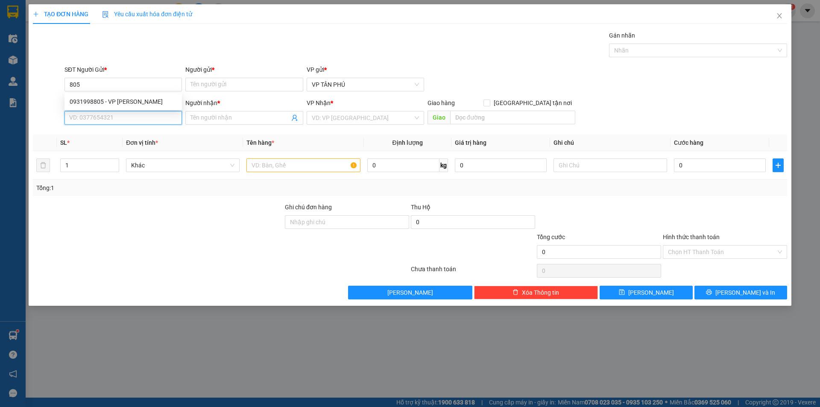
click at [118, 115] on input "SĐT Người Nhận *" at bounding box center [122, 118] width 117 height 14
click at [111, 134] on div "0348774503 - DIEU LB" at bounding box center [123, 134] width 107 height 9
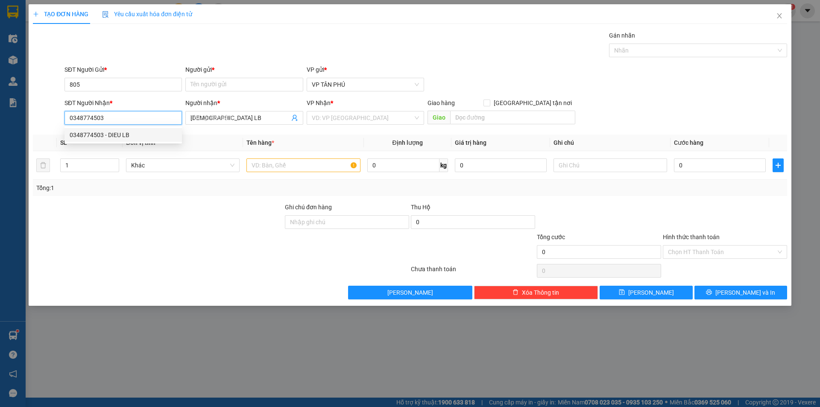
click at [111, 134] on div "0348774503 - DIEU LB" at bounding box center [123, 134] width 107 height 9
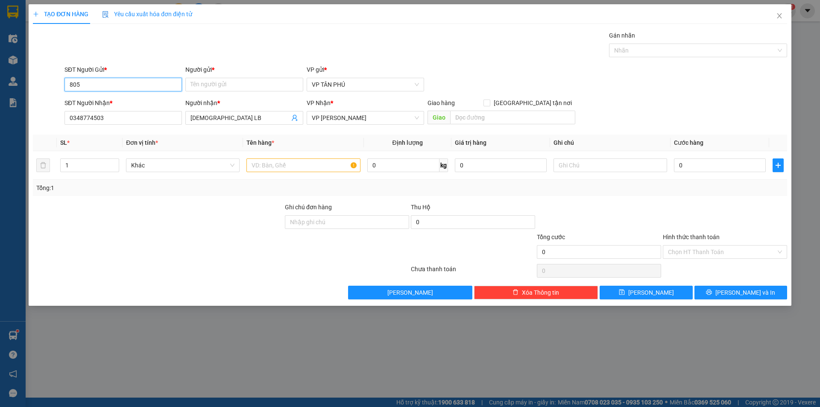
click at [102, 82] on input "805" at bounding box center [122, 85] width 117 height 14
click at [102, 101] on div "0931998805 - VP THANH" at bounding box center [123, 101] width 107 height 9
click at [307, 156] on td at bounding box center [303, 165] width 120 height 29
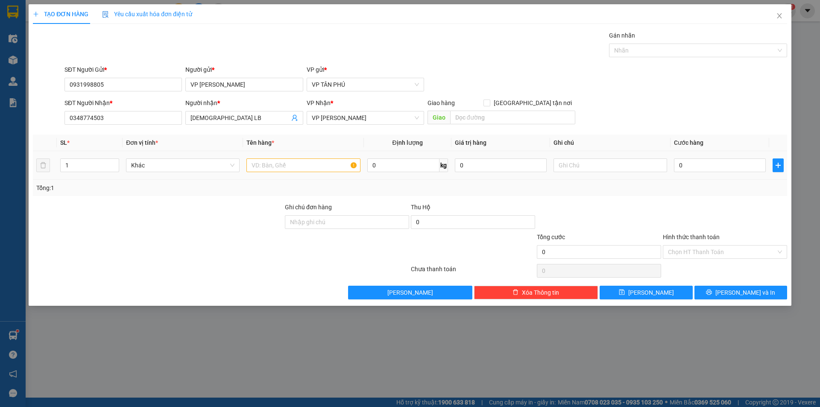
click at [307, 156] on td at bounding box center [303, 165] width 120 height 29
click at [300, 163] on input "text" at bounding box center [303, 165] width 114 height 14
click at [699, 169] on input "0" at bounding box center [720, 165] width 92 height 14
click at [712, 292] on icon "printer" at bounding box center [709, 292] width 6 height 6
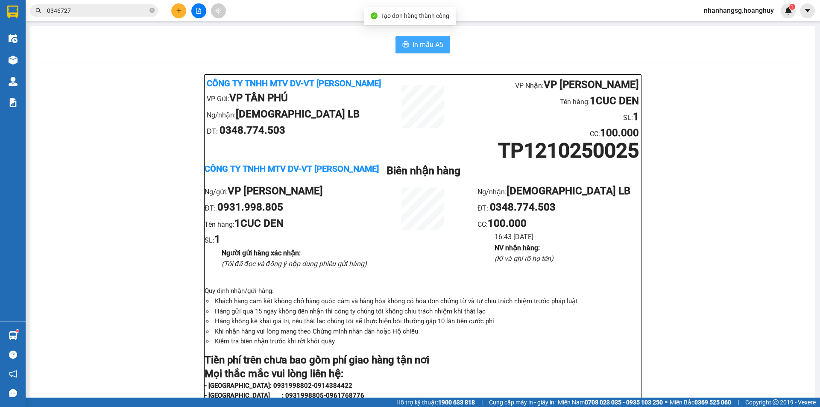
click at [420, 41] on span "In mẫu A5" at bounding box center [427, 44] width 31 height 11
click at [178, 12] on icon "plus" at bounding box center [179, 11] width 6 height 6
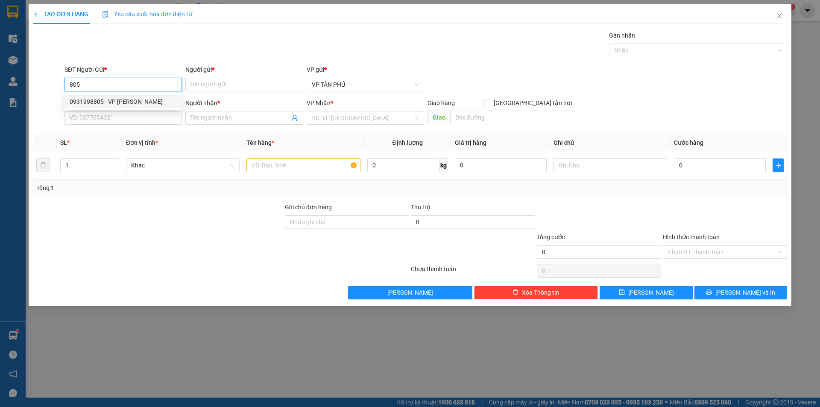
click at [118, 99] on div "0931998805 - VP THANH" at bounding box center [123, 101] width 107 height 9
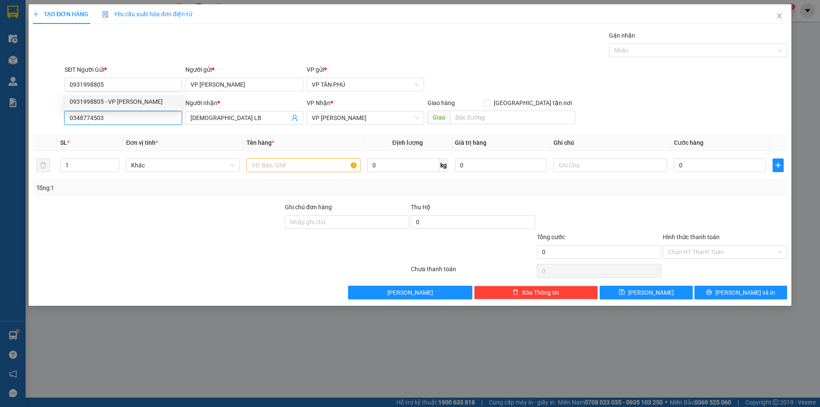
click at [120, 120] on input "0348774503" at bounding box center [122, 118] width 117 height 14
click at [120, 119] on input "0348774503" at bounding box center [122, 118] width 117 height 14
click at [121, 133] on div "0388661053 - DUONG LB" at bounding box center [123, 134] width 107 height 9
click at [316, 167] on input "text" at bounding box center [303, 165] width 114 height 14
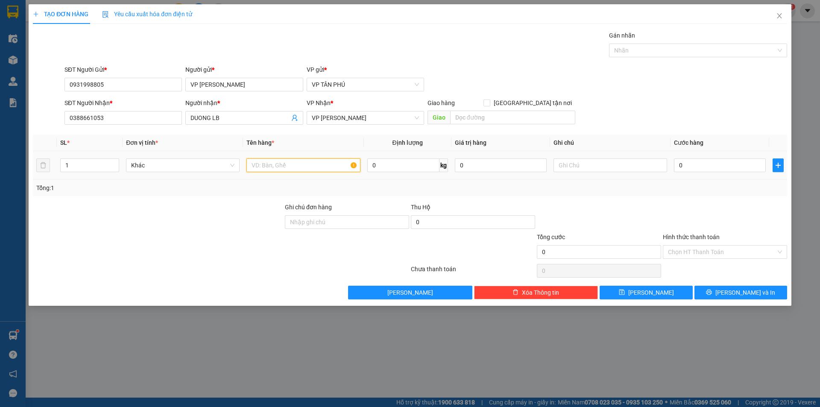
click at [316, 166] on input "text" at bounding box center [303, 165] width 114 height 14
click at [695, 167] on input "0" at bounding box center [720, 165] width 92 height 14
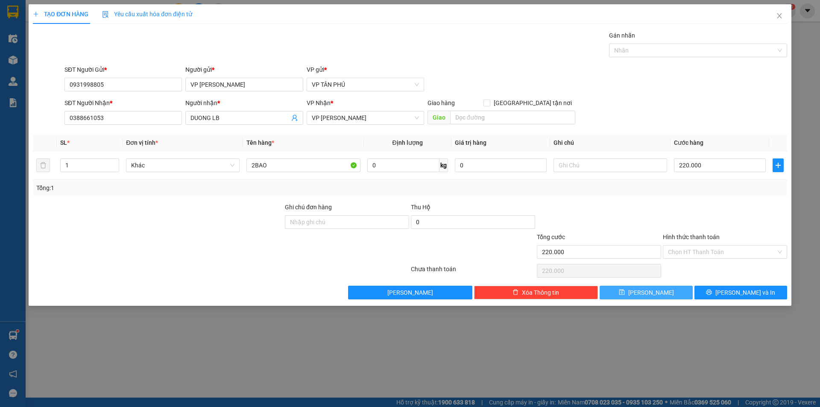
click at [654, 297] on span "Lưu" at bounding box center [651, 292] width 46 height 9
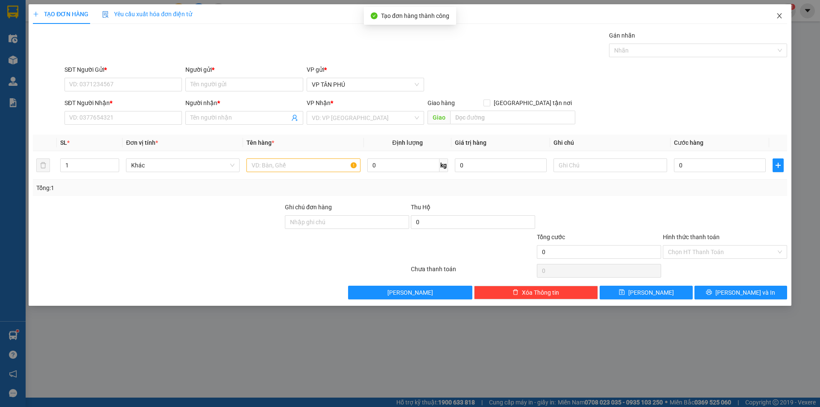
click at [776, 14] on icon "close" at bounding box center [779, 15] width 7 height 7
click at [775, 14] on span "nhanhangsg.hoanghuy" at bounding box center [739, 10] width 84 height 11
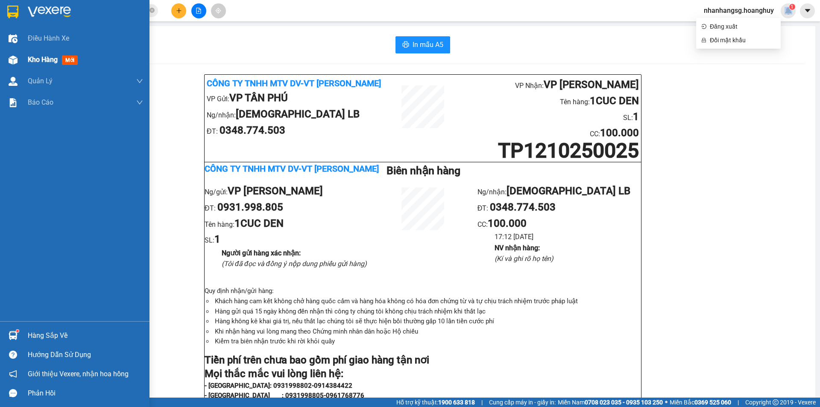
click at [40, 58] on span "Kho hàng" at bounding box center [43, 59] width 30 height 8
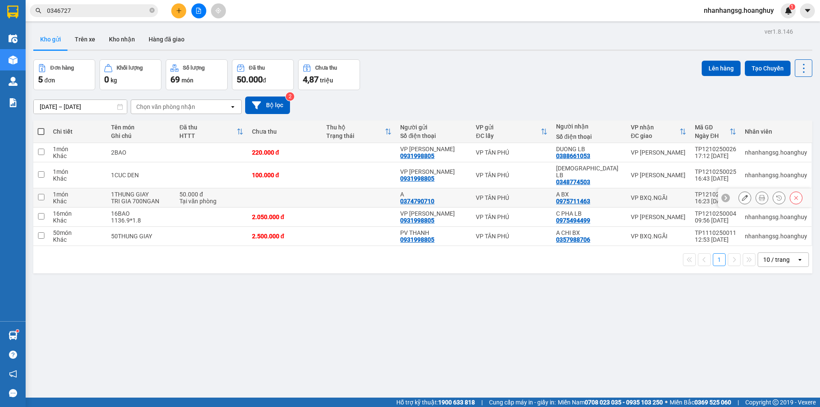
click at [229, 191] on div "50.000 đ" at bounding box center [211, 194] width 64 height 7
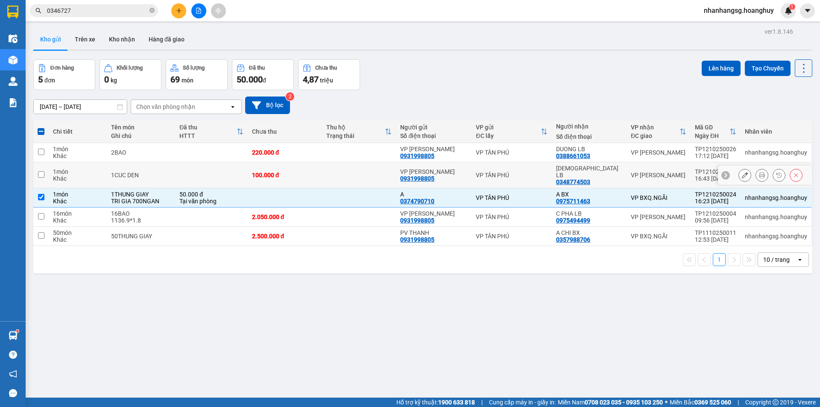
click at [223, 168] on td at bounding box center [211, 175] width 72 height 26
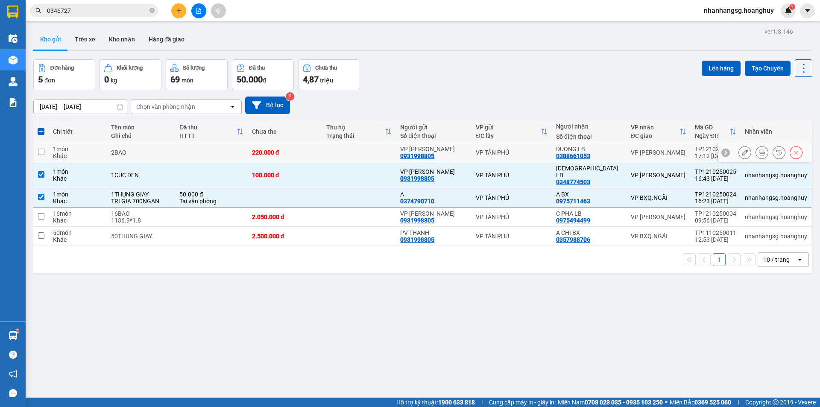
click at [221, 155] on td at bounding box center [211, 152] width 72 height 19
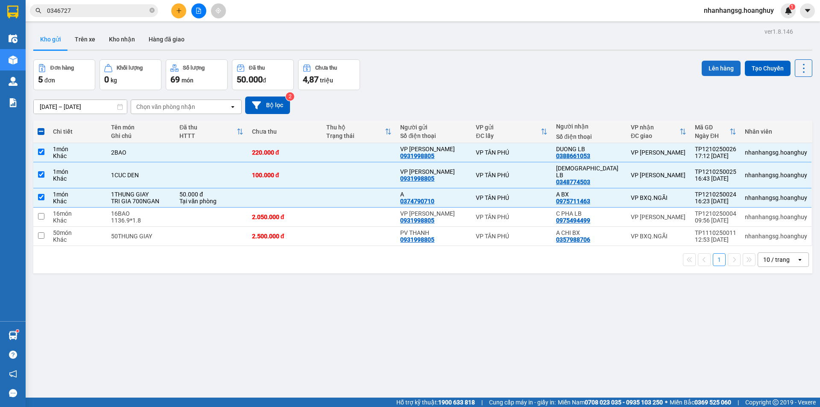
click at [718, 66] on button "Lên hàng" at bounding box center [720, 68] width 39 height 15
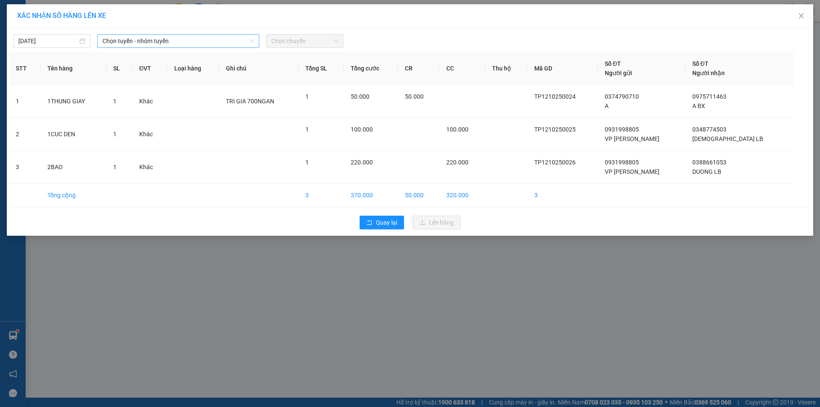
click at [161, 40] on span "Chọn tuyến - nhóm tuyến" at bounding box center [178, 41] width 152 height 13
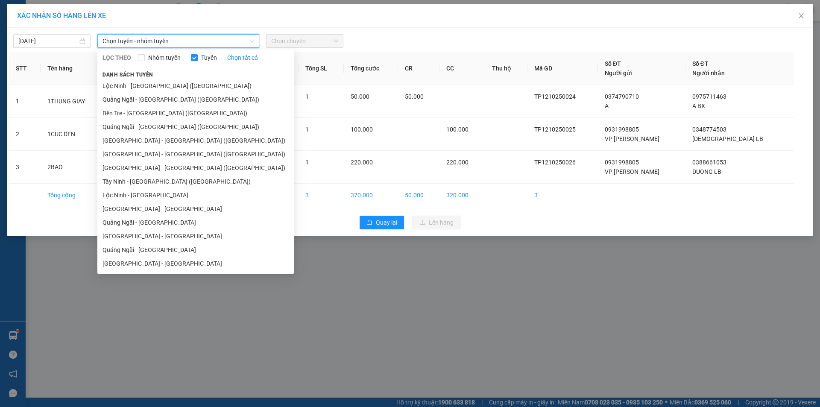
click at [161, 40] on span "Chọn tuyến - nhóm tuyến" at bounding box center [178, 41] width 152 height 13
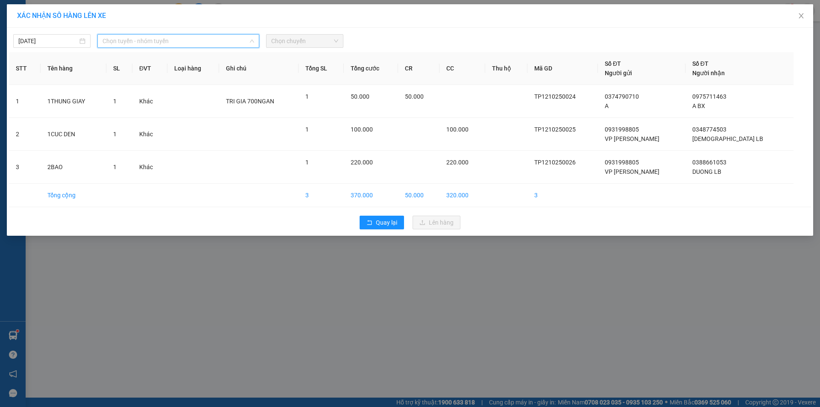
click at [161, 40] on span "Chọn tuyến - nhóm tuyến" at bounding box center [178, 41] width 152 height 13
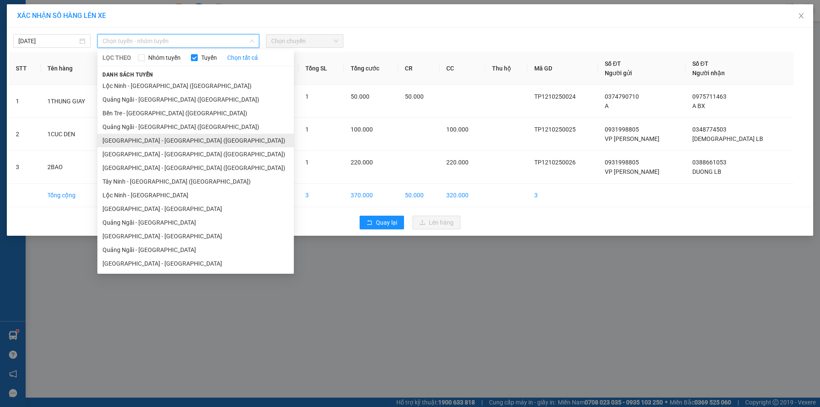
click at [145, 143] on li "[GEOGRAPHIC_DATA] - [PERSON_NAME][GEOGRAPHIC_DATA][PERSON_NAME] ([GEOGRAPHIC_DA…" at bounding box center [195, 141] width 196 height 14
click at [145, 143] on td "Khác" at bounding box center [149, 134] width 35 height 33
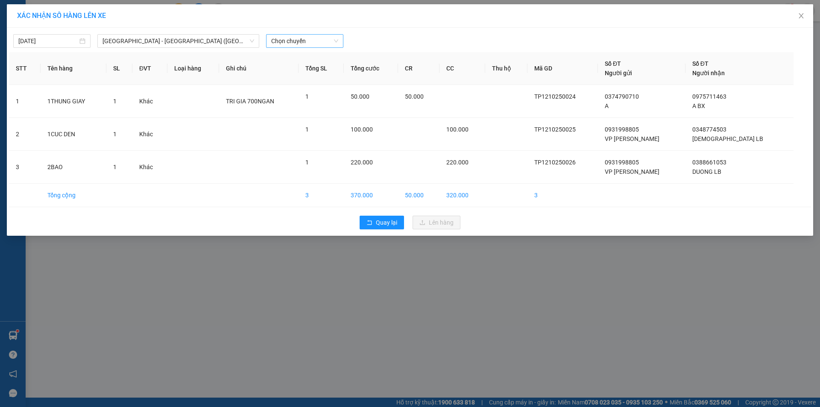
click at [285, 39] on span "Chọn chuyến" at bounding box center [304, 41] width 67 height 13
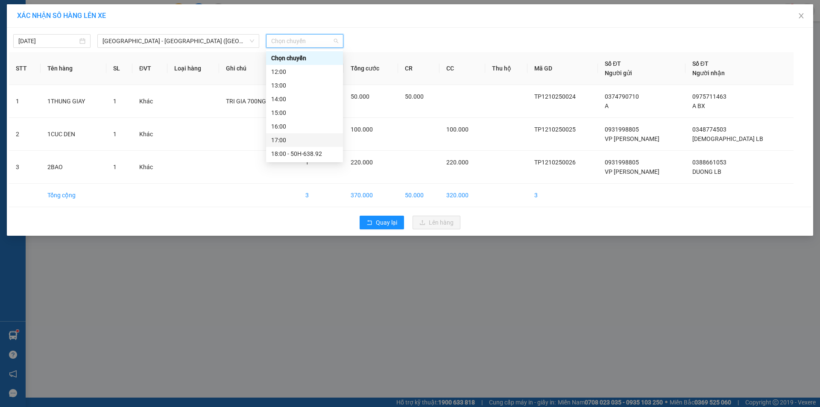
scroll to position [27, 0]
click at [310, 141] on div "19:00 - 50G-395.92" at bounding box center [304, 139] width 67 height 9
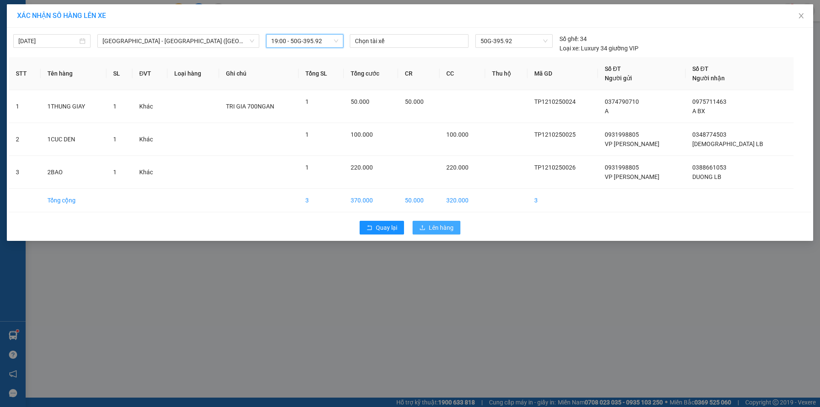
click at [435, 228] on span "Lên hàng" at bounding box center [441, 227] width 25 height 9
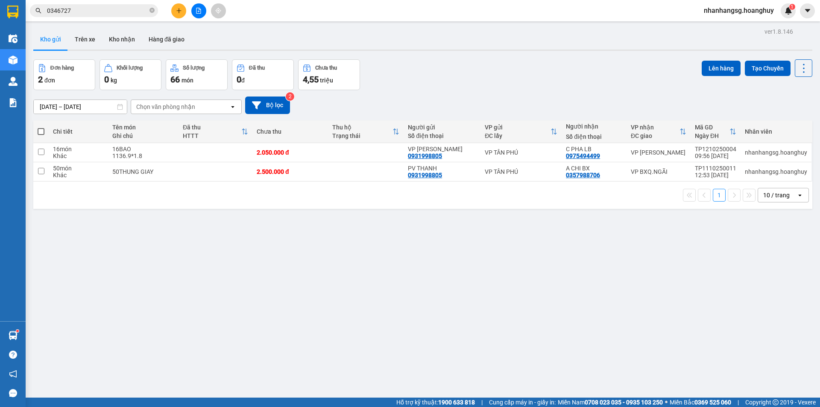
click at [199, 9] on icon "file-add" at bounding box center [198, 11] width 5 height 6
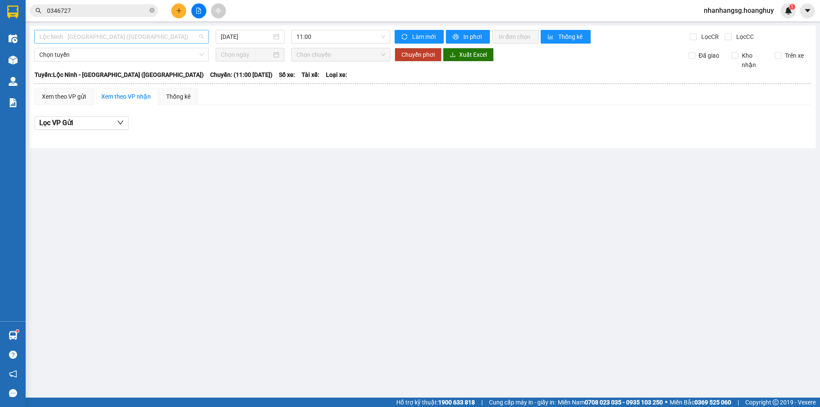
click at [155, 38] on span "Lộc [PERSON_NAME][GEOGRAPHIC_DATA] ([GEOGRAPHIC_DATA])" at bounding box center [121, 36] width 164 height 13
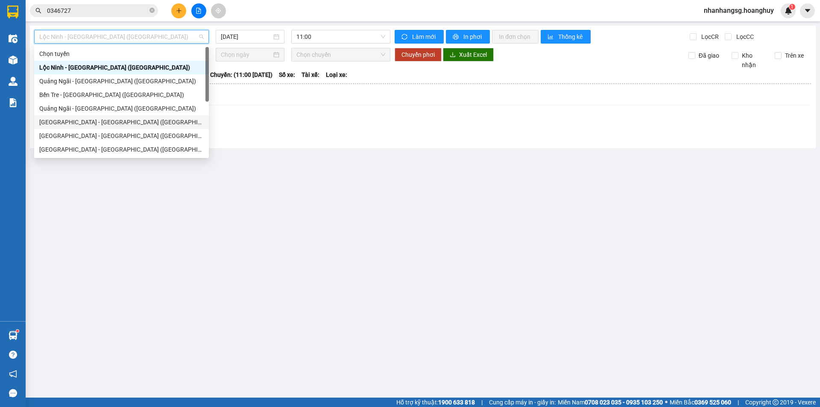
click at [103, 117] on div "[GEOGRAPHIC_DATA] - [PERSON_NAME][GEOGRAPHIC_DATA][PERSON_NAME] ([GEOGRAPHIC_DA…" at bounding box center [121, 122] width 175 height 14
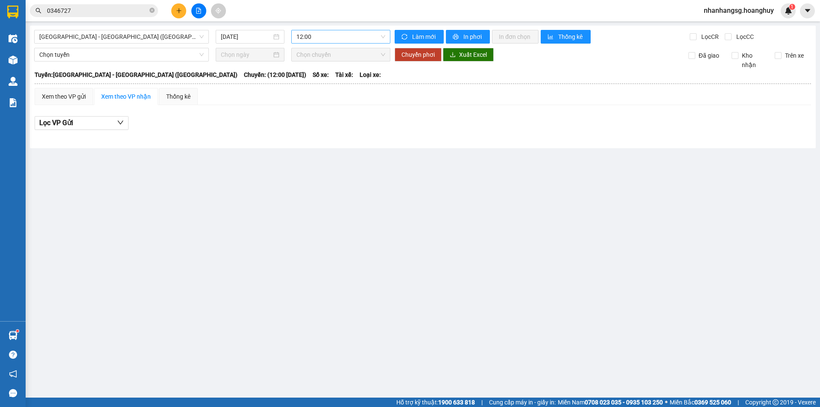
click at [310, 35] on span "12:00" at bounding box center [340, 36] width 89 height 13
click at [313, 135] on div "19:00 - 50G-395.92" at bounding box center [329, 135] width 67 height 9
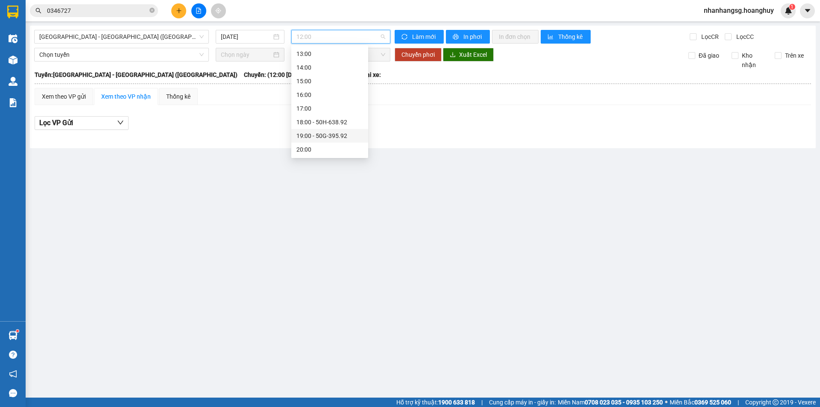
click at [313, 135] on main "Sài Gòn - Quảng Ngãi (Hàng Hoá) 12/10/2025 12:00 Làm mới In phơi In đơn chọn Th…" at bounding box center [410, 198] width 820 height 397
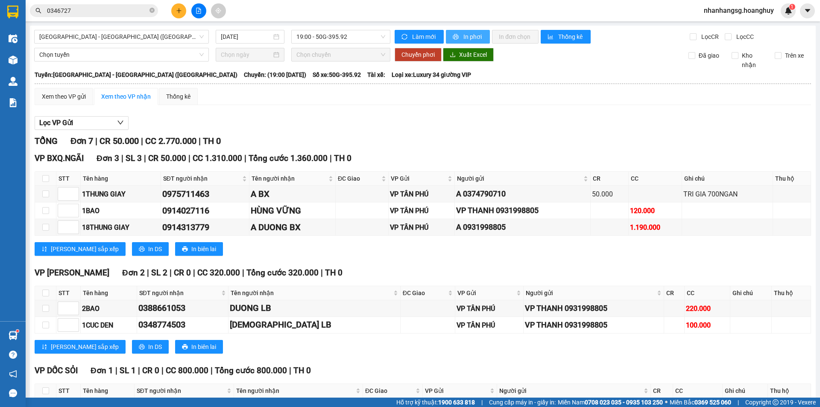
click at [463, 38] on span "In phơi" at bounding box center [473, 36] width 20 height 9
click at [178, 13] on icon "plus" at bounding box center [179, 11] width 6 height 6
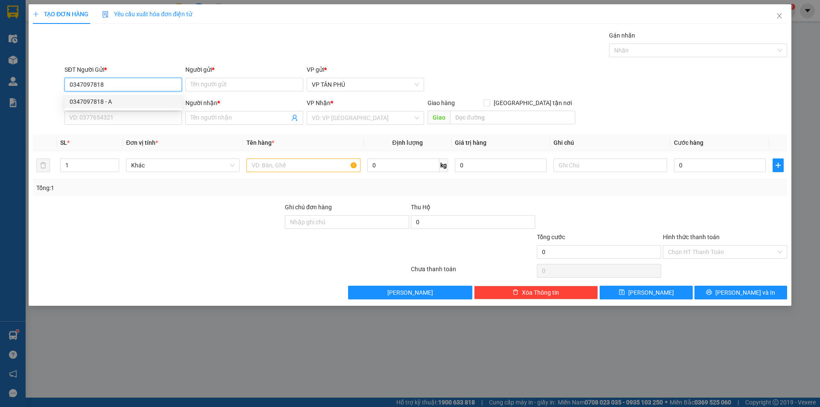
click at [104, 102] on div "0347097818 - A" at bounding box center [123, 101] width 107 height 9
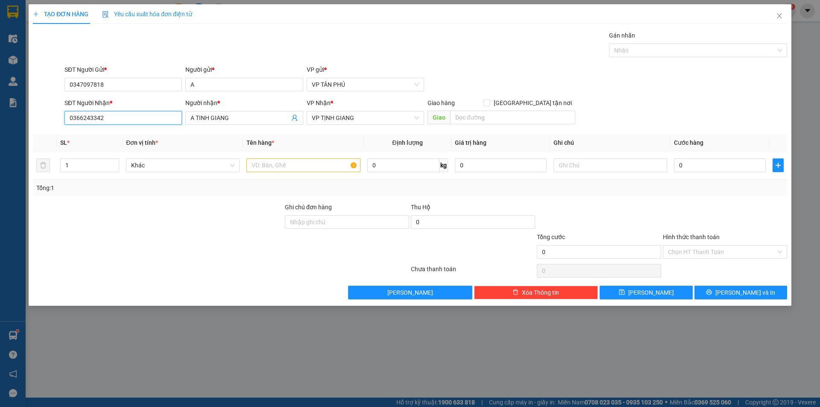
click at [128, 122] on input "0366243342" at bounding box center [122, 118] width 117 height 14
click at [221, 121] on input "A TINH GIANG" at bounding box center [239, 117] width 99 height 9
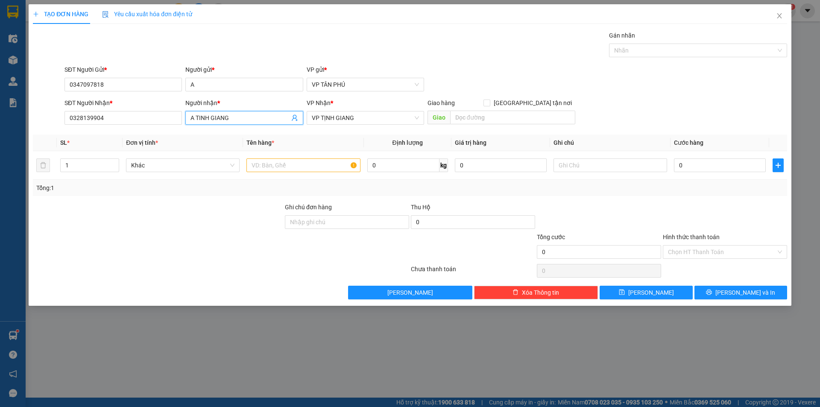
click at [221, 121] on input "A TINH GIANG" at bounding box center [239, 117] width 99 height 9
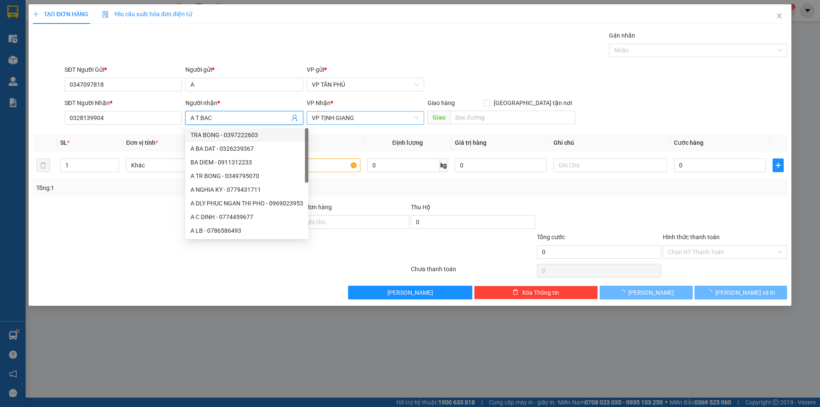
click at [356, 118] on span "VP TỊNH GIANG" at bounding box center [365, 117] width 107 height 13
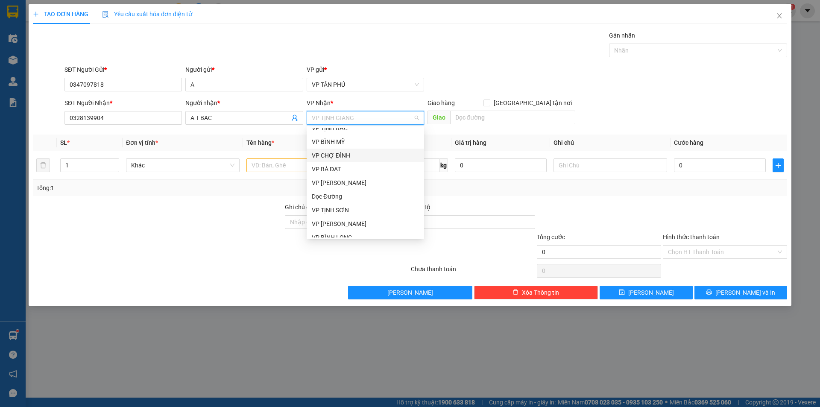
scroll to position [190, 0]
click at [339, 181] on div "VP TỊNH BẮC" at bounding box center [365, 184] width 107 height 9
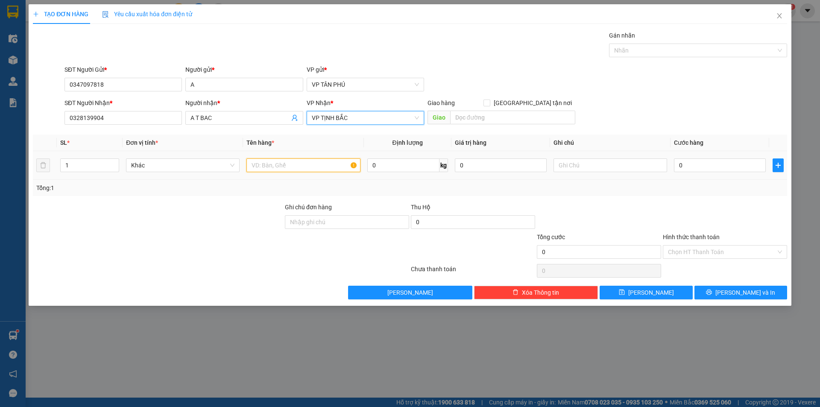
click at [309, 167] on input "text" at bounding box center [303, 165] width 114 height 14
click at [690, 159] on input "0" at bounding box center [720, 165] width 92 height 14
click at [694, 254] on input "Hình thức thanh toán" at bounding box center [722, 251] width 108 height 13
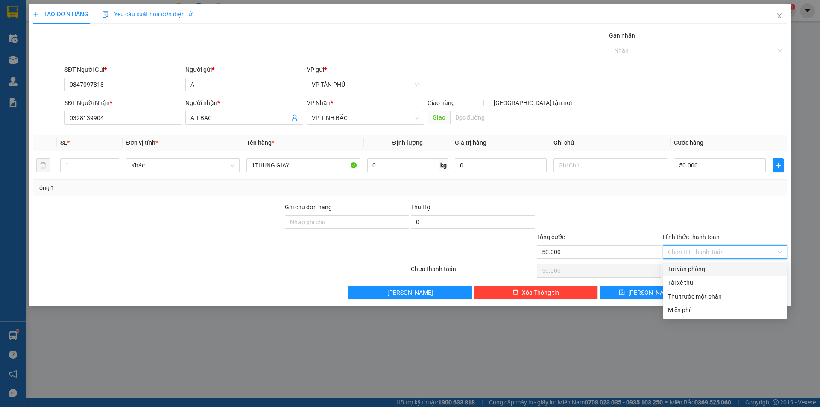
click at [697, 263] on div "Tại văn phòng" at bounding box center [725, 269] width 124 height 14
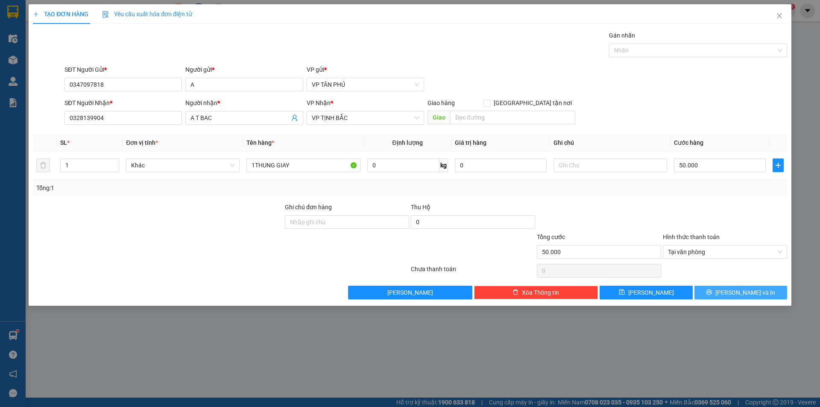
click at [707, 287] on button "Lưu và In" at bounding box center [740, 293] width 93 height 14
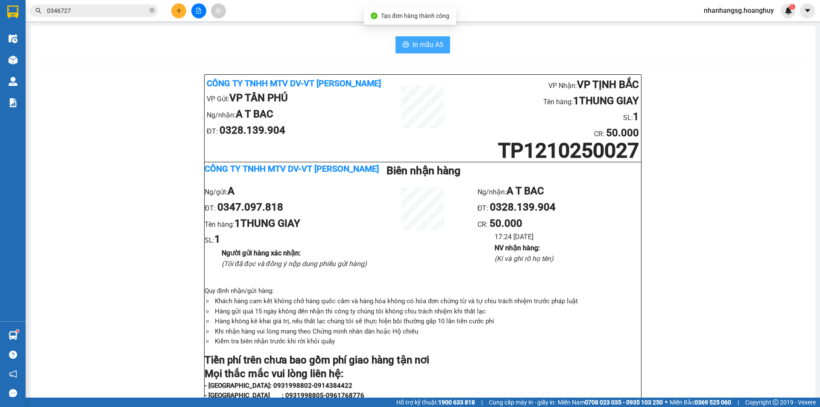
click at [412, 43] on span "In mẫu A5" at bounding box center [427, 44] width 31 height 11
click at [174, 12] on button at bounding box center [178, 10] width 15 height 15
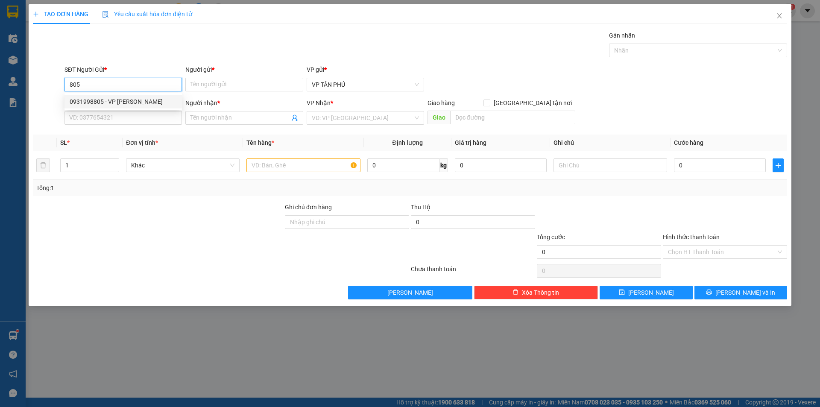
click at [117, 101] on div "0931998805 - VP THANH" at bounding box center [123, 101] width 107 height 9
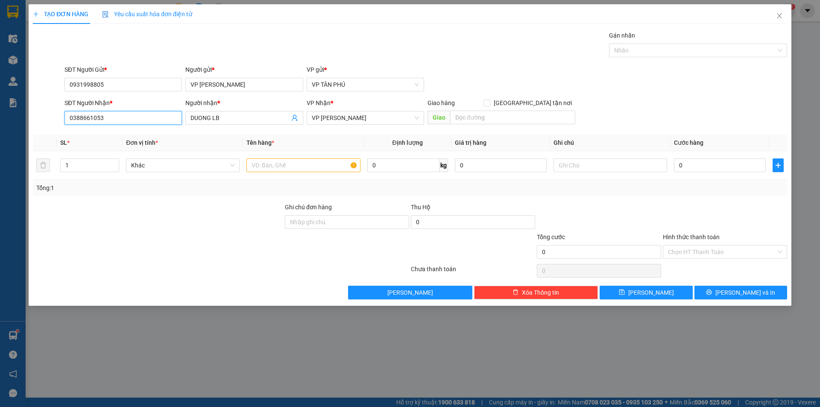
click at [117, 115] on input "0388661053" at bounding box center [122, 118] width 117 height 14
click at [123, 132] on div "0985309210 - A BX TRAM" at bounding box center [123, 134] width 107 height 9
click at [273, 163] on input "text" at bounding box center [303, 165] width 114 height 14
click at [683, 166] on input "0" at bounding box center [720, 165] width 92 height 14
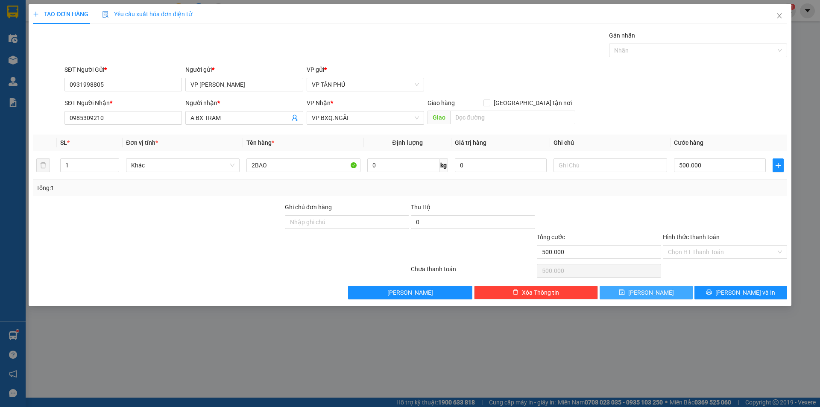
click at [656, 291] on button "Lưu" at bounding box center [645, 293] width 93 height 14
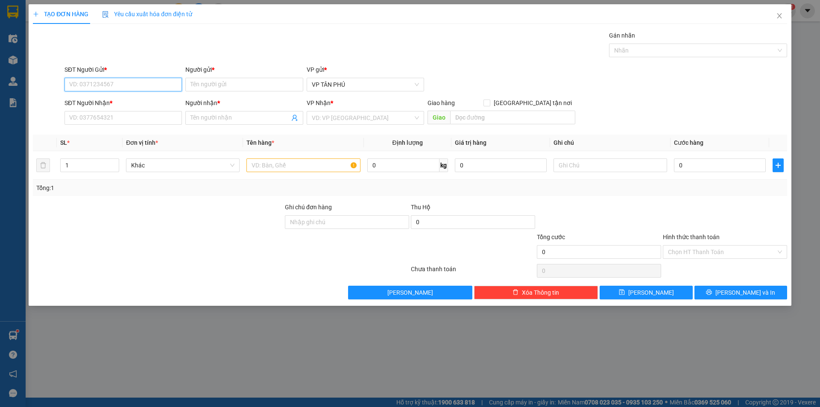
click at [135, 86] on input "SĐT Người Gửi *" at bounding box center [122, 85] width 117 height 14
click at [120, 96] on div "0931998805 - VP THANH" at bounding box center [122, 102] width 117 height 14
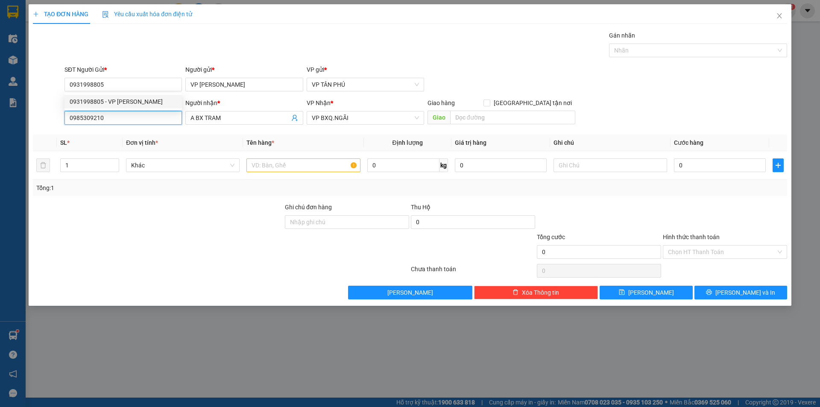
click at [120, 116] on input "0985309210" at bounding box center [122, 118] width 117 height 14
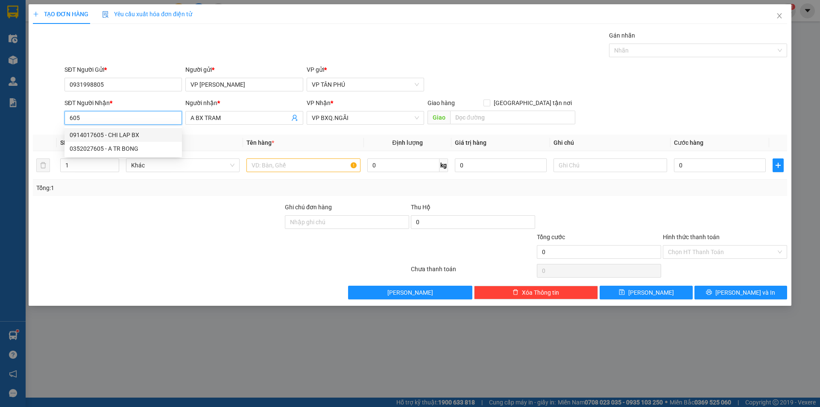
click at [116, 134] on div "0914017605 - CHI LAP BX" at bounding box center [123, 134] width 107 height 9
click at [256, 169] on input "text" at bounding box center [303, 165] width 114 height 14
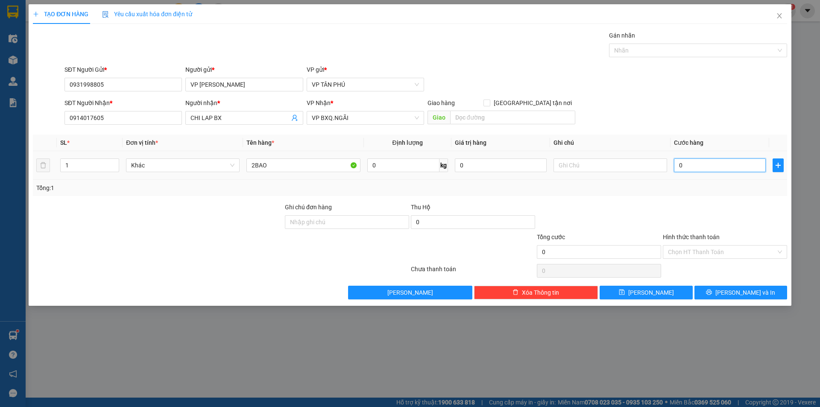
click at [700, 165] on input "0" at bounding box center [720, 165] width 92 height 14
click at [656, 294] on button "Lưu" at bounding box center [645, 293] width 93 height 14
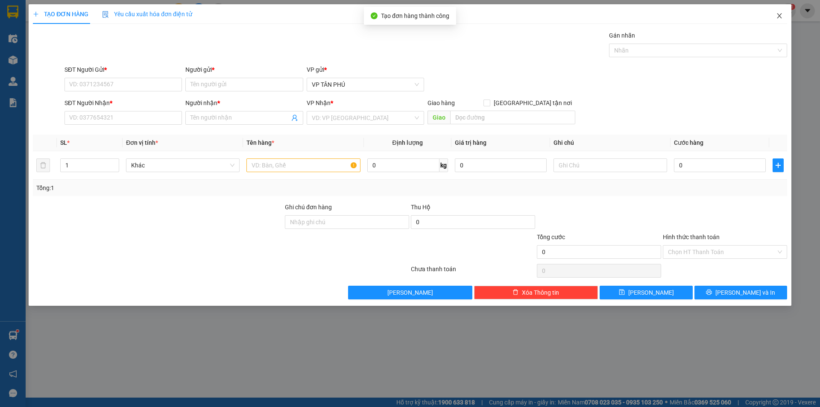
click at [777, 15] on icon "close" at bounding box center [779, 15] width 7 height 7
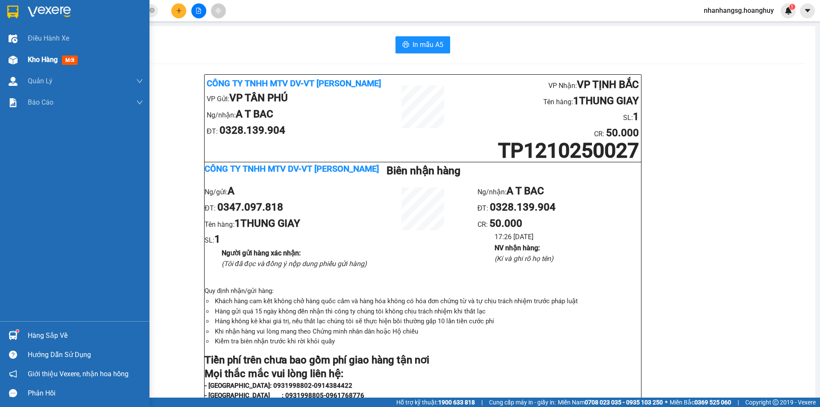
click at [22, 59] on div "Kho hàng mới" at bounding box center [74, 59] width 149 height 21
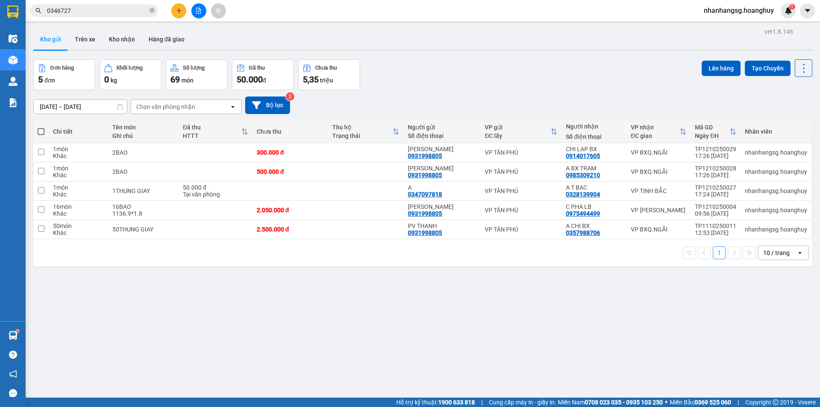
click at [198, 13] on icon "file-add" at bounding box center [199, 11] width 6 height 6
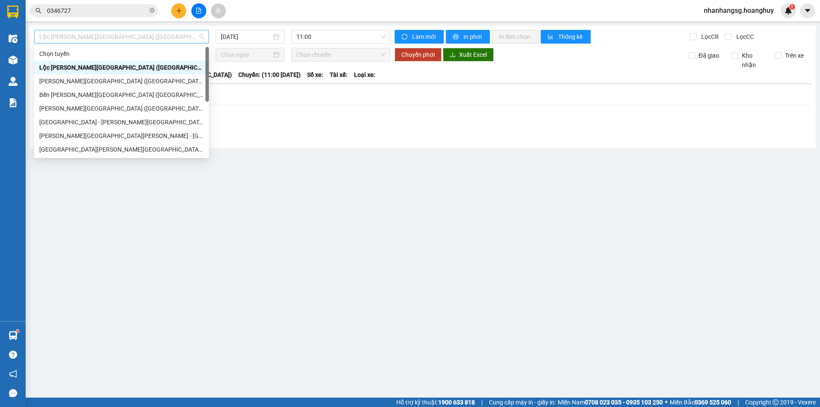
click at [152, 37] on span "Lộc [PERSON_NAME][GEOGRAPHIC_DATA] ([GEOGRAPHIC_DATA])" at bounding box center [121, 36] width 164 height 13
click at [111, 119] on div "[GEOGRAPHIC_DATA] - [PERSON_NAME][GEOGRAPHIC_DATA][PERSON_NAME] ([GEOGRAPHIC_DA…" at bounding box center [121, 121] width 164 height 9
type input "[DATE]"
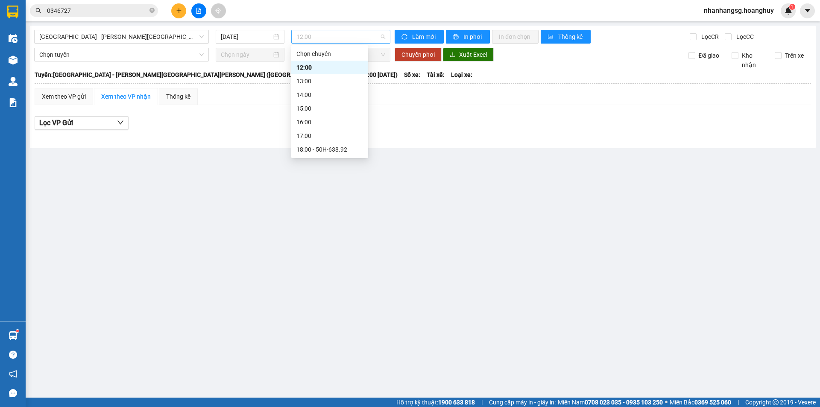
drag, startPoint x: 318, startPoint y: 33, endPoint x: 324, endPoint y: 66, distance: 32.9
click at [318, 34] on span "12:00" at bounding box center [340, 36] width 89 height 13
click at [331, 137] on div "19:00 - 50G-395.92" at bounding box center [329, 135] width 67 height 9
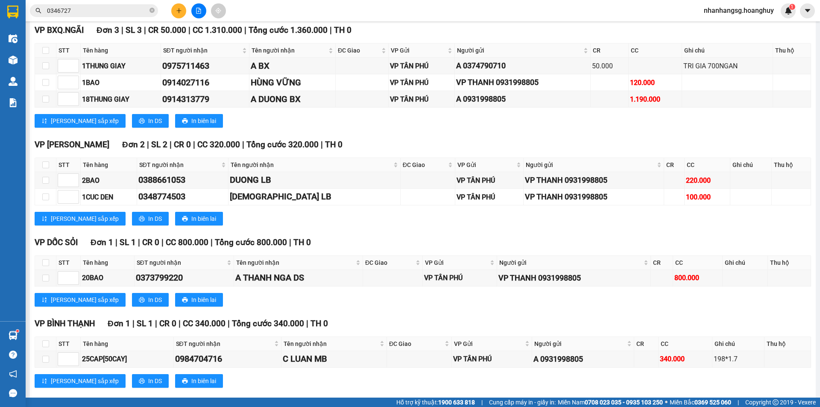
scroll to position [142, 0]
